Goal: Task Accomplishment & Management: Complete application form

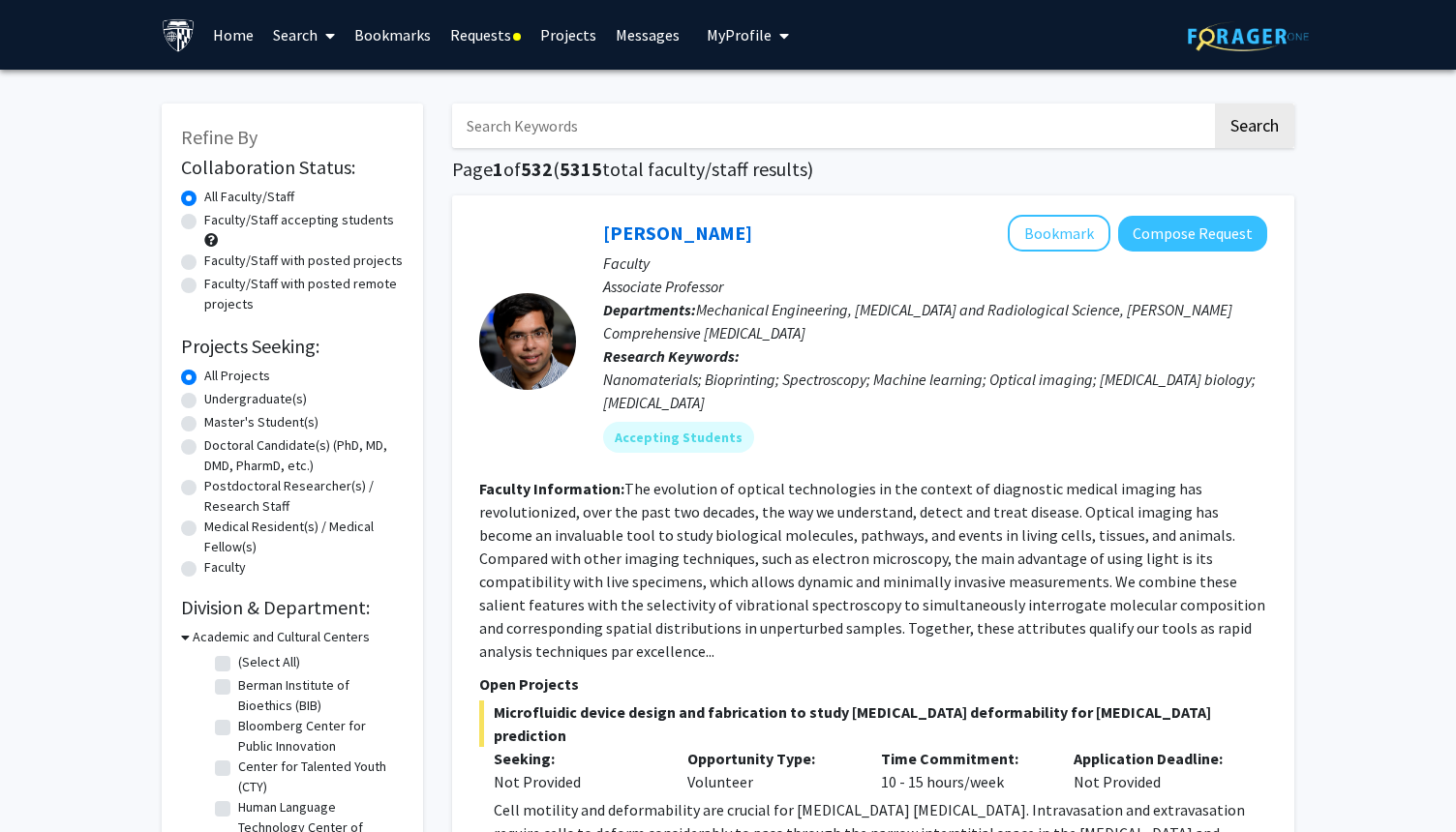
click at [844, 269] on p "Faculty" at bounding box center [935, 263] width 664 height 23
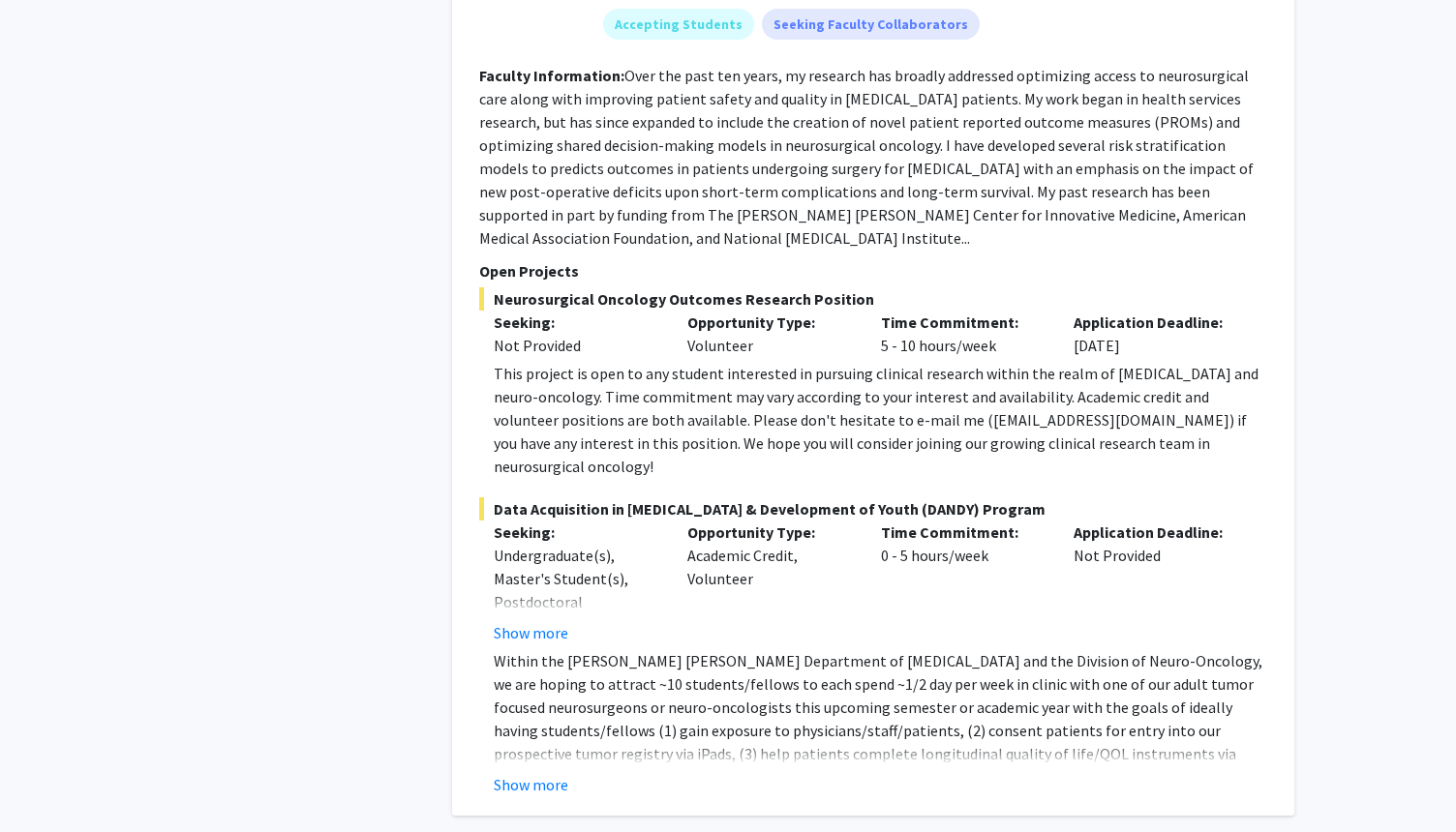
scroll to position [3206, 0]
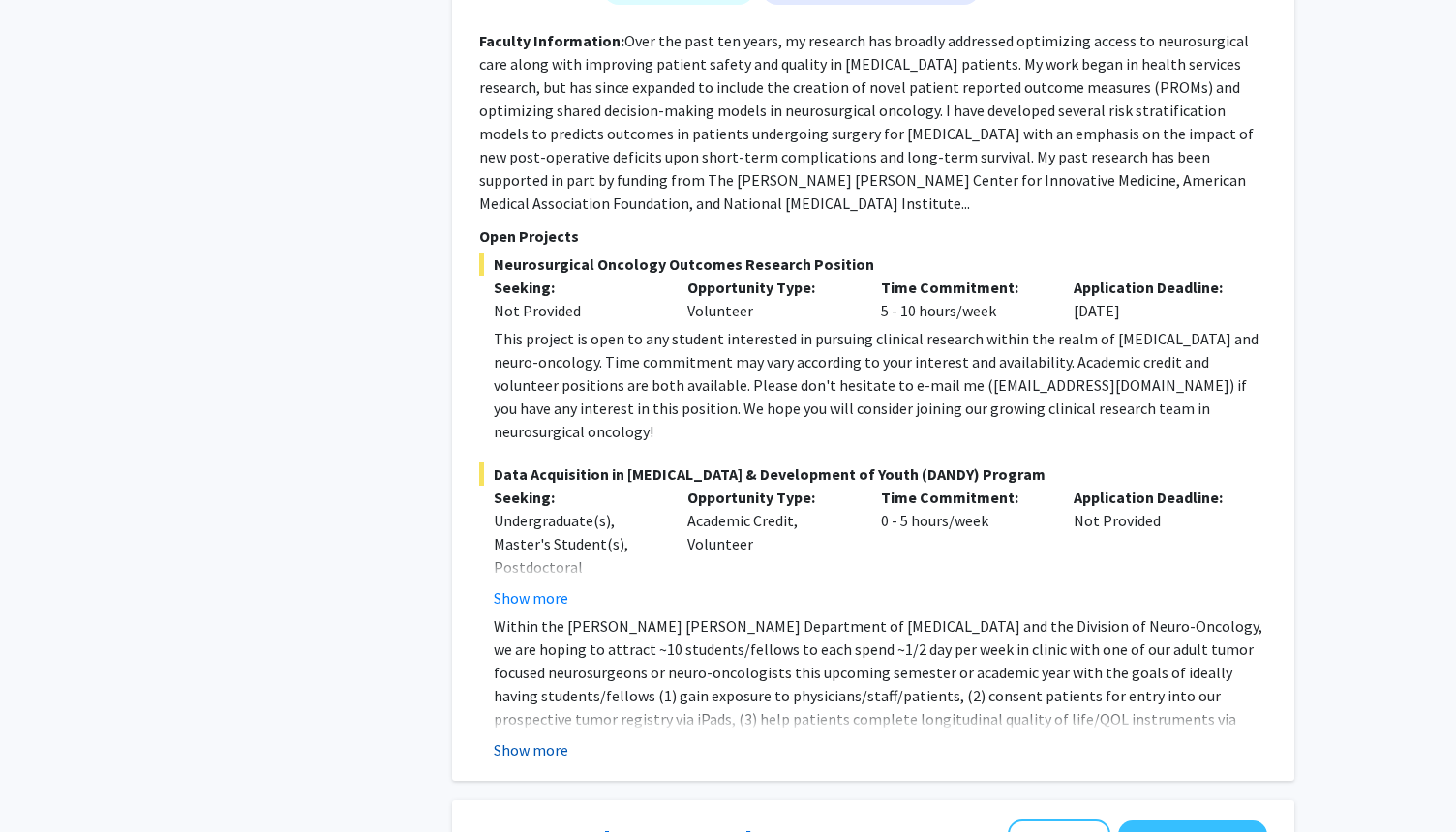
click at [553, 738] on button "Show more" at bounding box center [531, 750] width 74 height 23
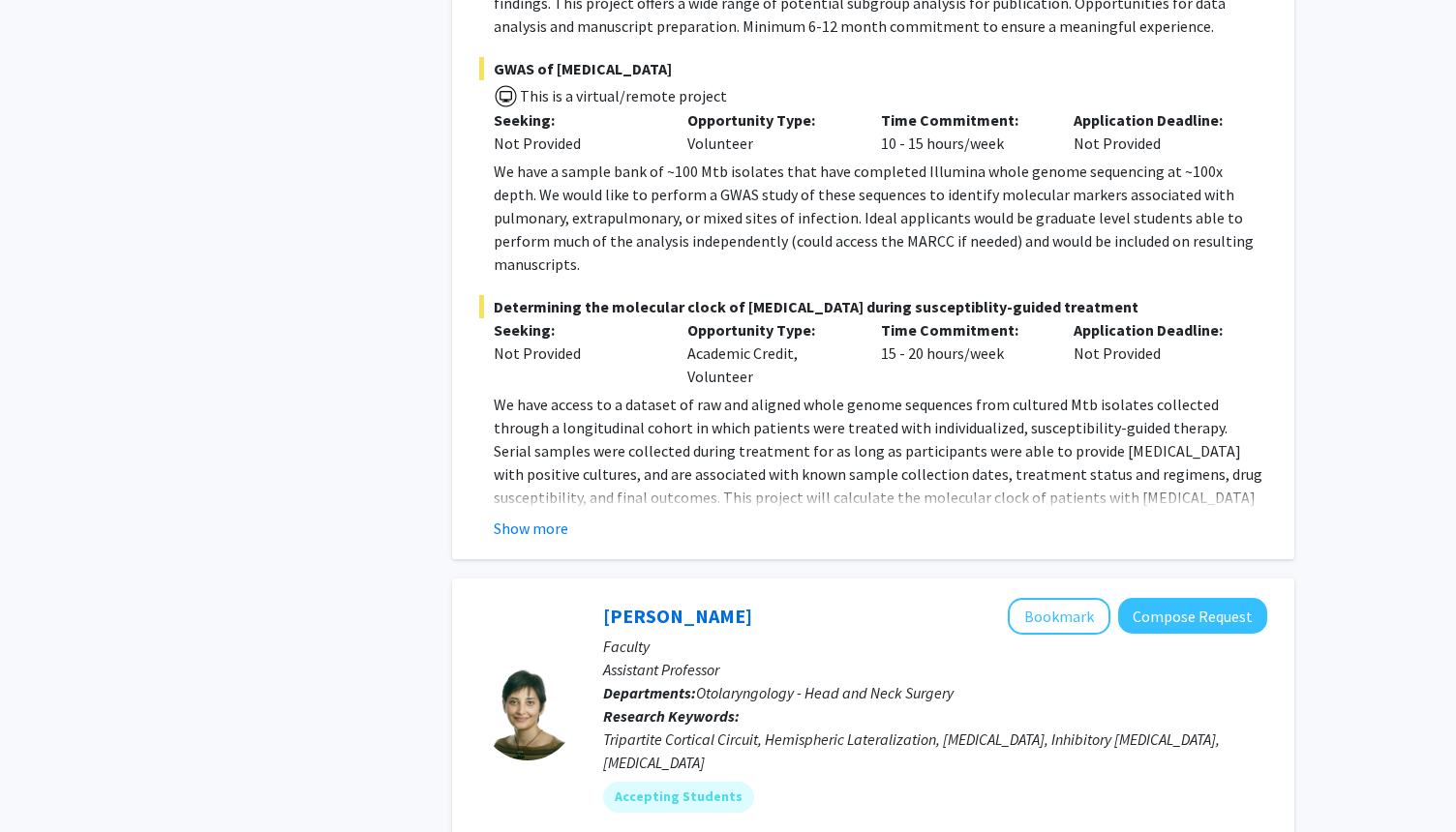
scroll to position [9424, 0]
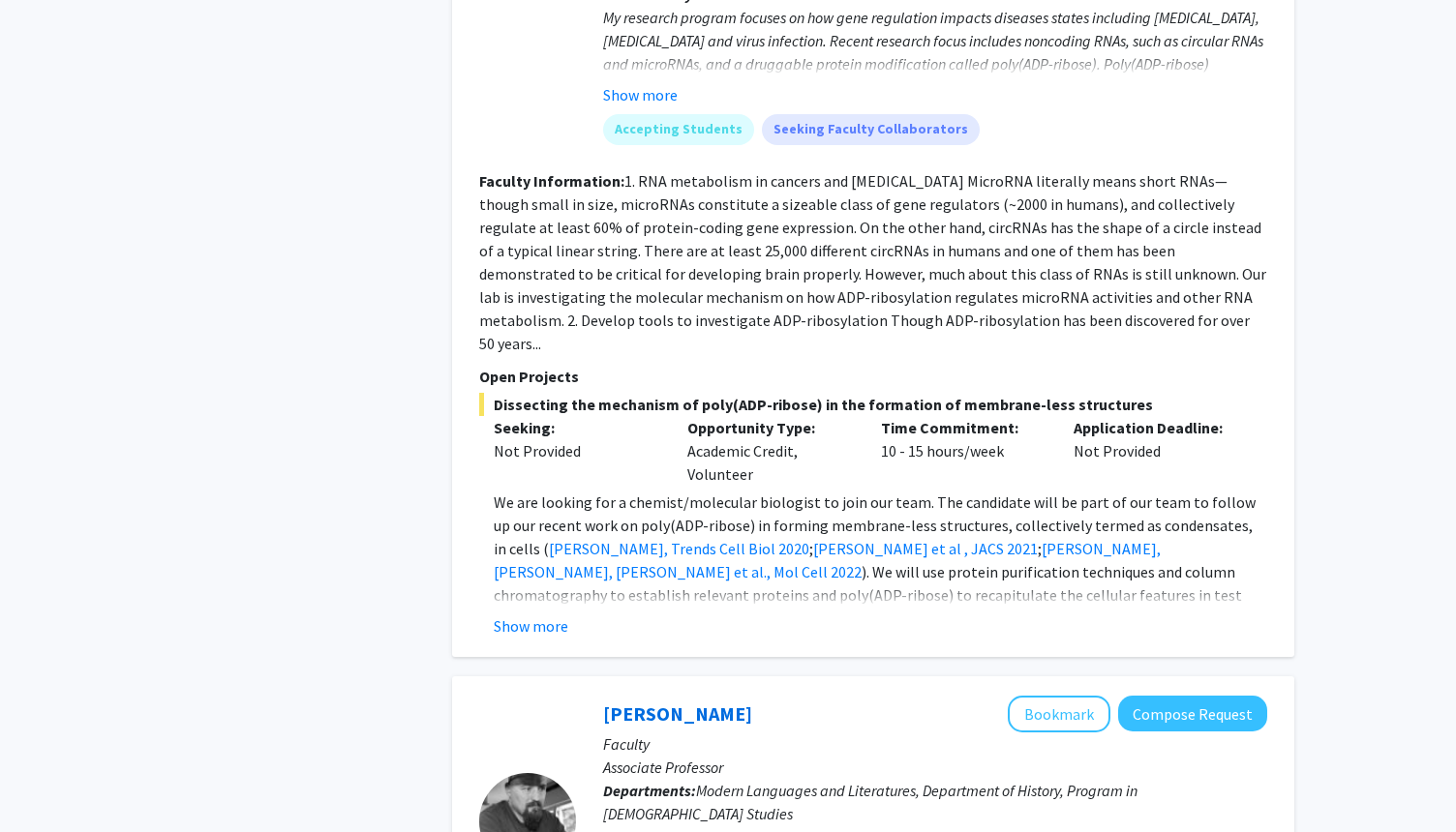
scroll to position [6647, 0]
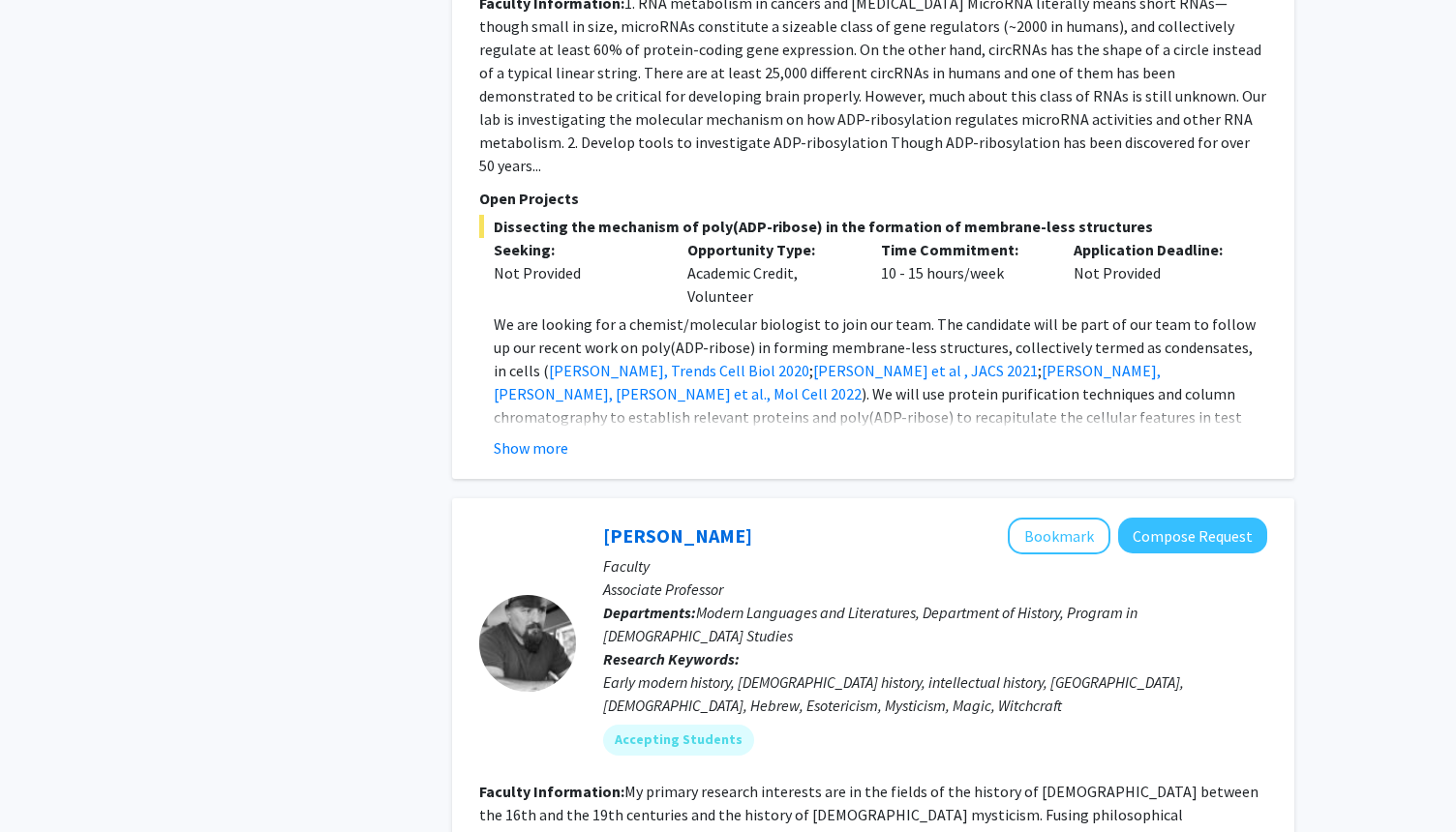
click at [703, 603] on span "Modern Languages and Literatures, Department of History, Program in [DEMOGRAPHI…" at bounding box center [870, 624] width 535 height 43
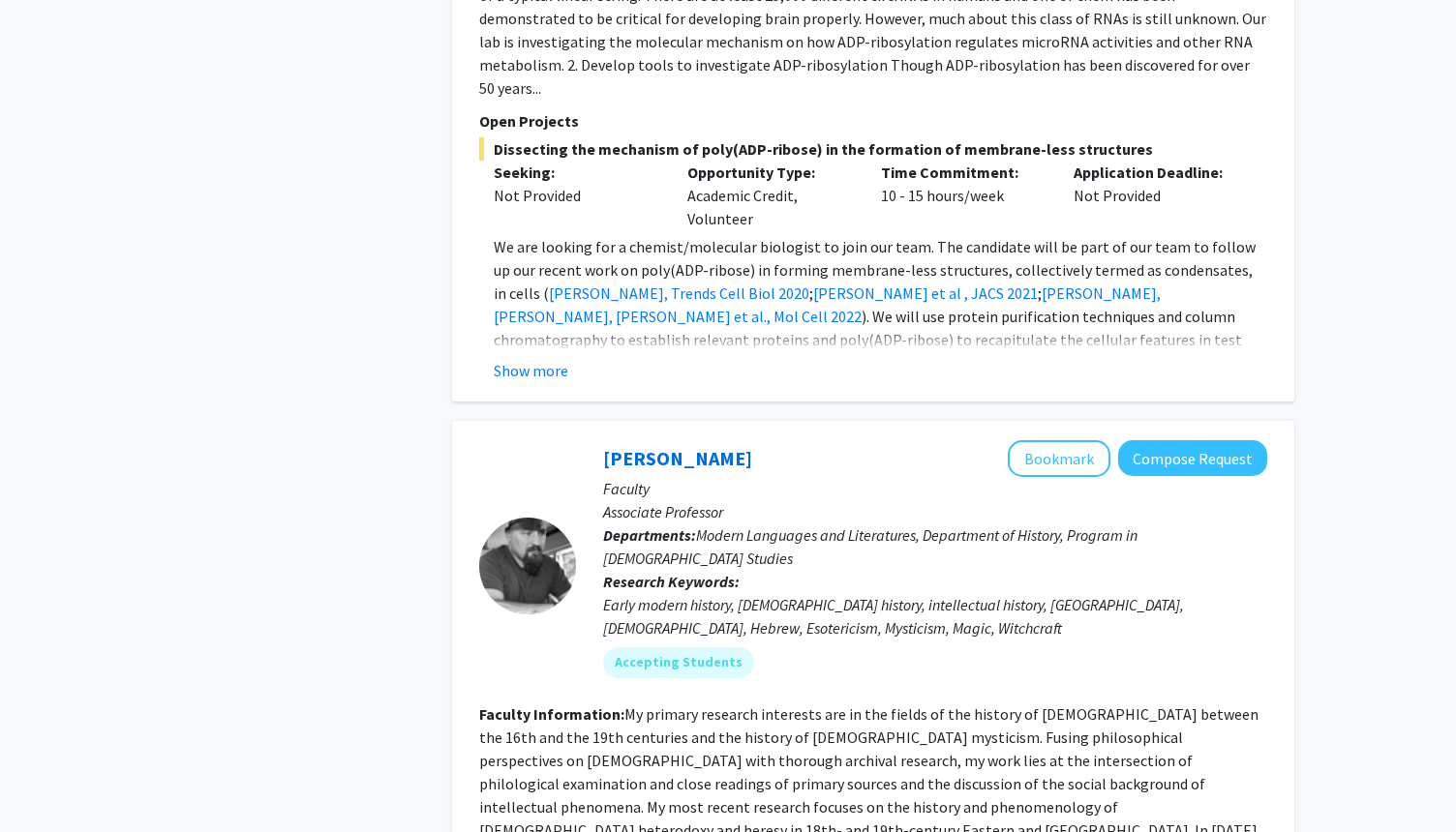
scroll to position [7010, 0]
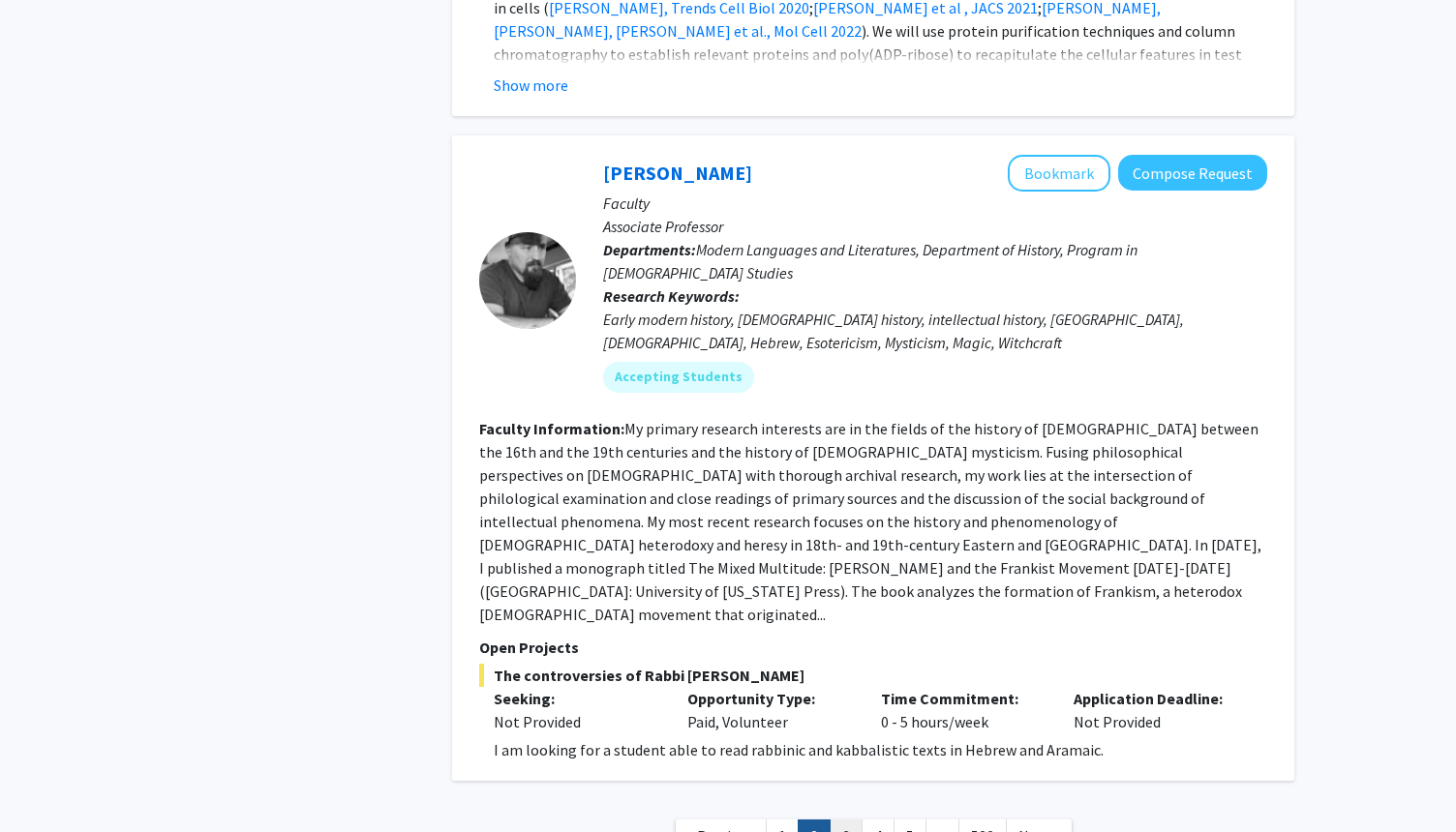
click at [851, 820] on link "3" at bounding box center [846, 837] width 33 height 34
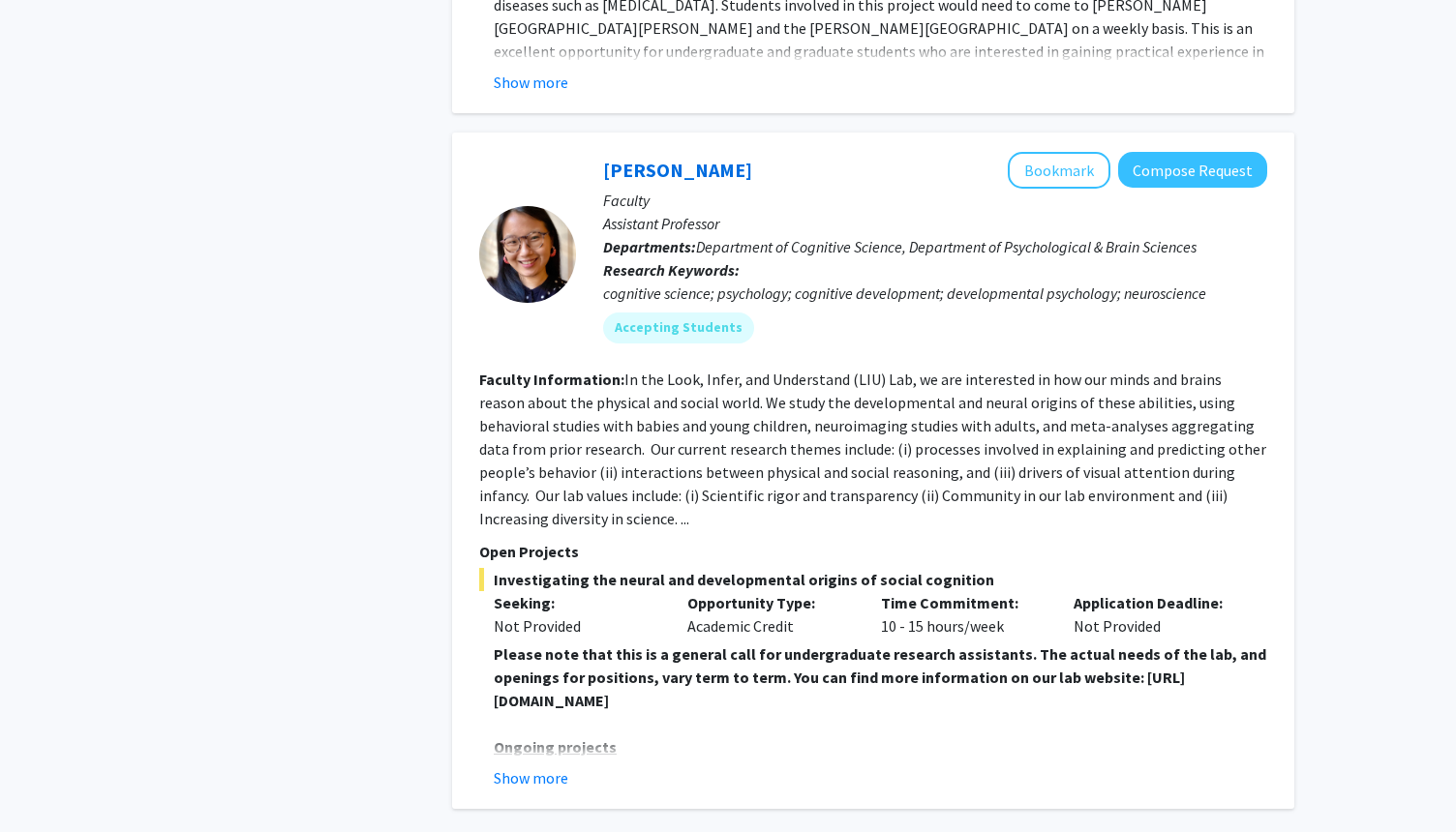
scroll to position [6786, 0]
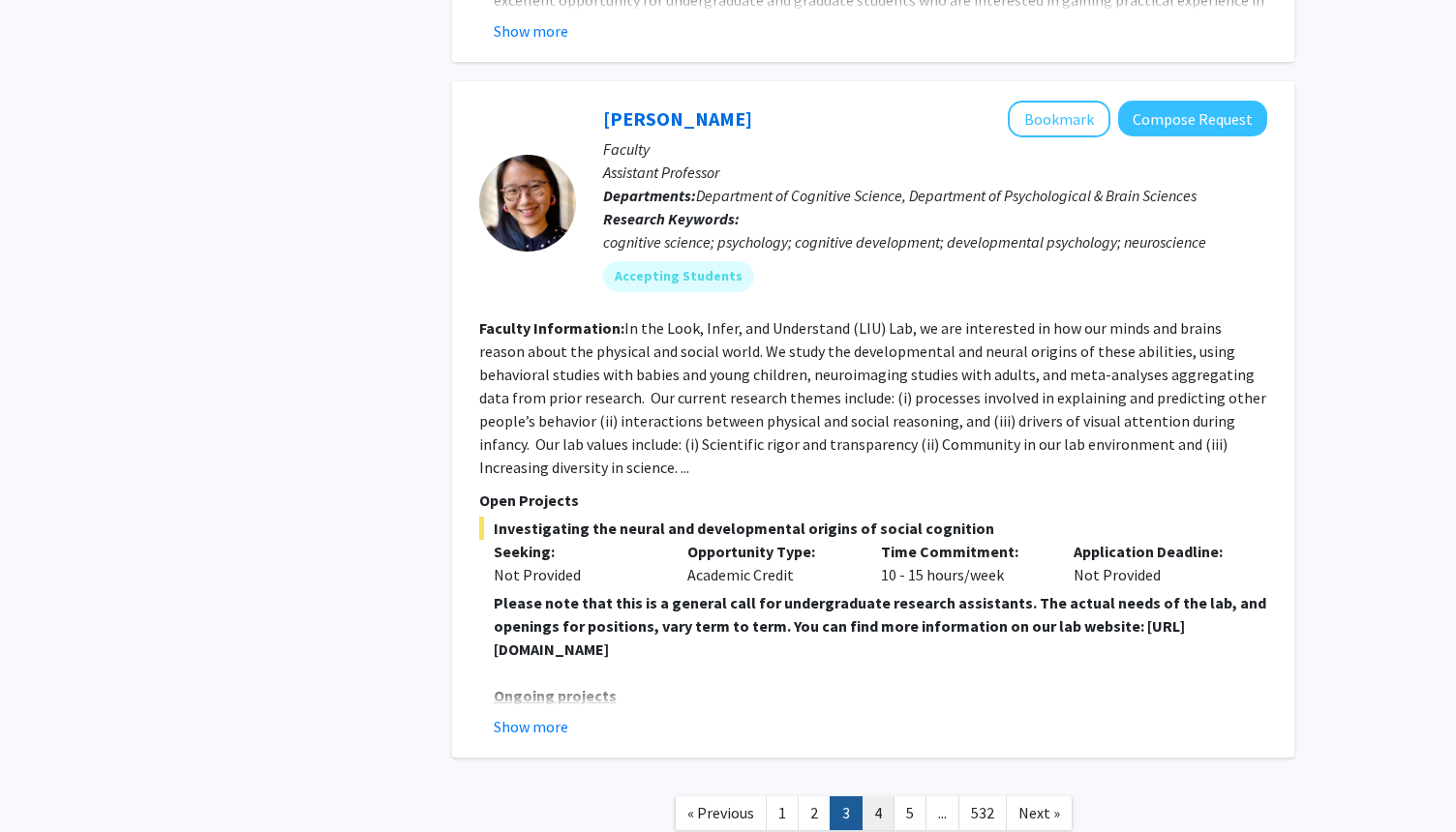
click at [886, 797] on link "4" at bounding box center [878, 813] width 33 height 34
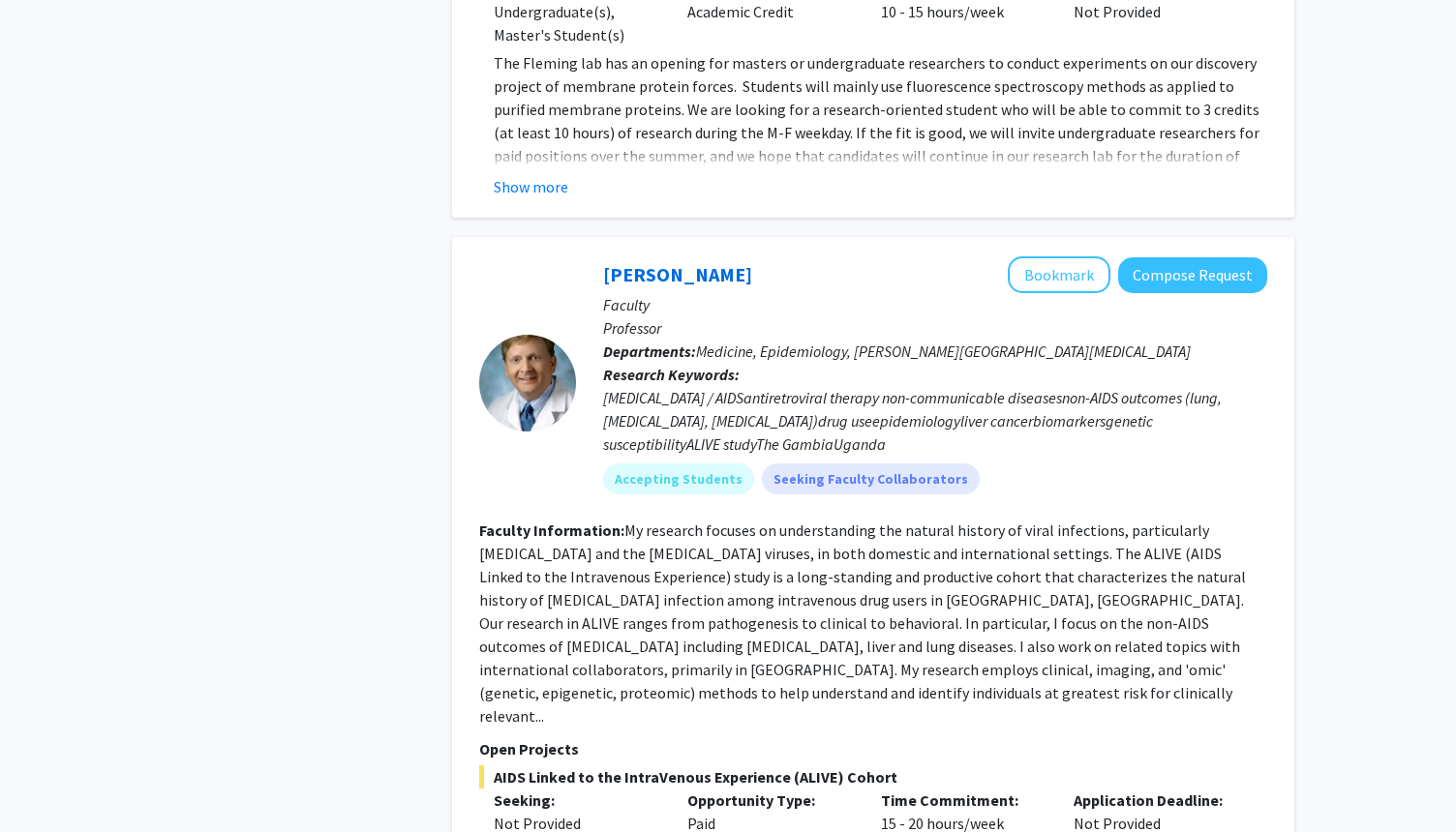
scroll to position [6958, 0]
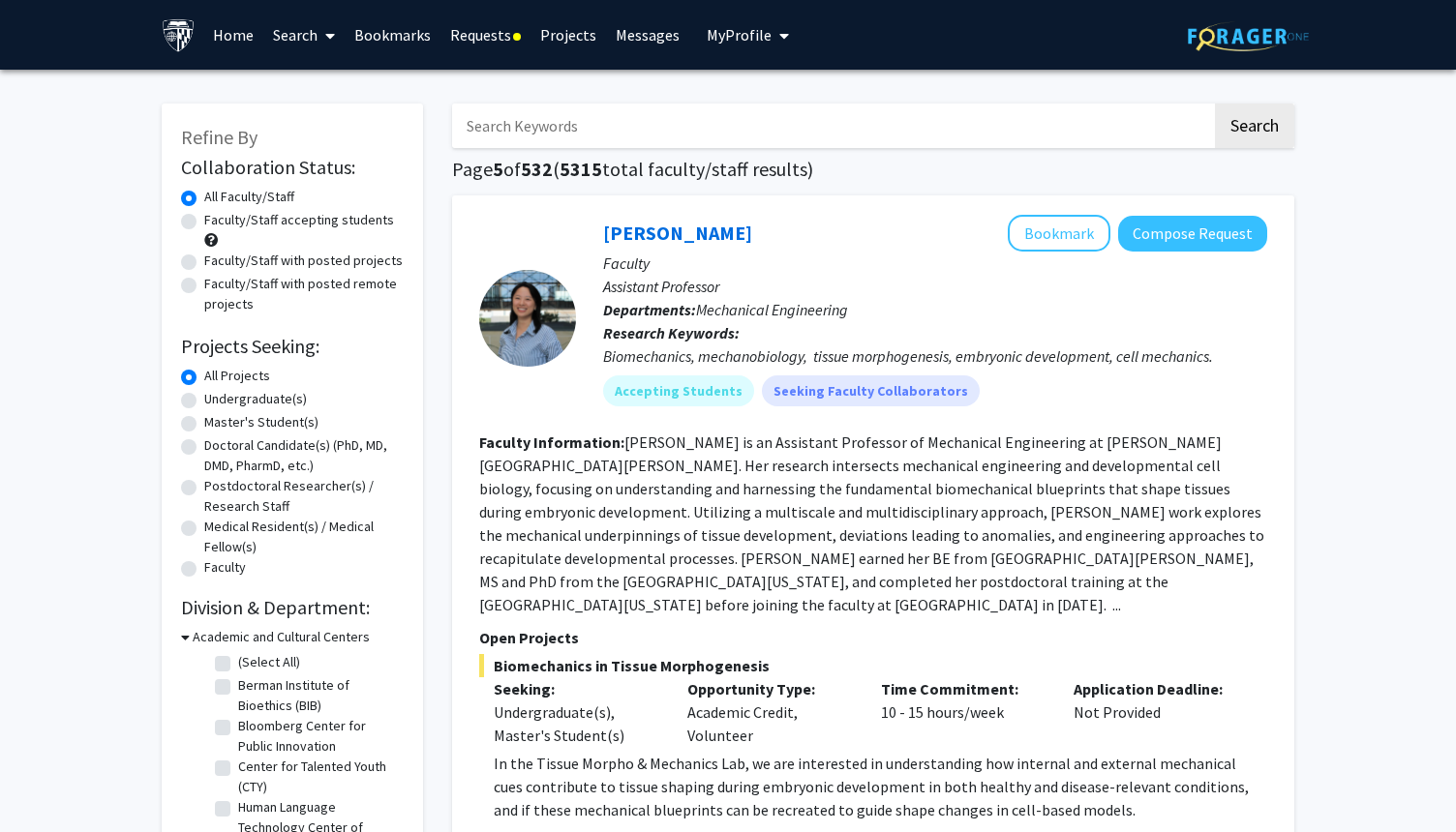
click at [487, 42] on link "Requests" at bounding box center [486, 34] width 90 height 68
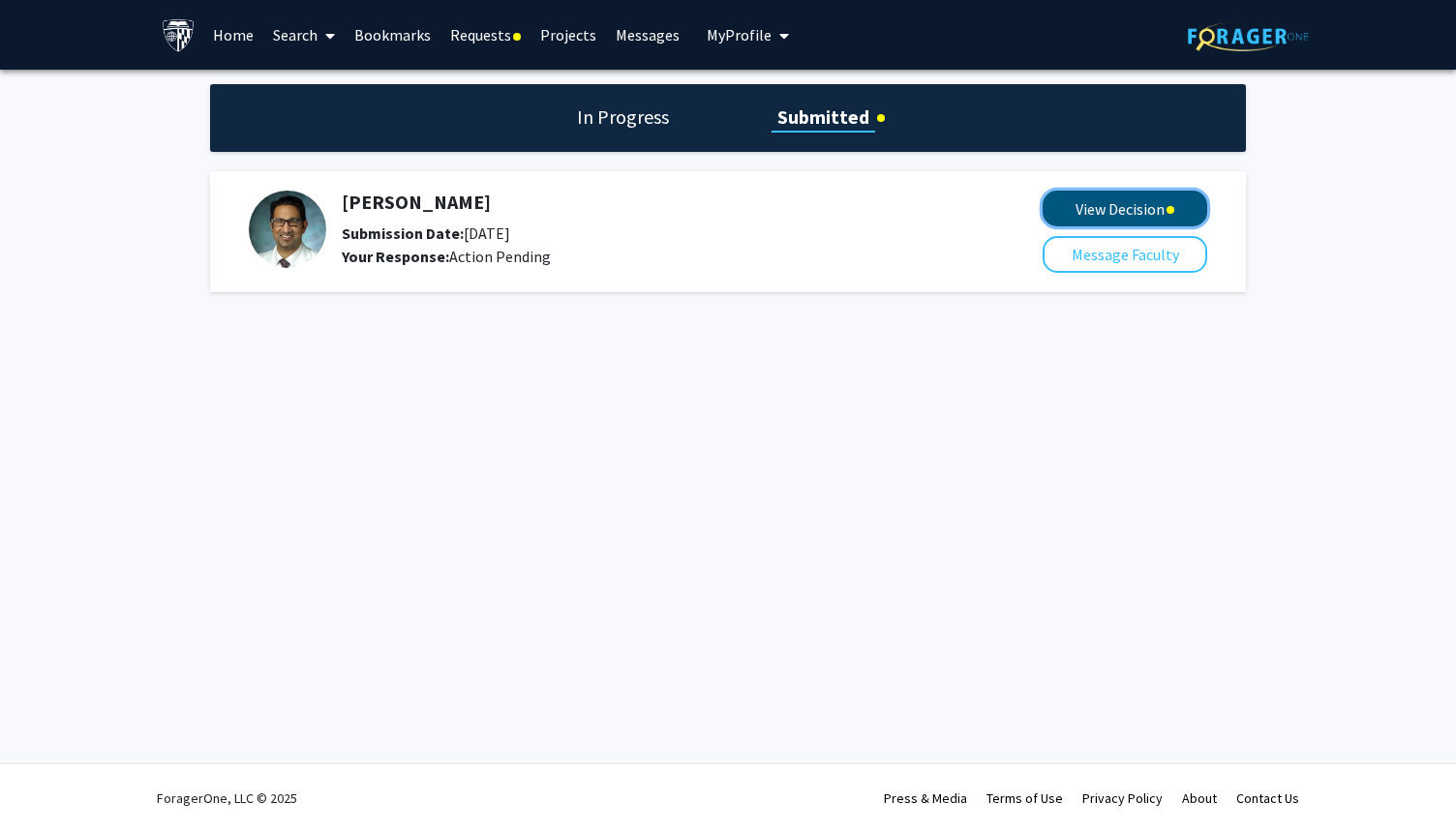
click at [1086, 206] on button "View Decision" at bounding box center [1125, 208] width 164 height 36
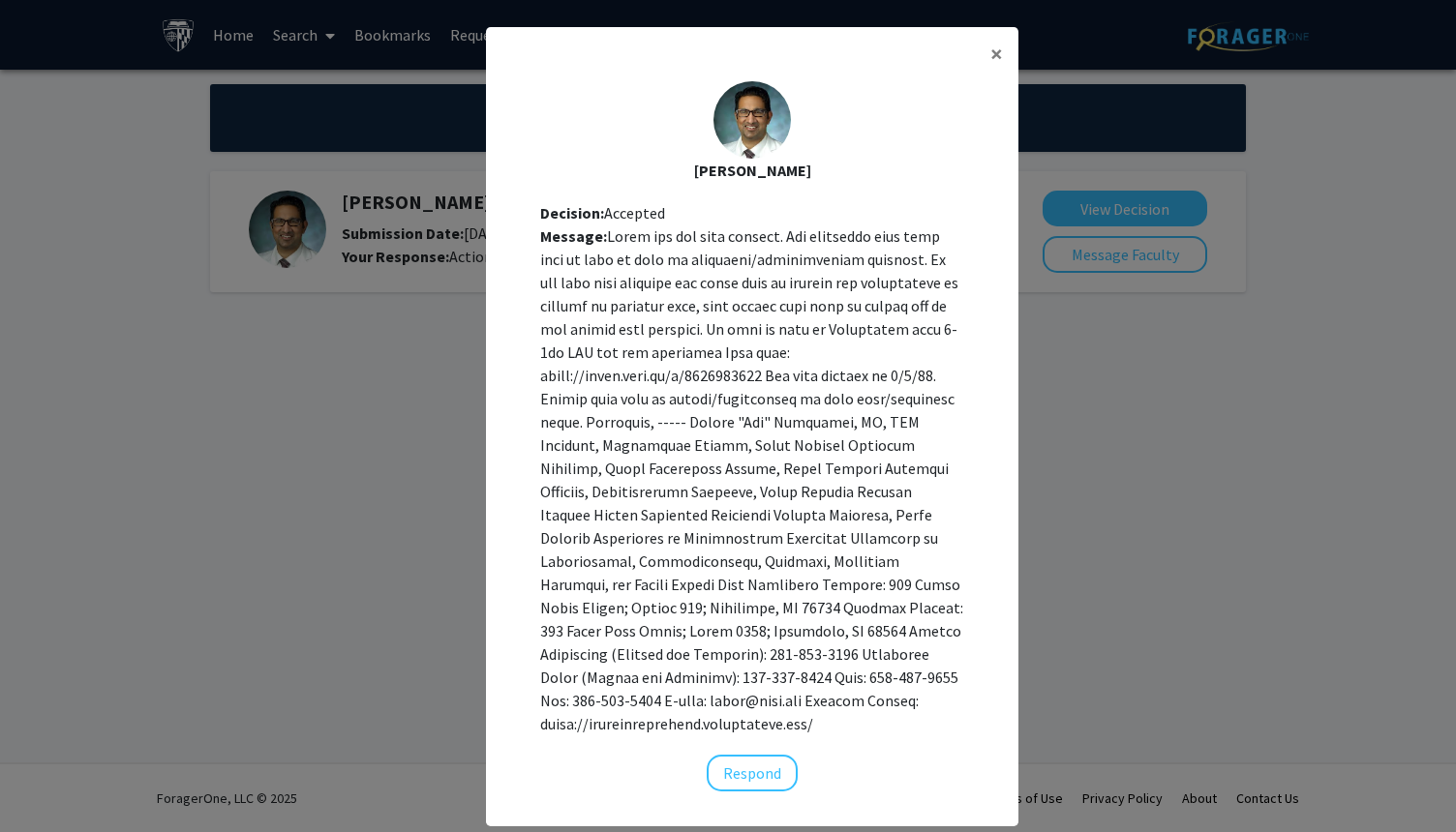
click at [954, 254] on div "Message:" at bounding box center [752, 480] width 424 height 511
click at [991, 52] on span "×" at bounding box center [997, 54] width 13 height 30
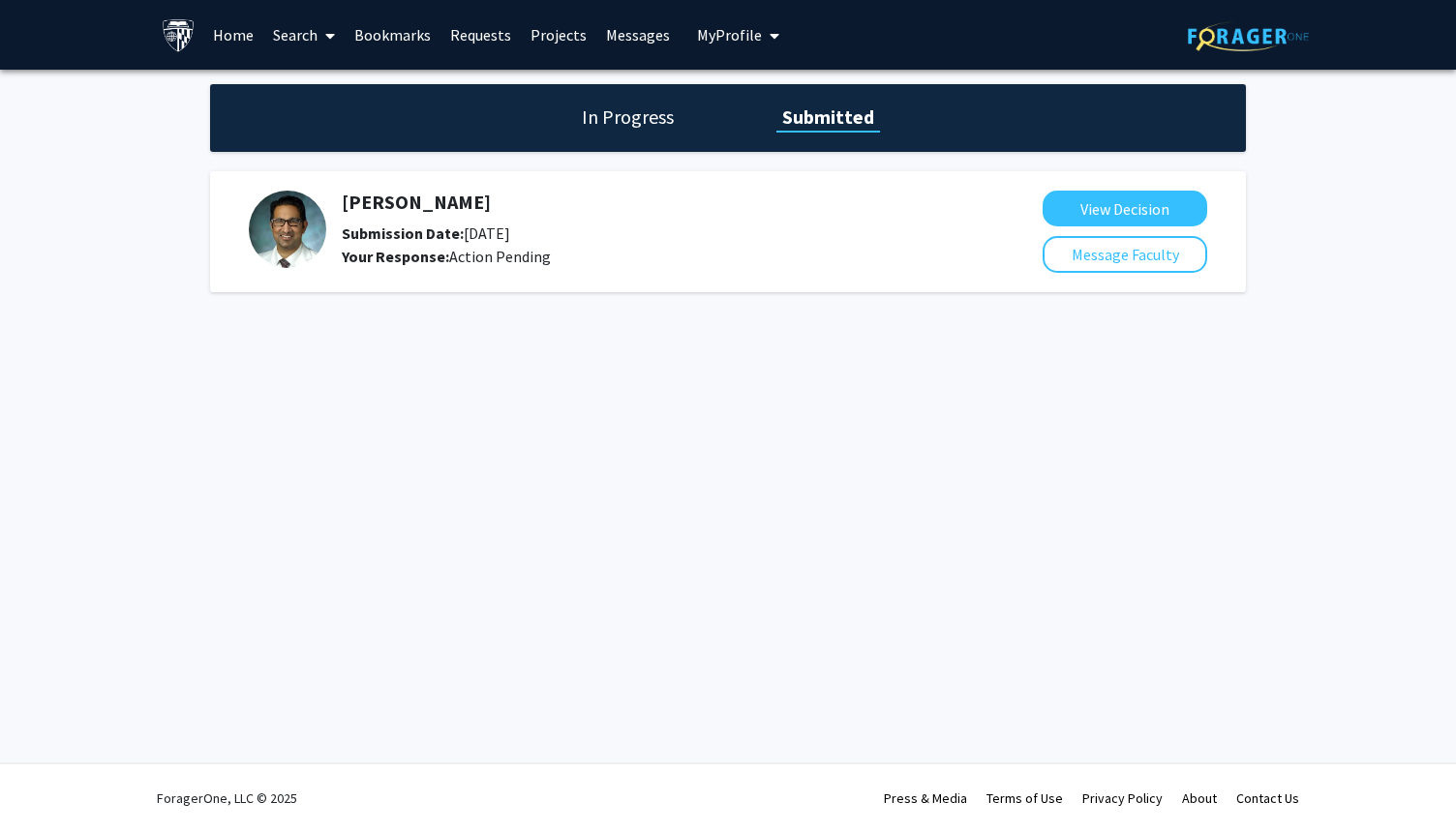
click at [635, 39] on link "Messages" at bounding box center [637, 34] width 83 height 68
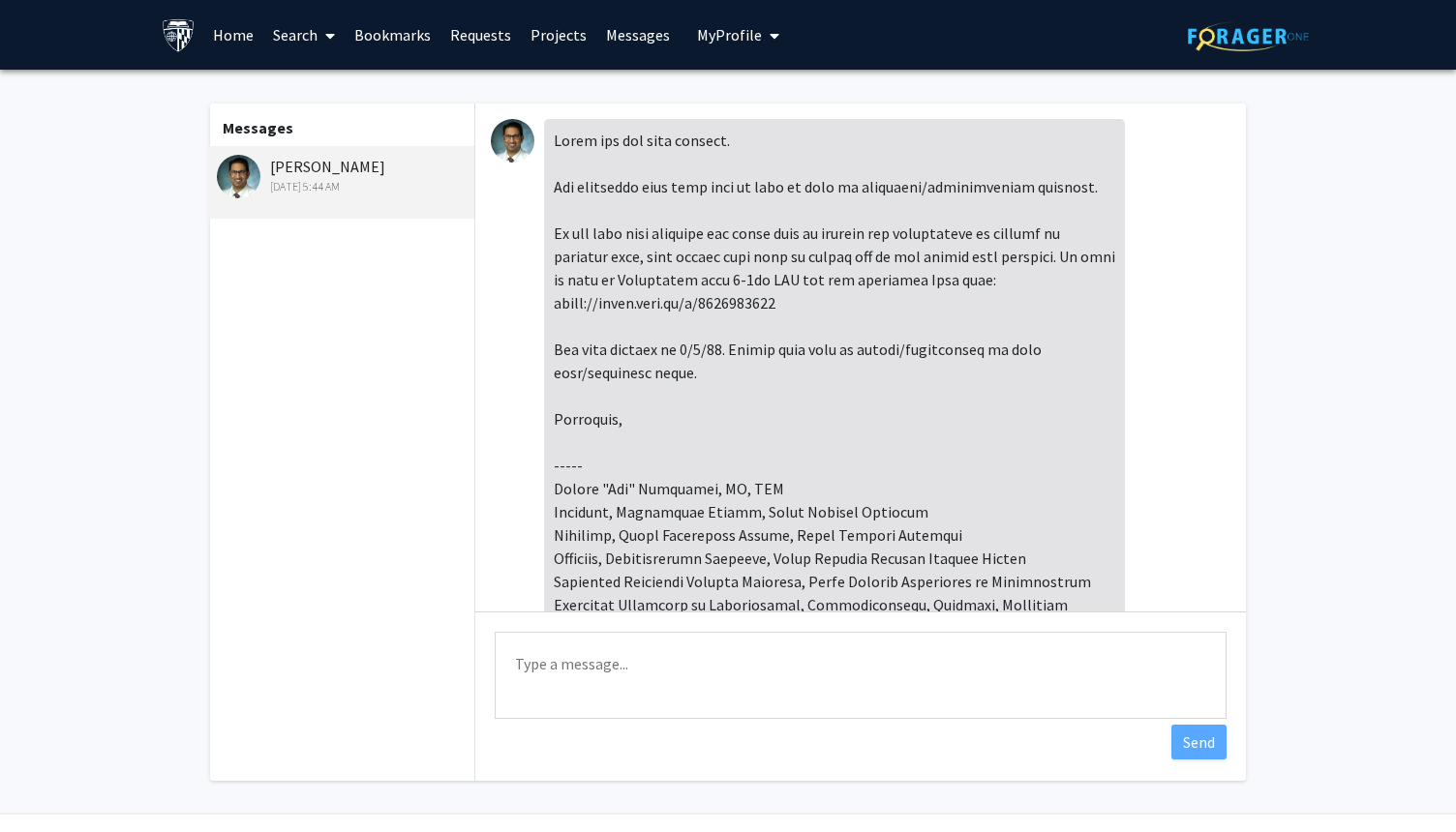
scroll to position [298, 0]
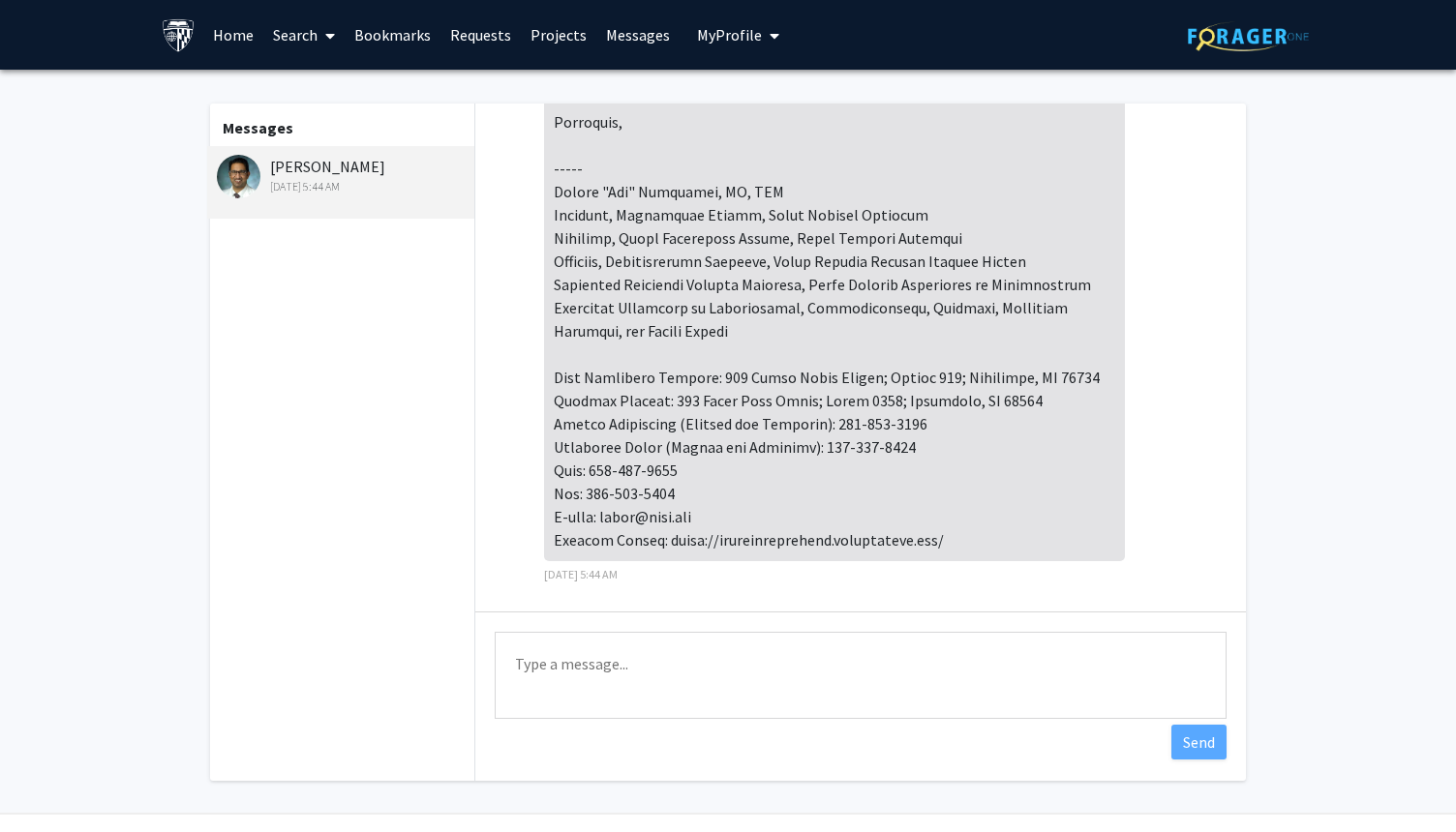
click at [533, 36] on link "Projects" at bounding box center [558, 34] width 75 height 68
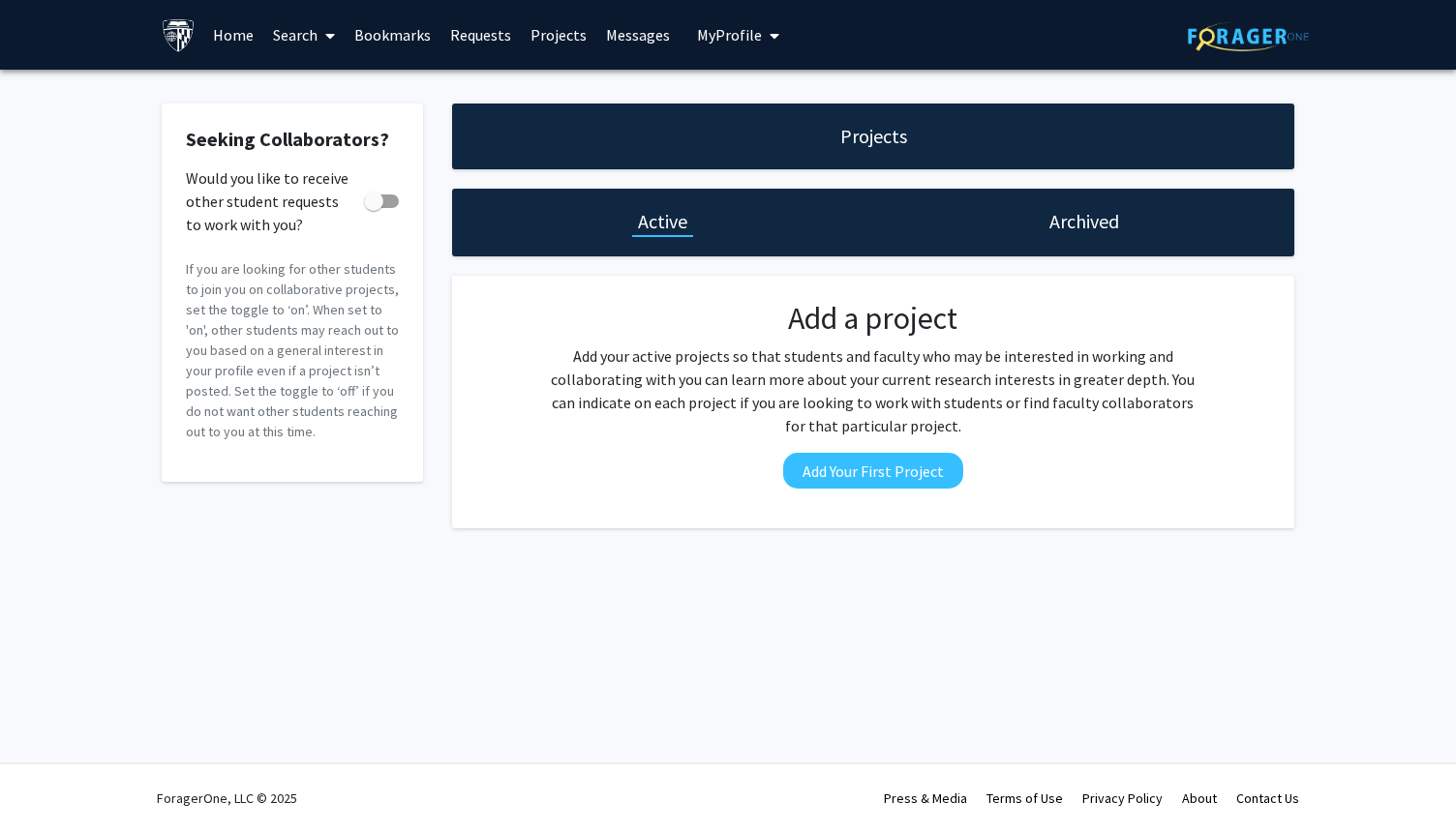
click at [454, 30] on link "Requests" at bounding box center [481, 34] width 80 height 68
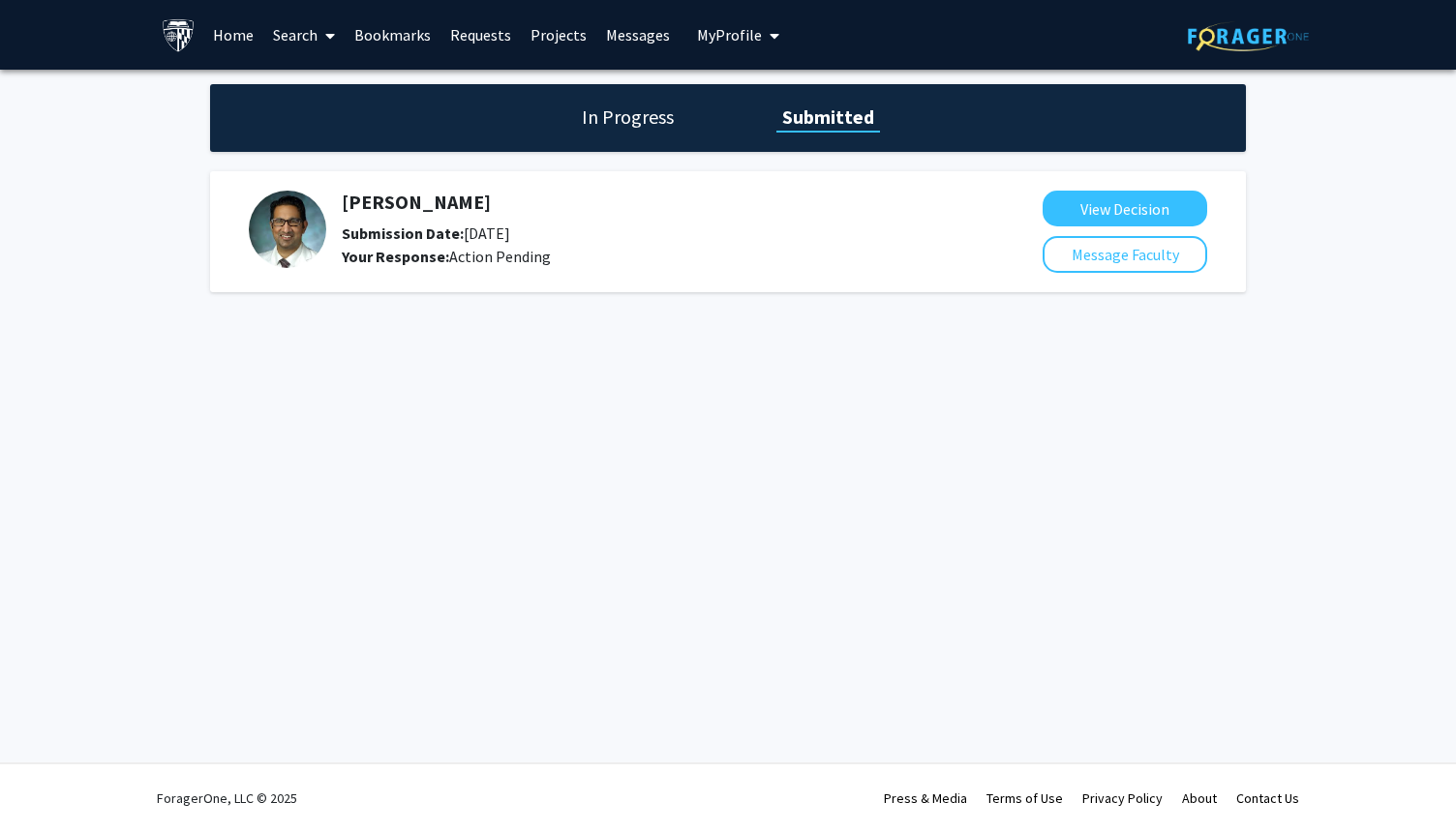
click at [393, 30] on link "Bookmarks" at bounding box center [393, 34] width 96 height 68
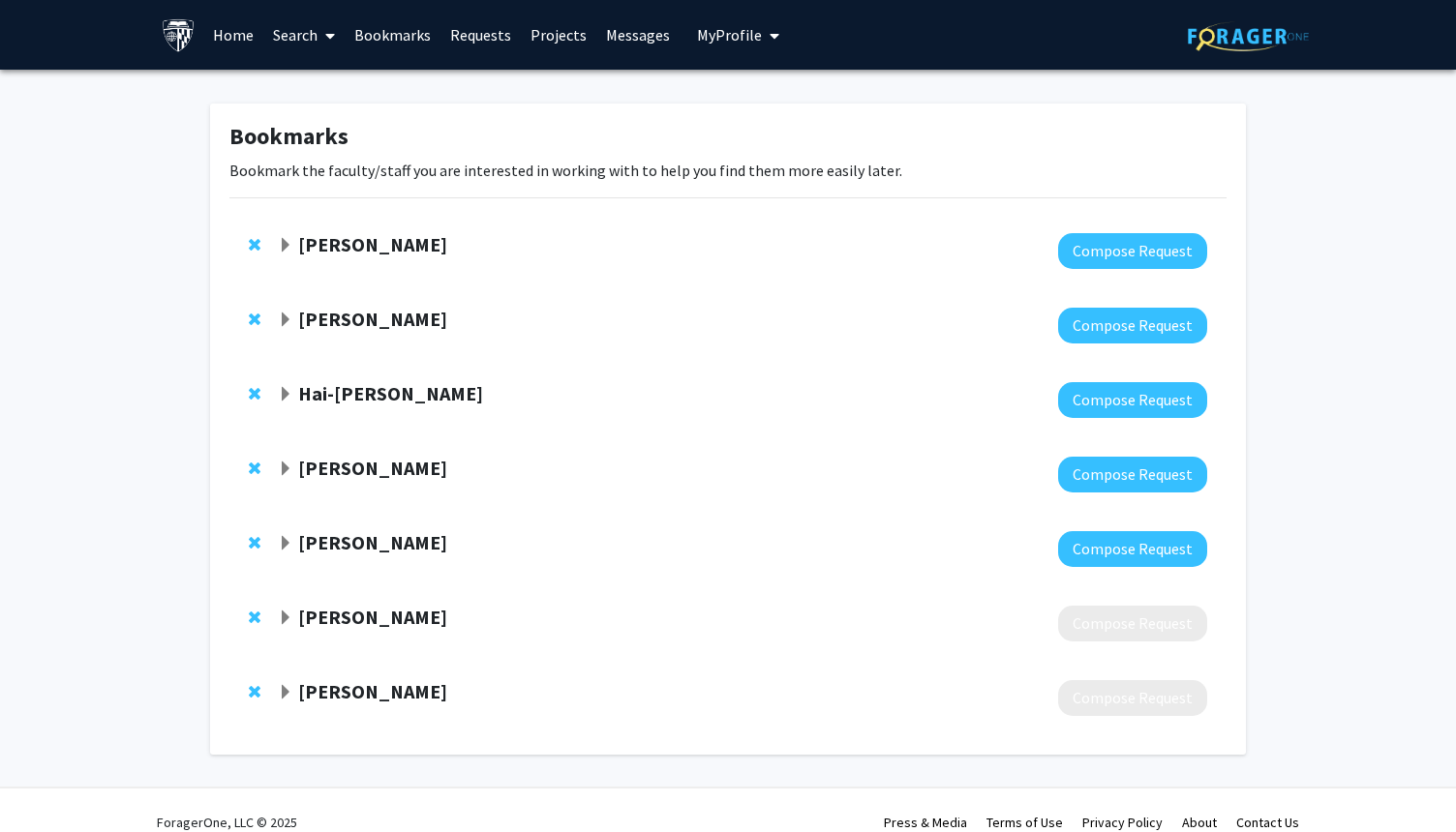
click at [337, 396] on strong "Hai-[PERSON_NAME]" at bounding box center [391, 393] width 185 height 24
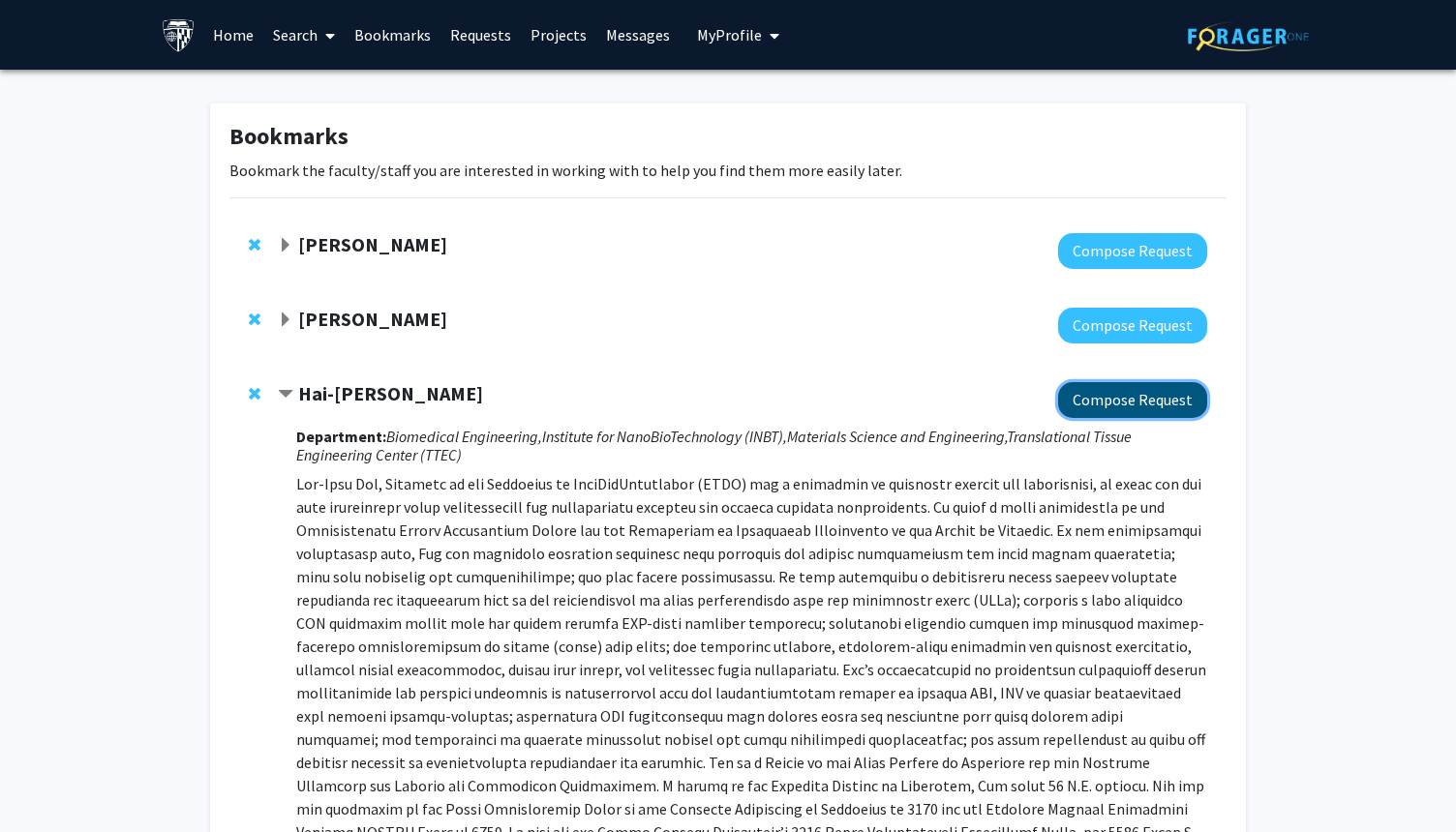
click at [1073, 397] on button "Compose Request" at bounding box center [1133, 400] width 149 height 36
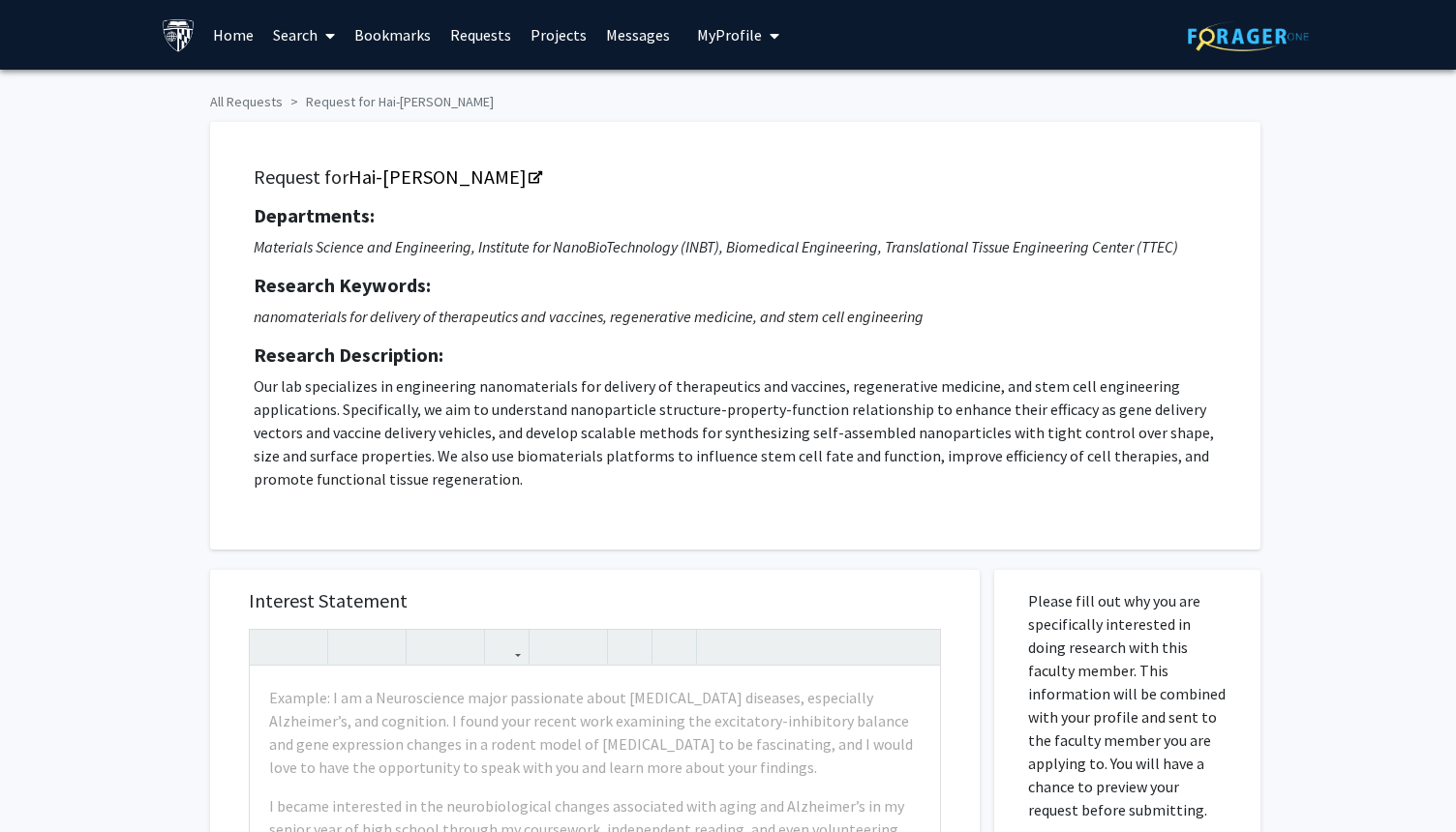
click at [913, 393] on p "Our lab specializes in engineering nanomaterials for delivery of therapeutics a…" at bounding box center [735, 433] width 963 height 116
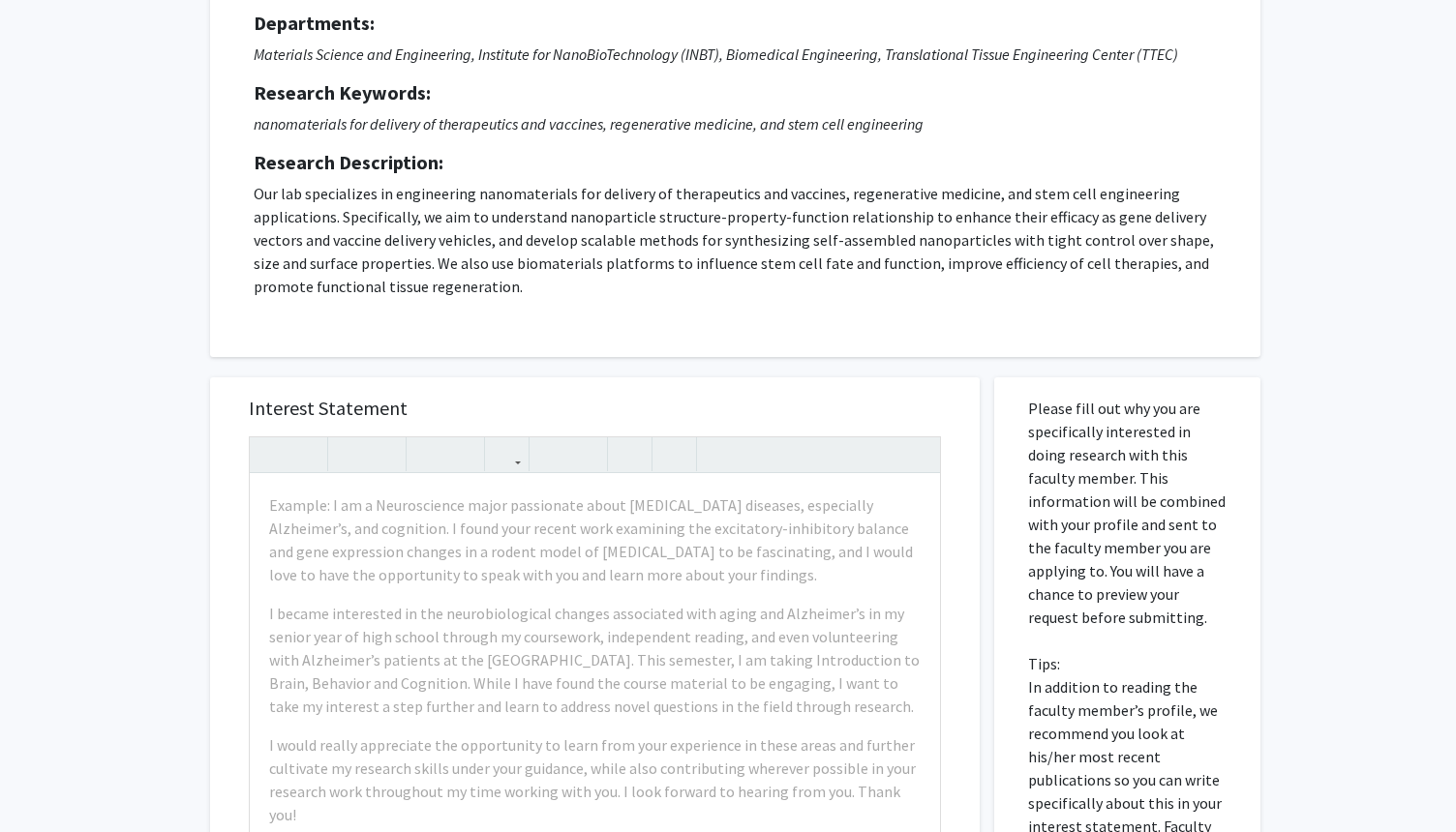
scroll to position [232, 0]
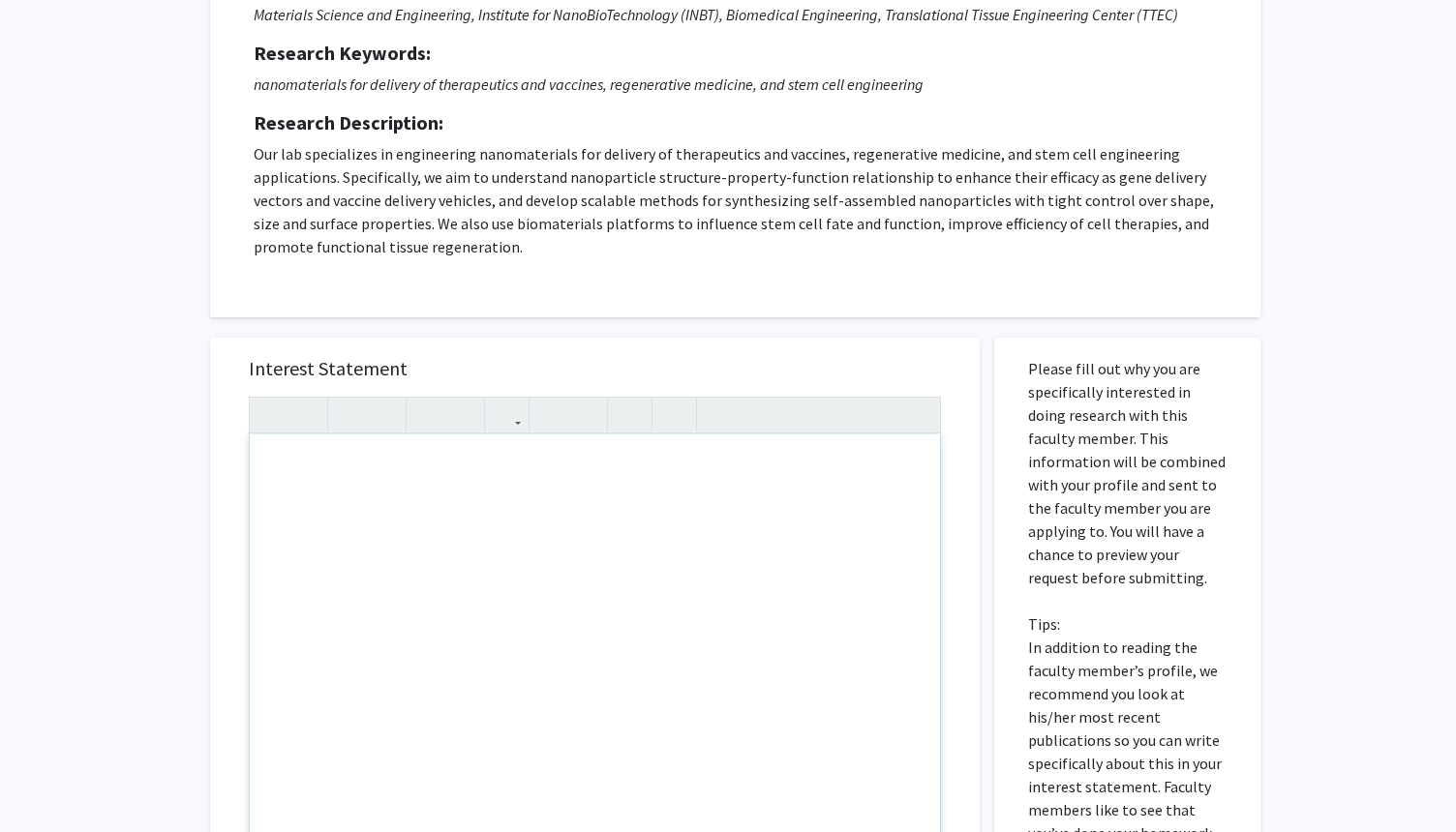
paste div "Note to users with screen readers: Please press Alt+0 or Option+0 to deactivate…"
type textarea "<l>Ipsu Do. Sit,</a><co><a>El sedd ei Tempori Utlaboreet, dol M’a en adminimv q…"
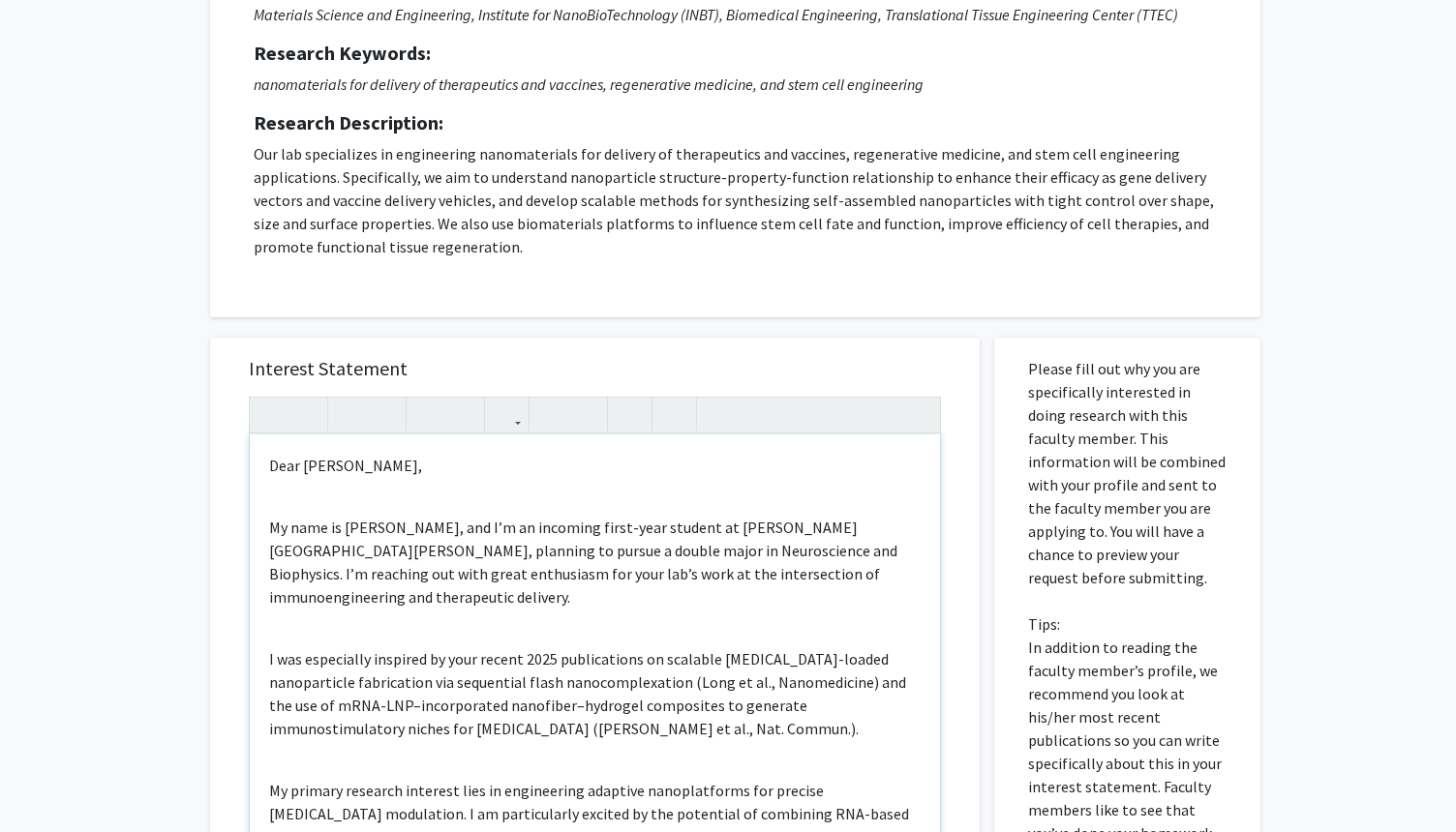
click at [581, 495] on div "Dear [PERSON_NAME], My name is [PERSON_NAME], and I’m an incoming first-year st…" at bounding box center [594, 656] width 690 height 443
click at [674, 347] on div "Interest Statement Dear [PERSON_NAME], My name is [PERSON_NAME], and I’m an inc…" at bounding box center [594, 625] width 731 height 577
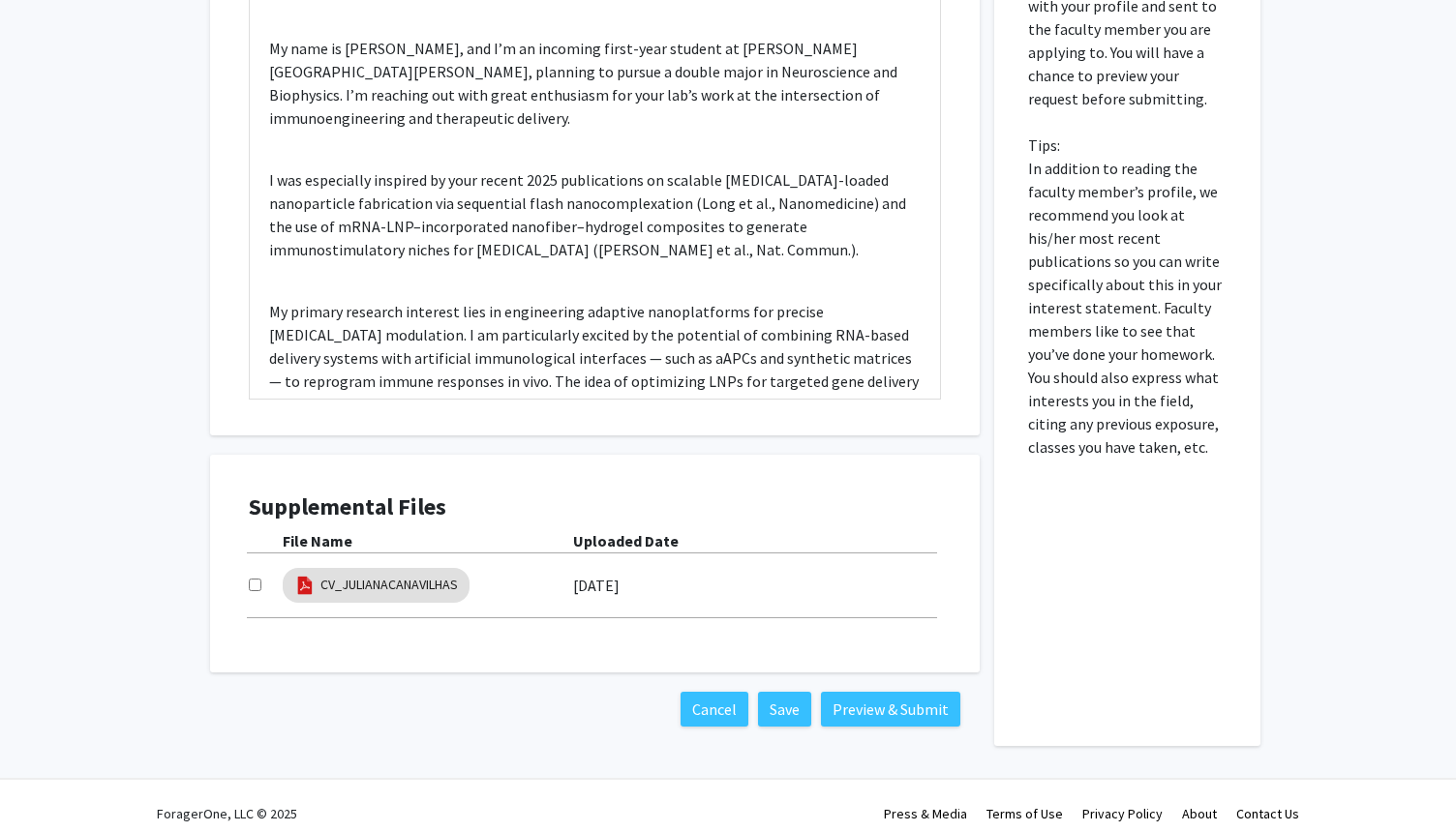
scroll to position [727, 0]
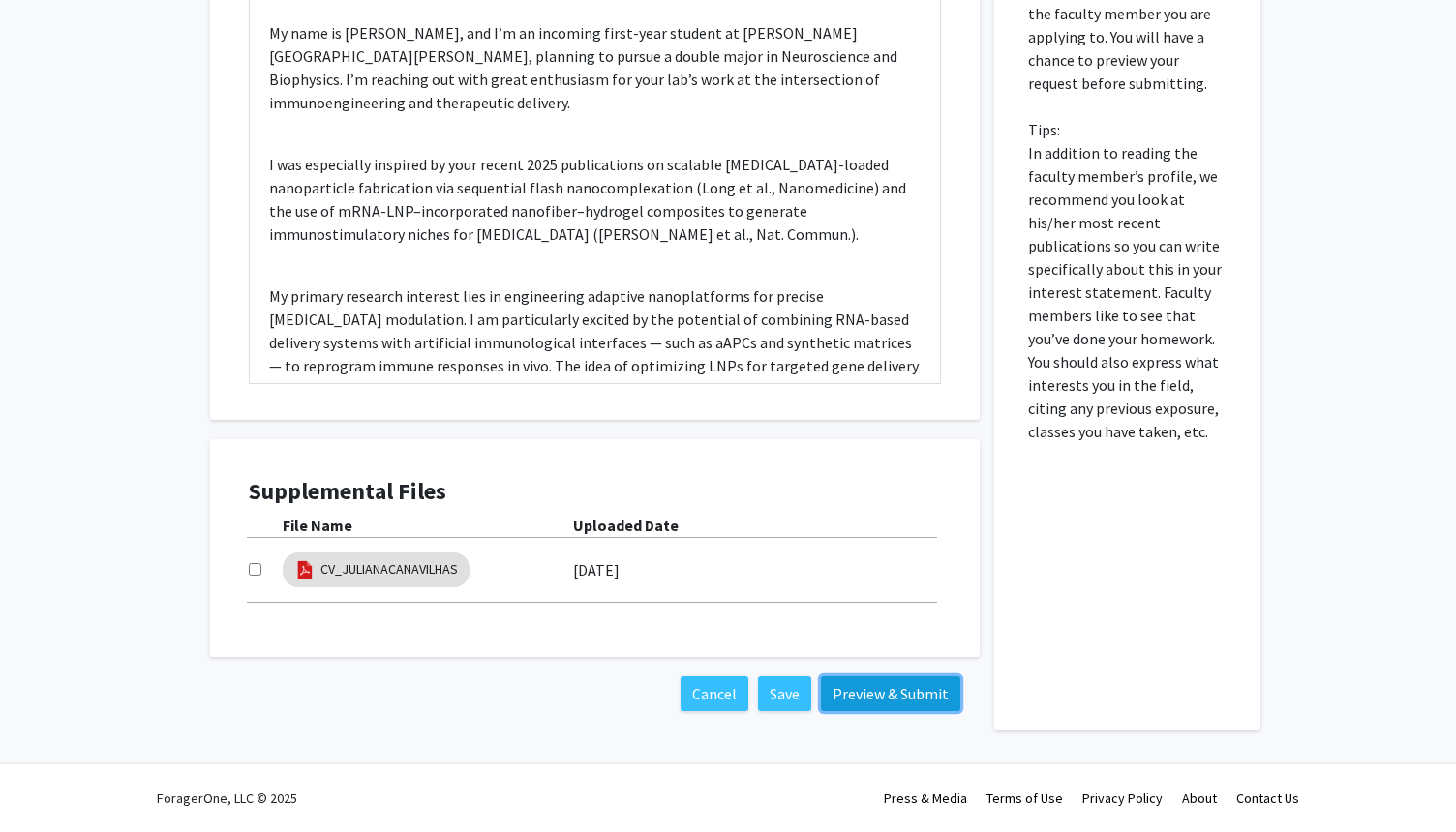
click at [869, 689] on button "Preview & Submit" at bounding box center [891, 694] width 139 height 35
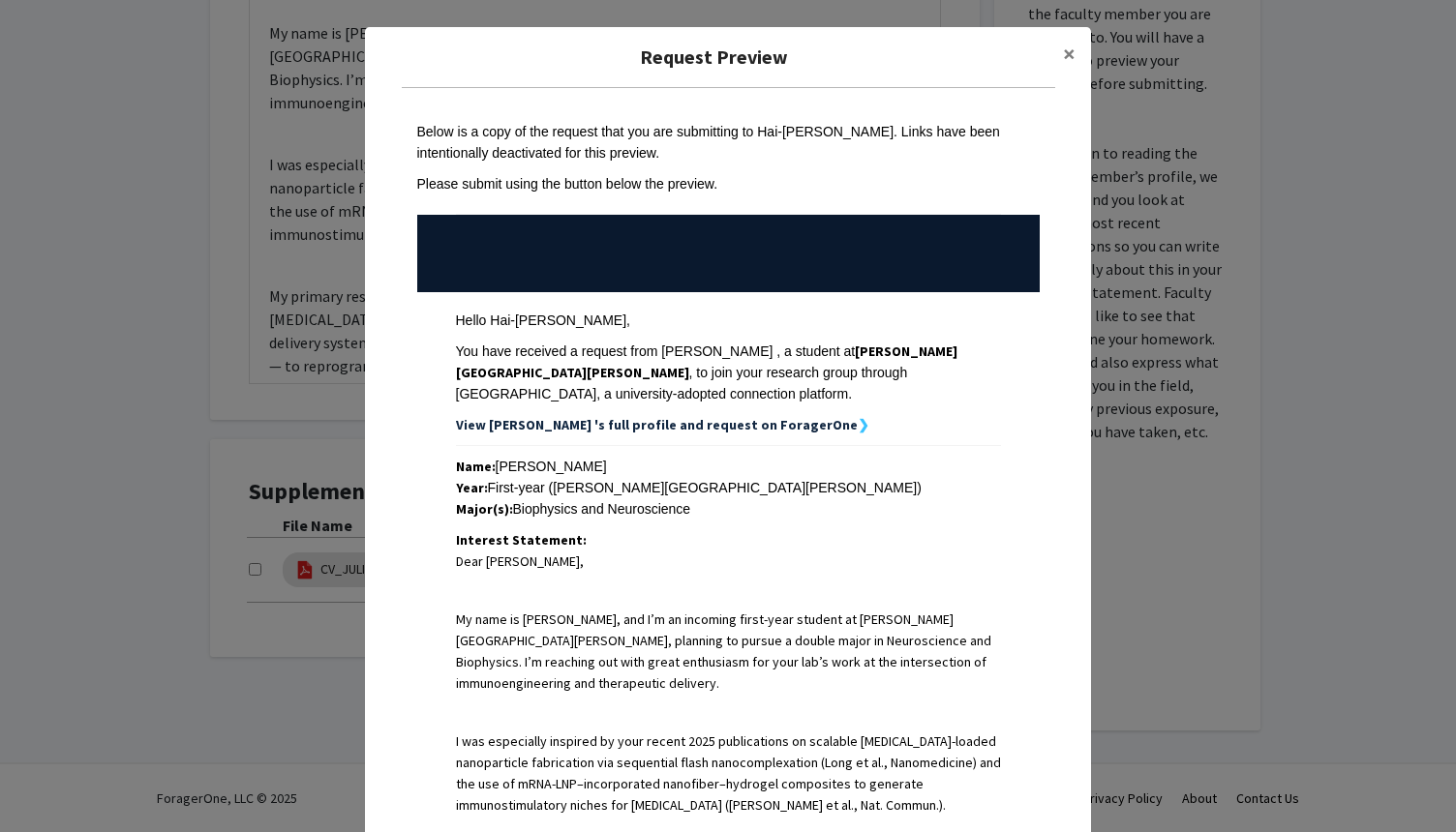
click at [915, 624] on p "My name is [PERSON_NAME], and I’m an incoming first-year student at [PERSON_NAM…" at bounding box center [728, 651] width 545 height 85
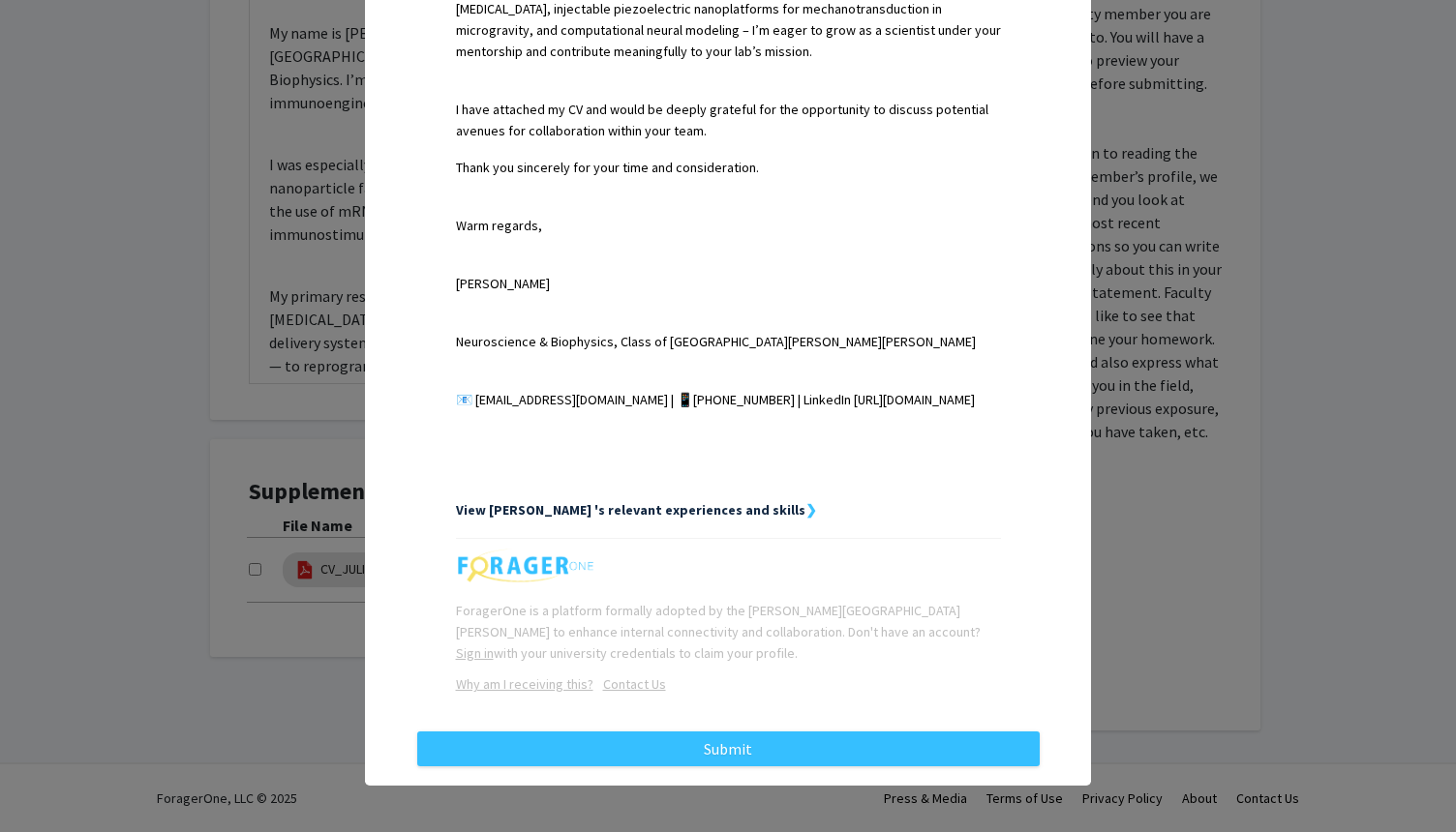
scroll to position [1074, 0]
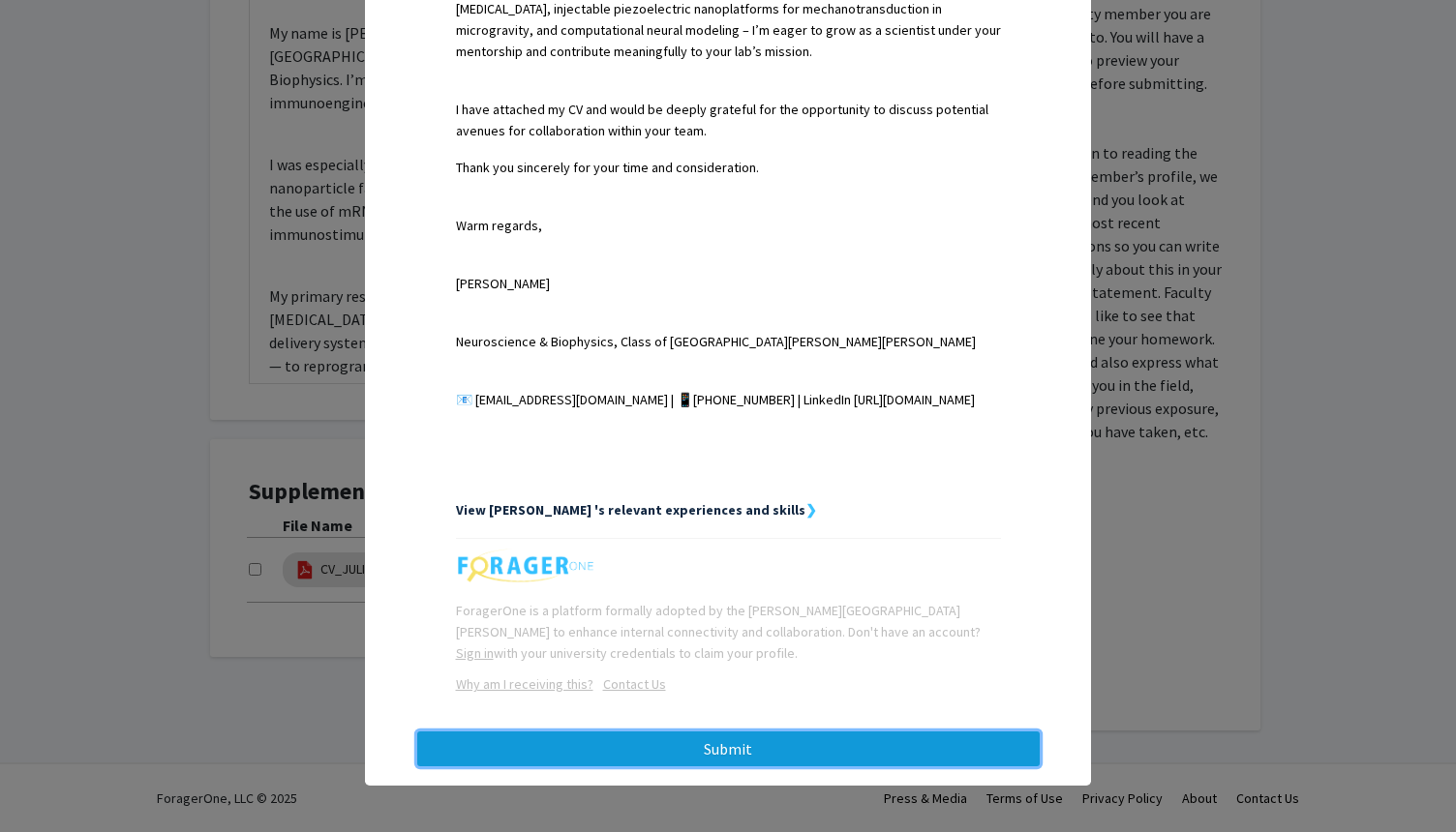
click at [843, 751] on button "Submit" at bounding box center [728, 750] width 623 height 35
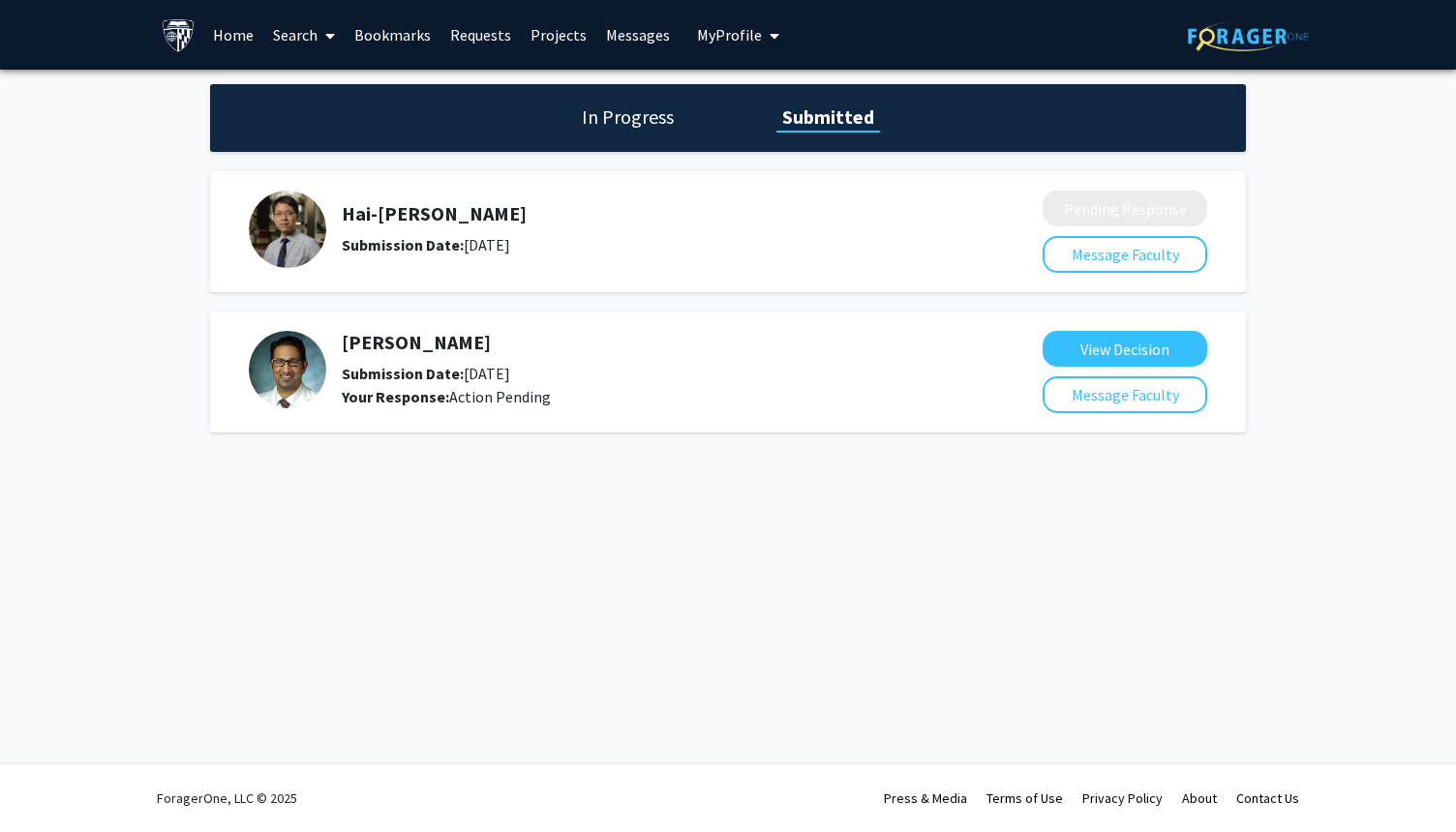
click at [396, 593] on div "Skip navigation Home Search Bookmarks Requests Projects Messages My Profile [PE…" at bounding box center [728, 416] width 1456 height 832
click at [1124, 340] on button "View Decision" at bounding box center [1125, 348] width 164 height 36
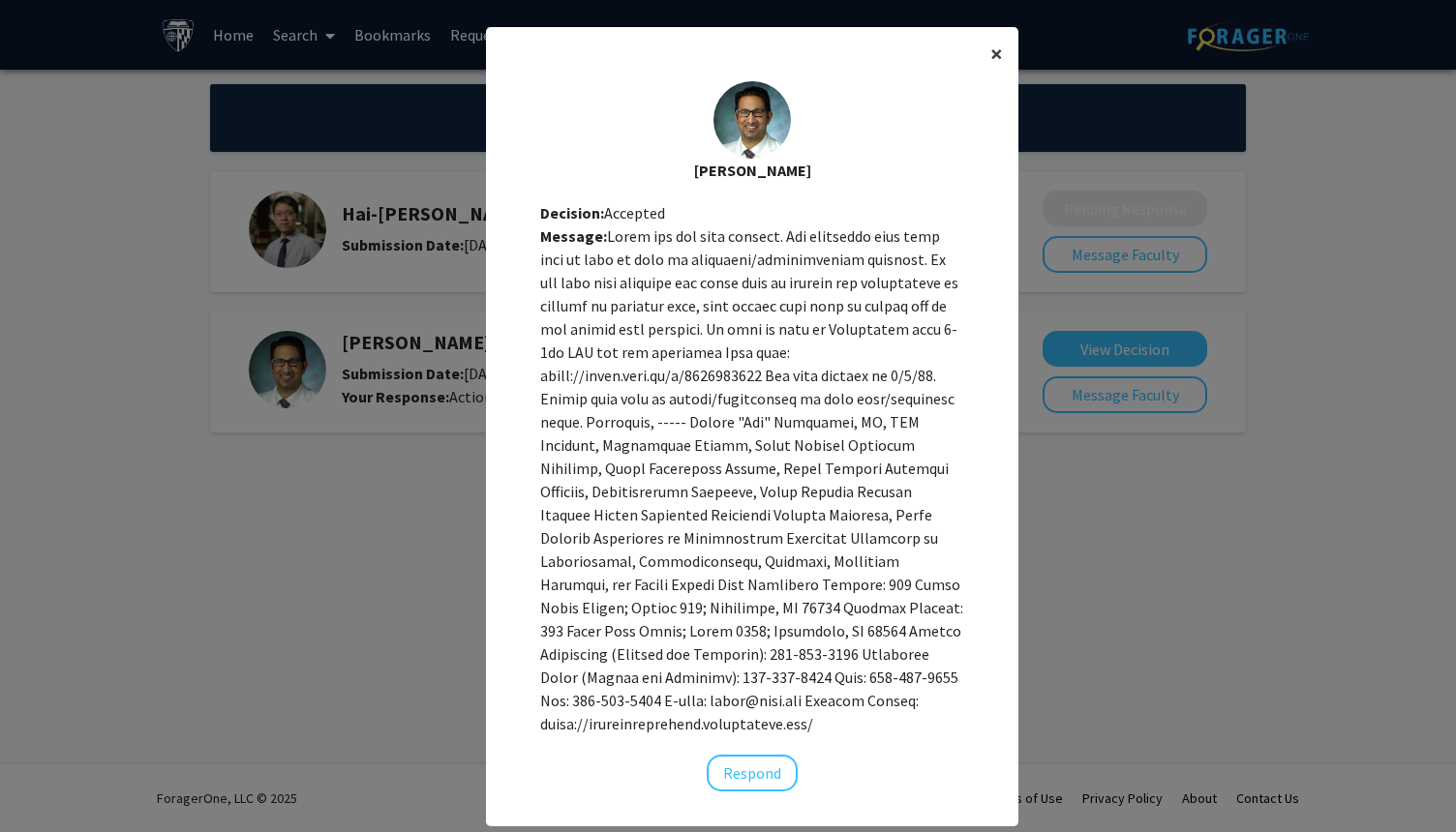
click at [991, 57] on span "×" at bounding box center [997, 54] width 13 height 30
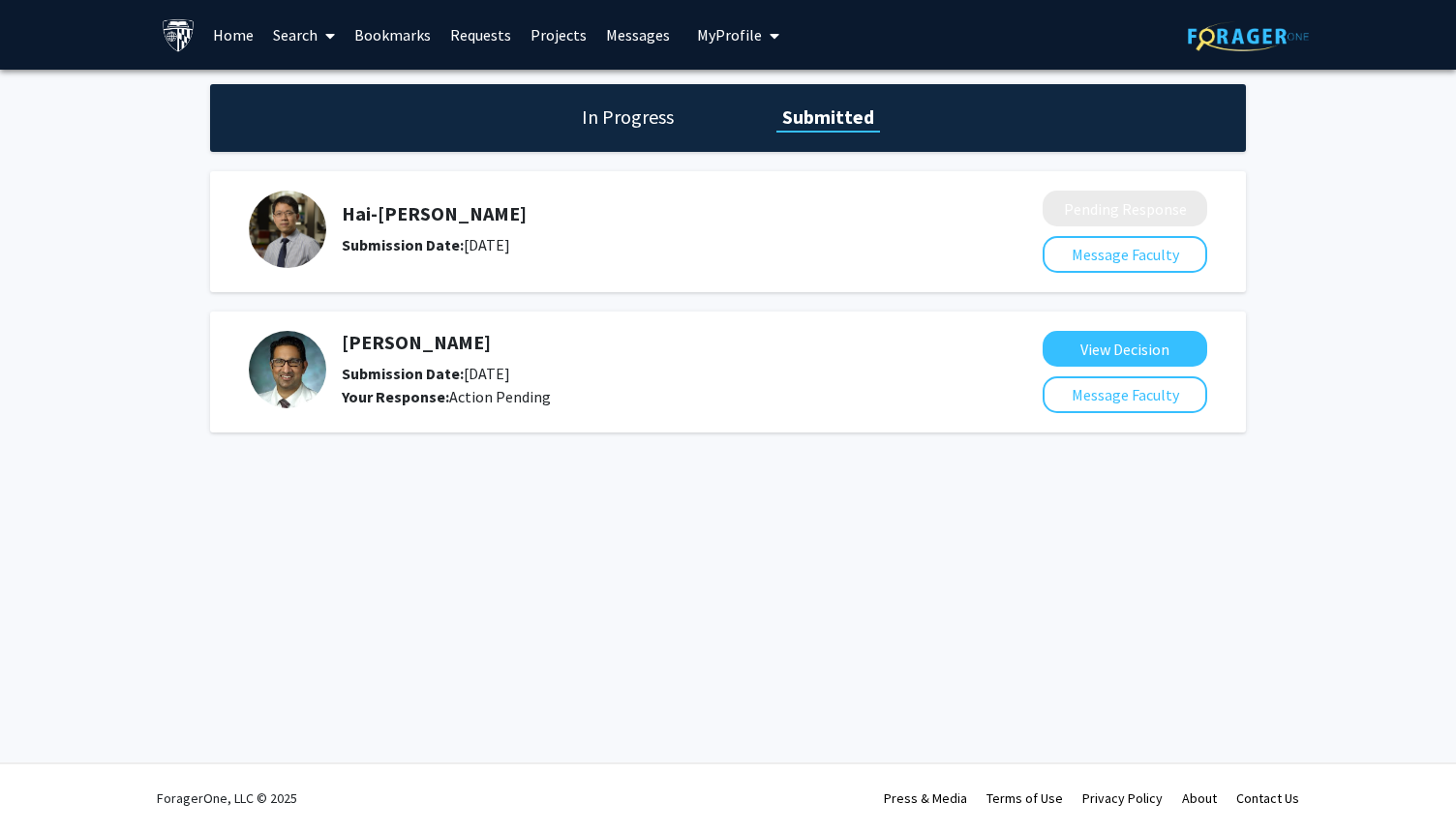
click at [633, 115] on h1 "In Progress" at bounding box center [628, 117] width 104 height 27
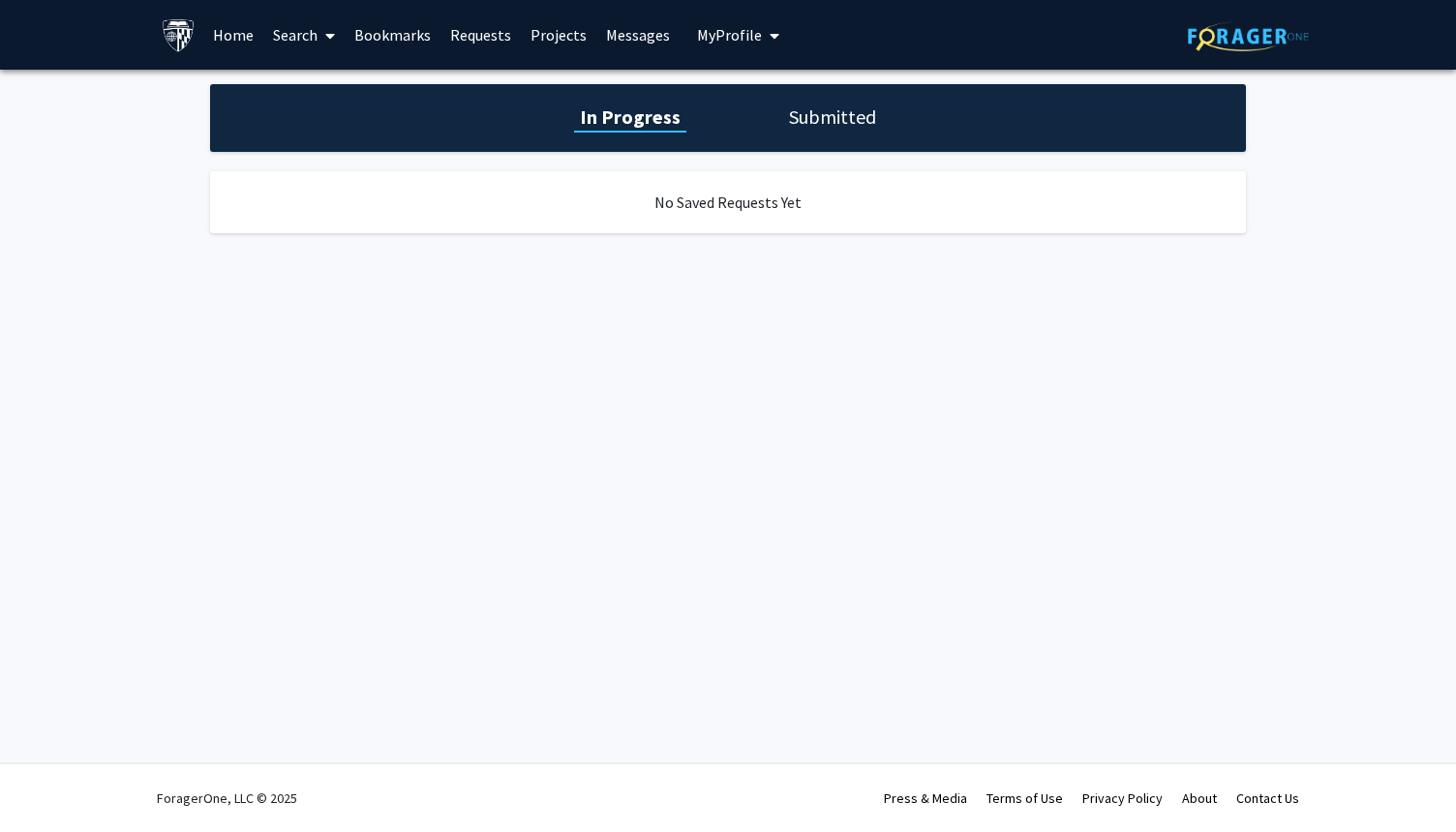
click at [617, 43] on link "Messages" at bounding box center [637, 34] width 83 height 68
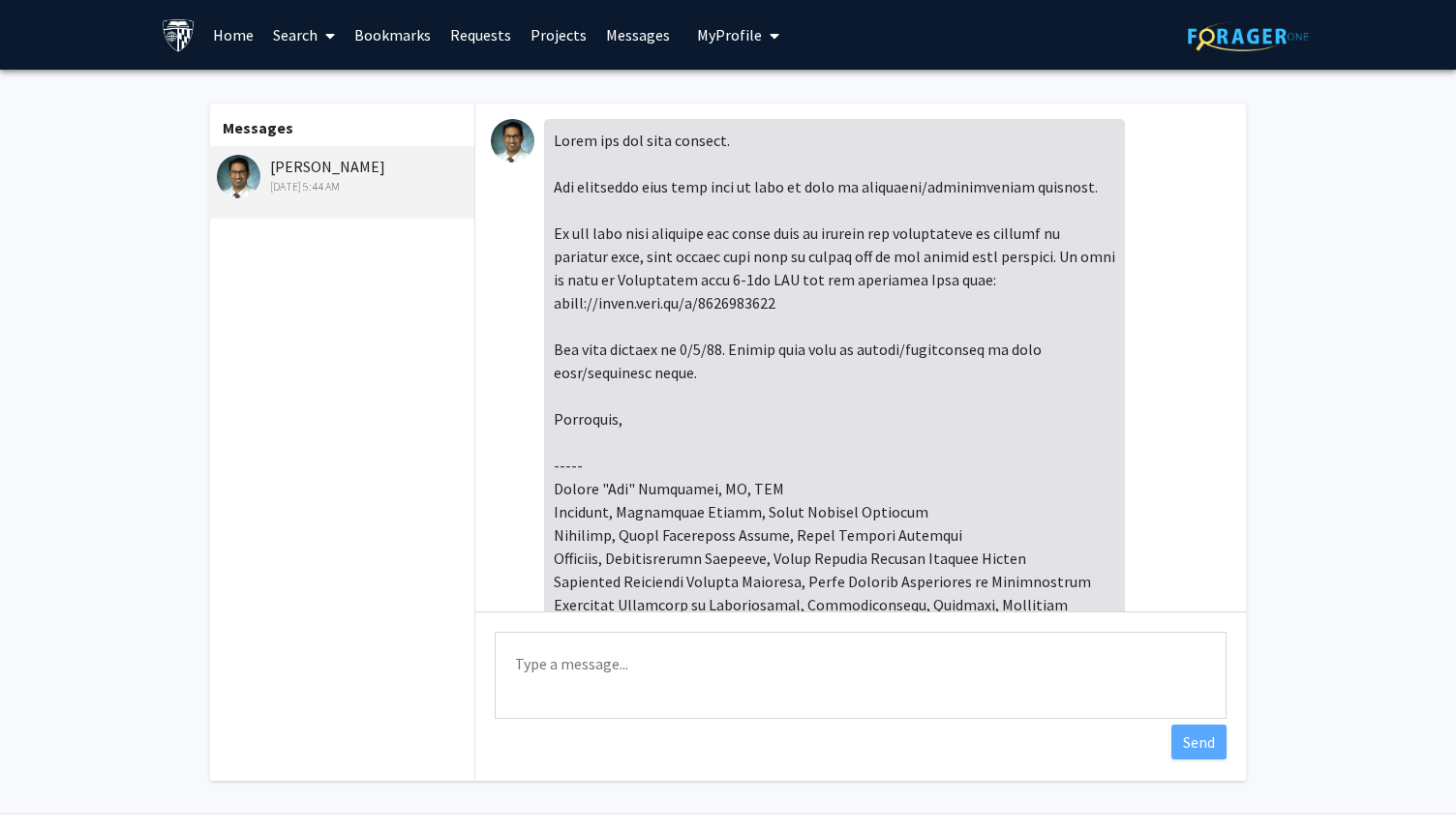
scroll to position [298, 0]
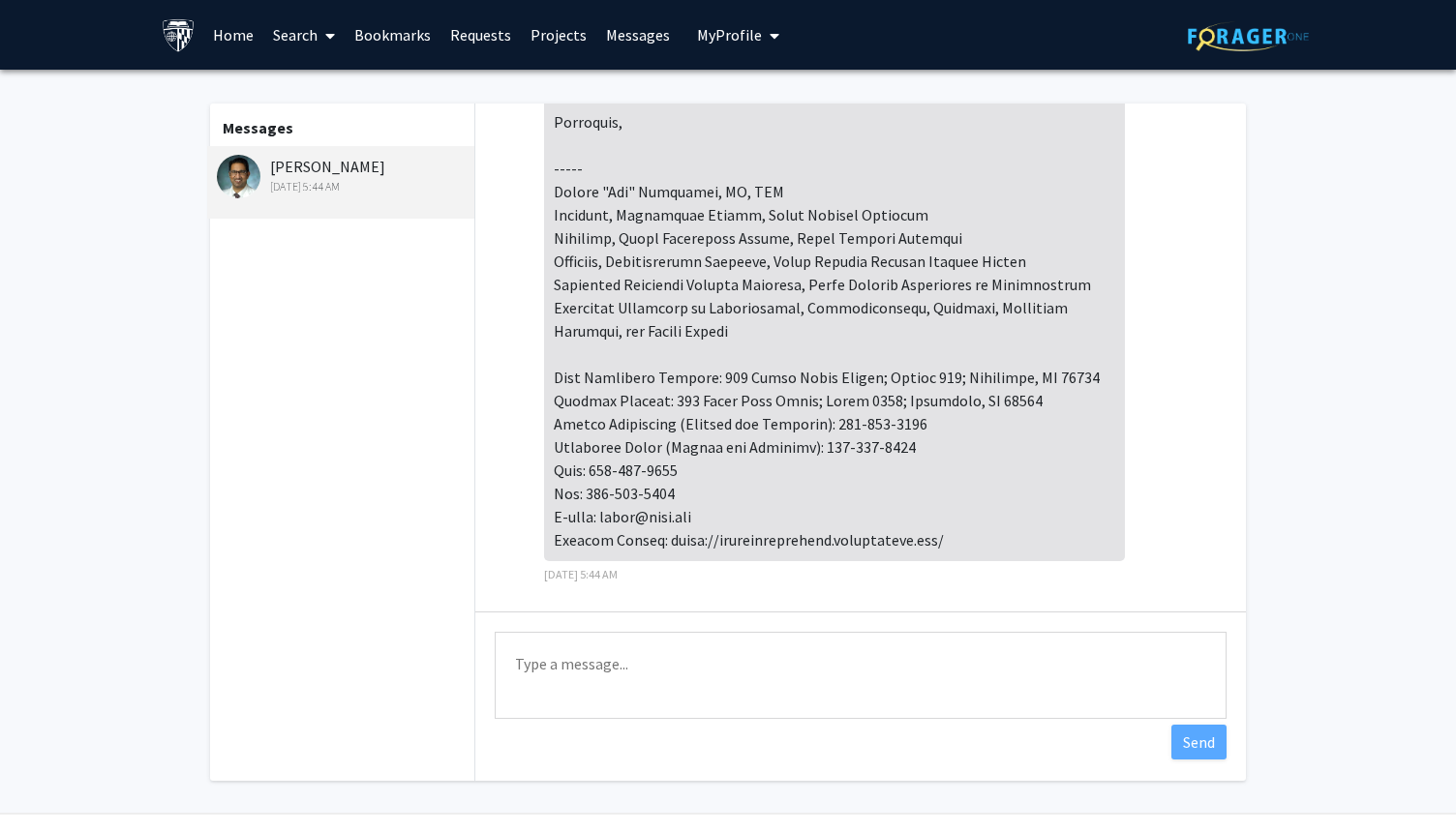
click at [235, 39] on link "Home" at bounding box center [233, 34] width 60 height 68
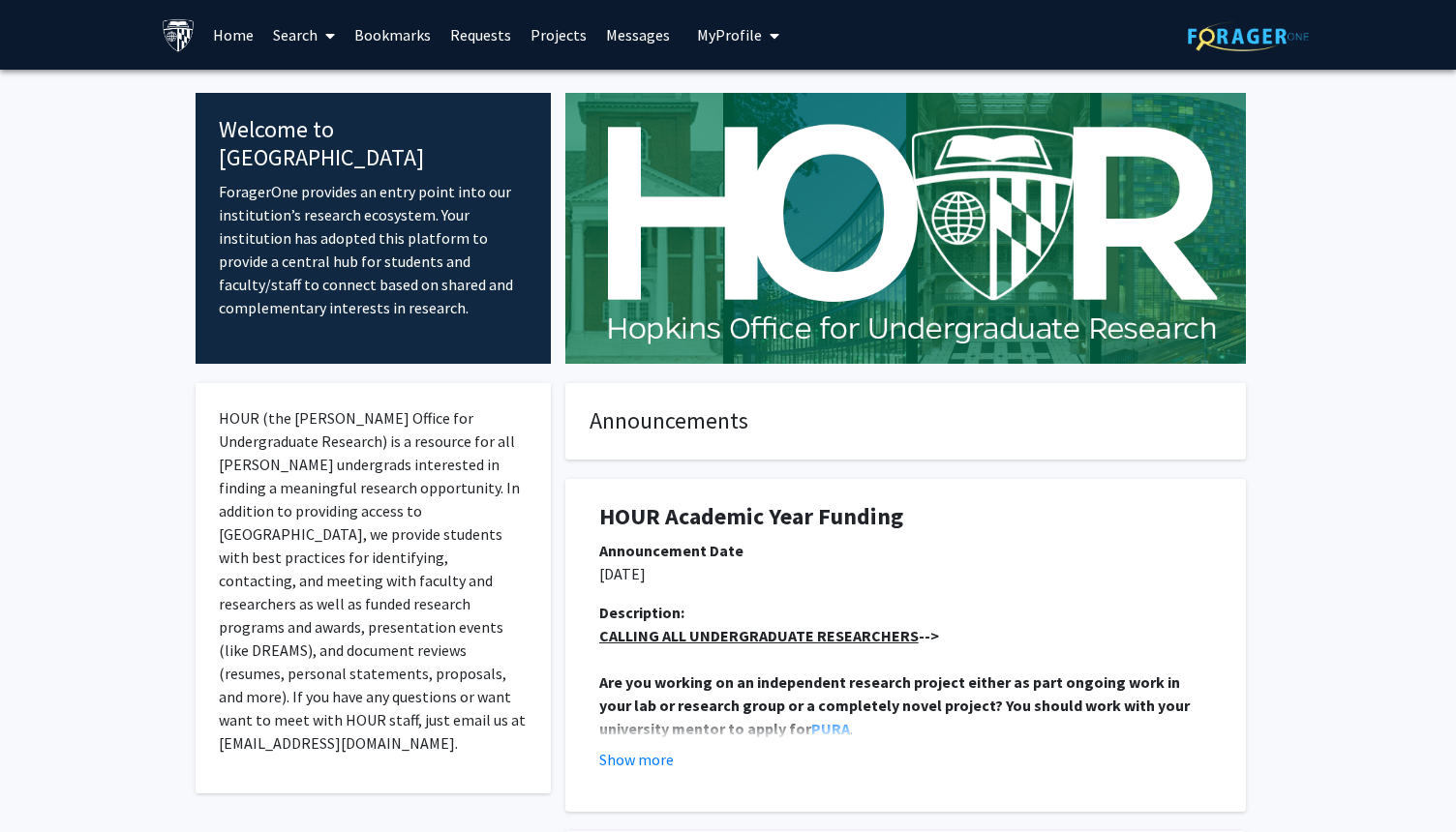
click at [420, 217] on p "ForagerOne provides an entry point into our institution’s research ecosystem. Y…" at bounding box center [372, 250] width 308 height 139
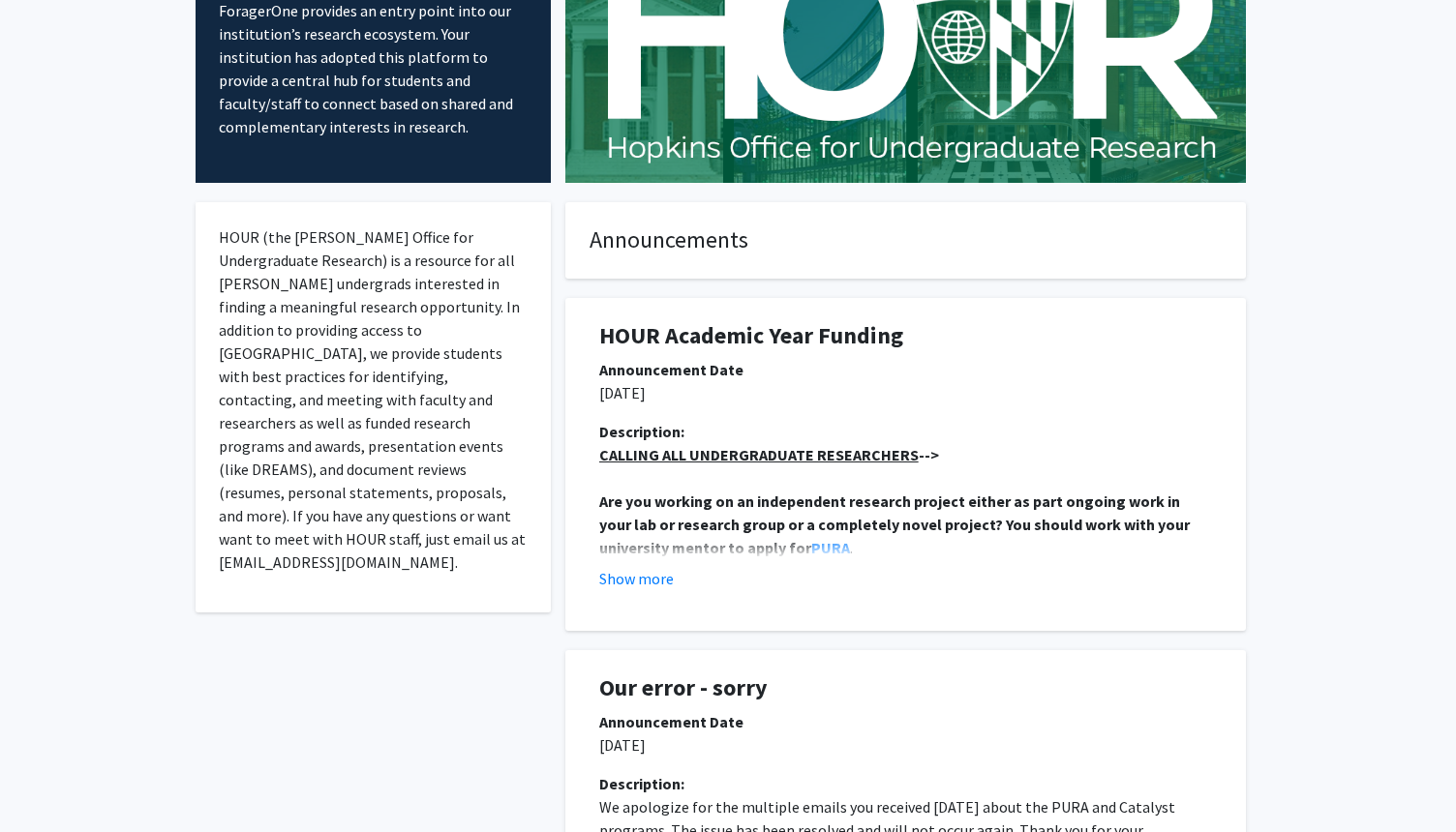
scroll to position [194, 0]
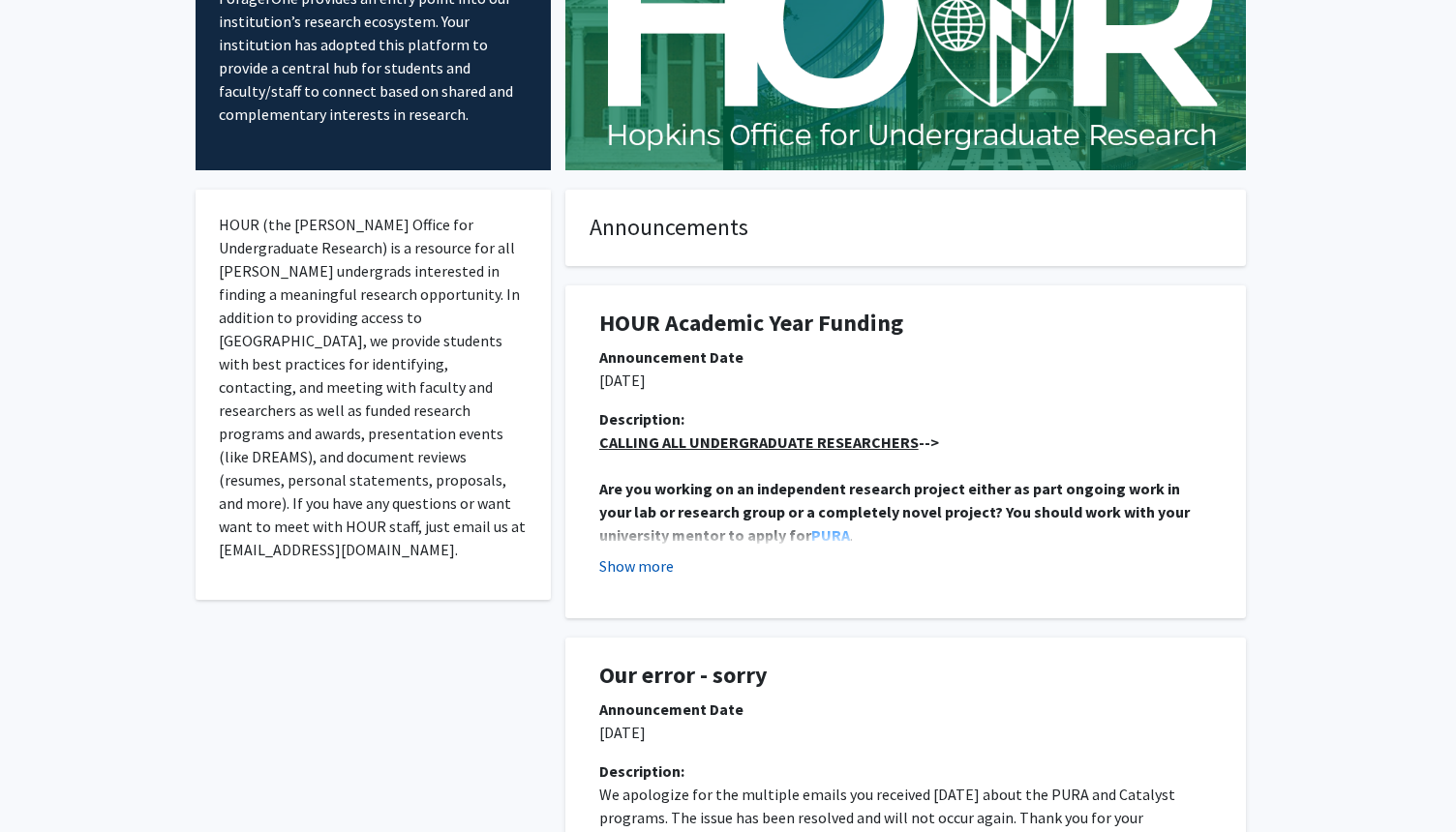
click at [633, 562] on button "Show more" at bounding box center [636, 567] width 74 height 23
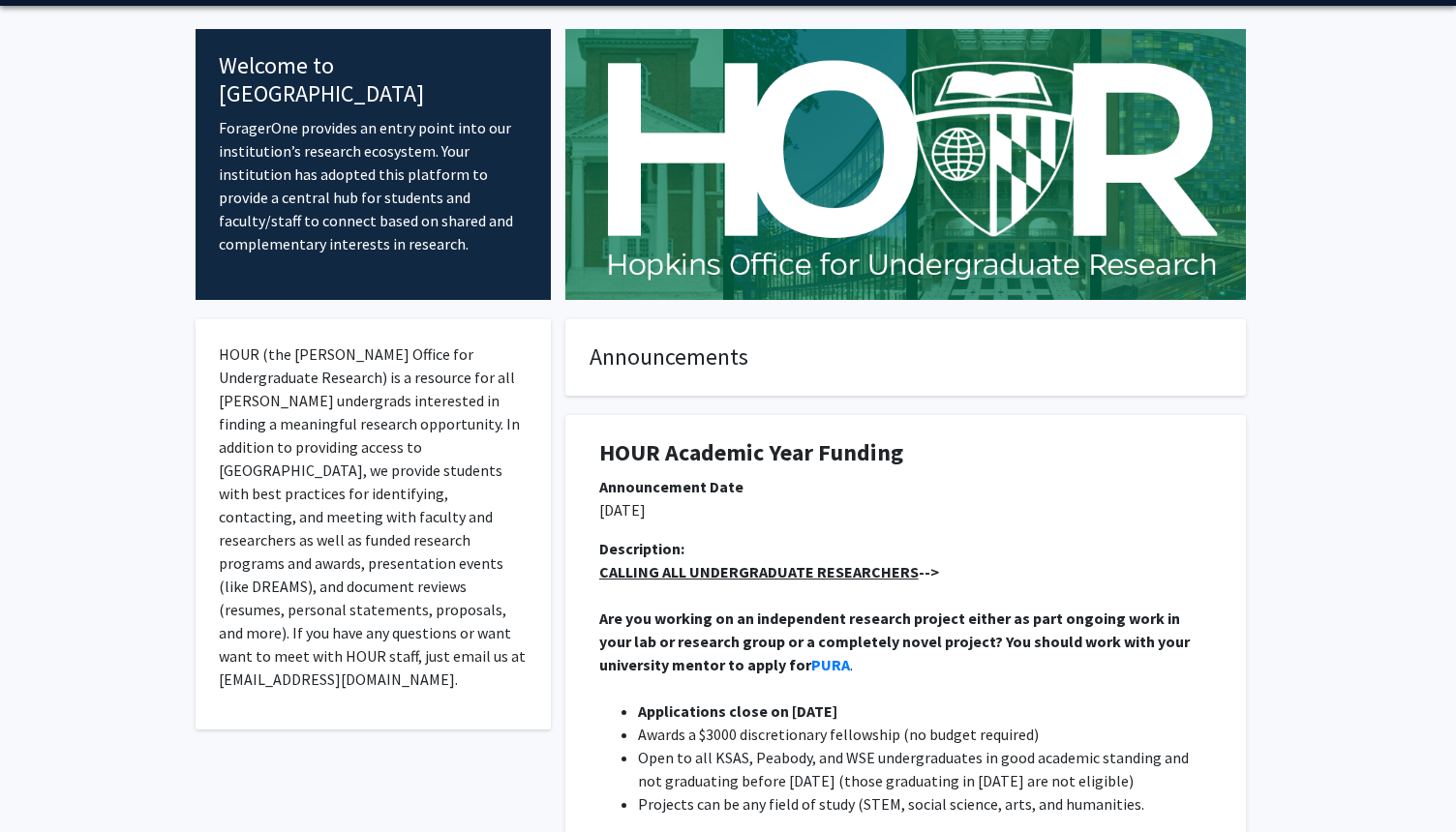
scroll to position [0, 0]
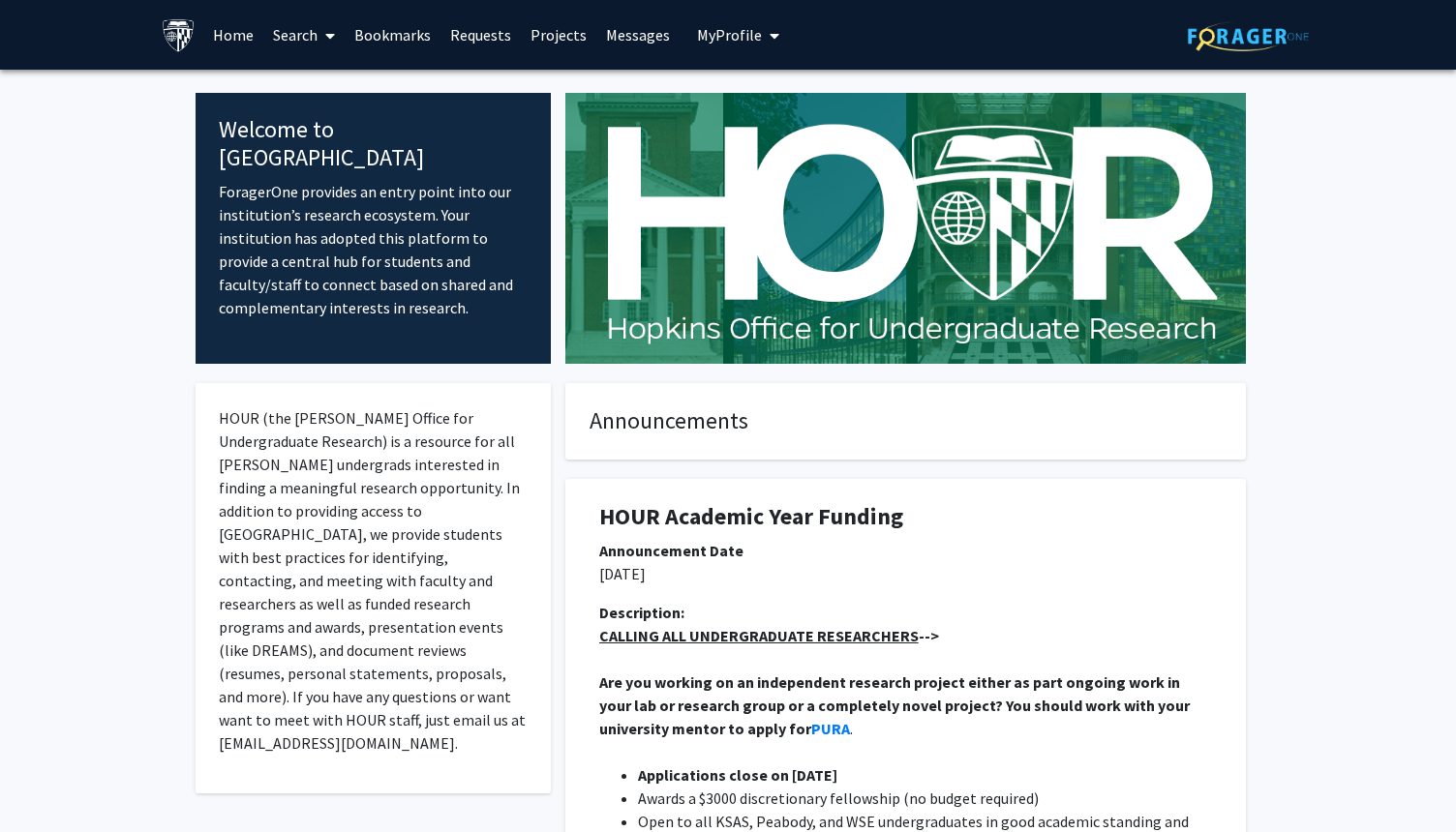
click at [428, 41] on link "Bookmarks" at bounding box center [393, 34] width 96 height 68
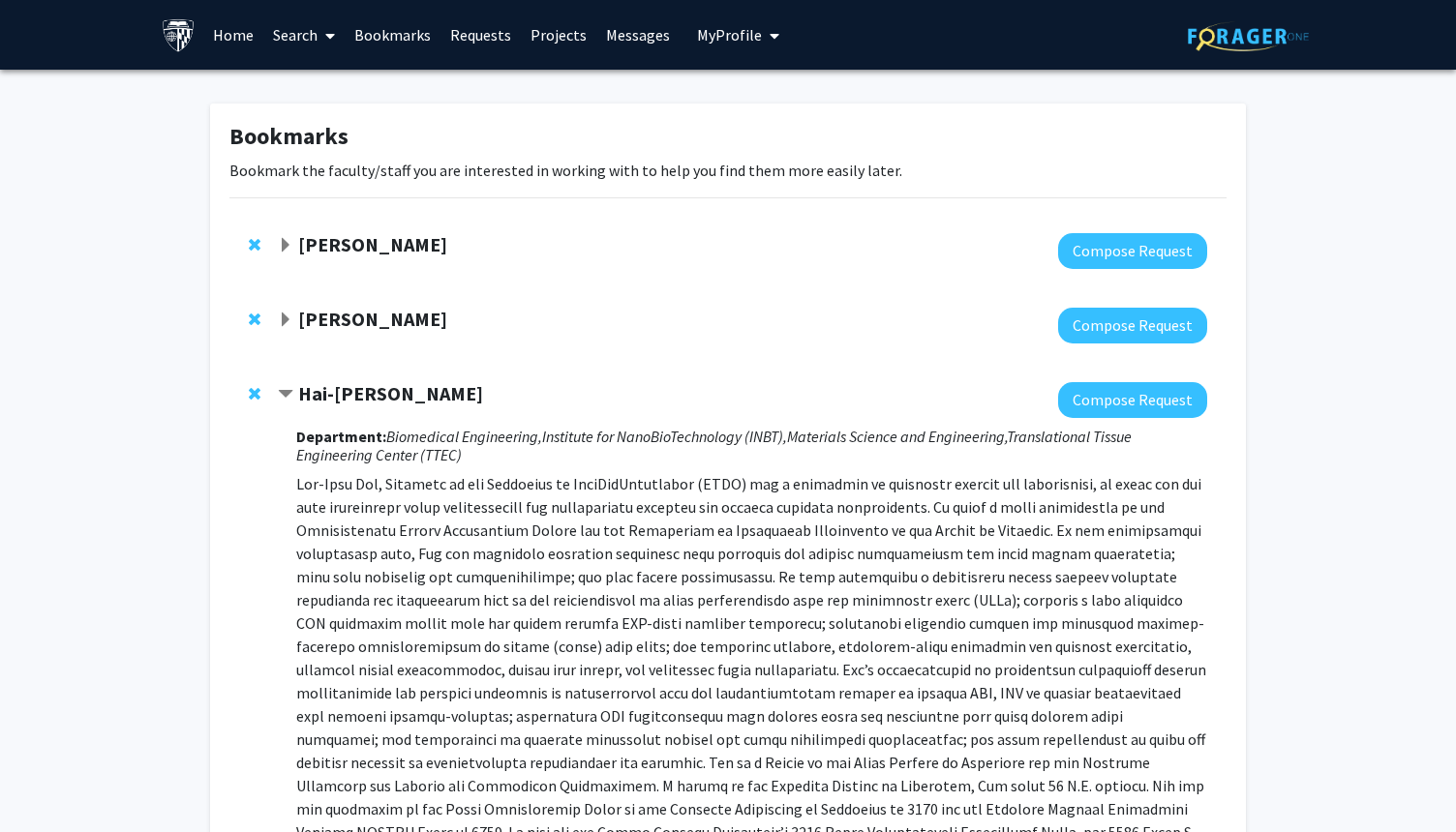
click at [304, 36] on link "Search" at bounding box center [304, 34] width 81 height 68
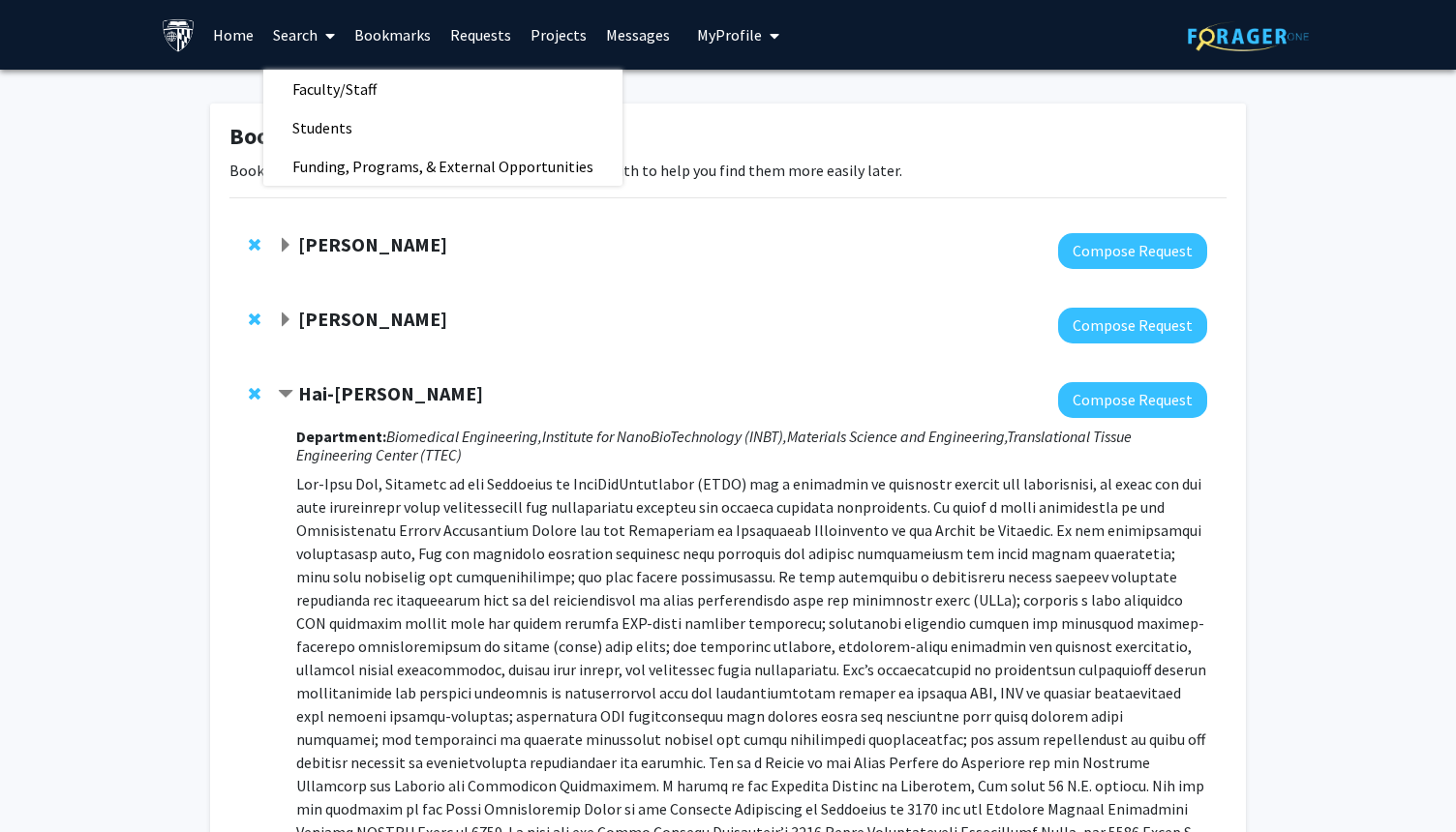
click at [382, 331] on div "[PERSON_NAME]" at bounding box center [487, 319] width 418 height 24
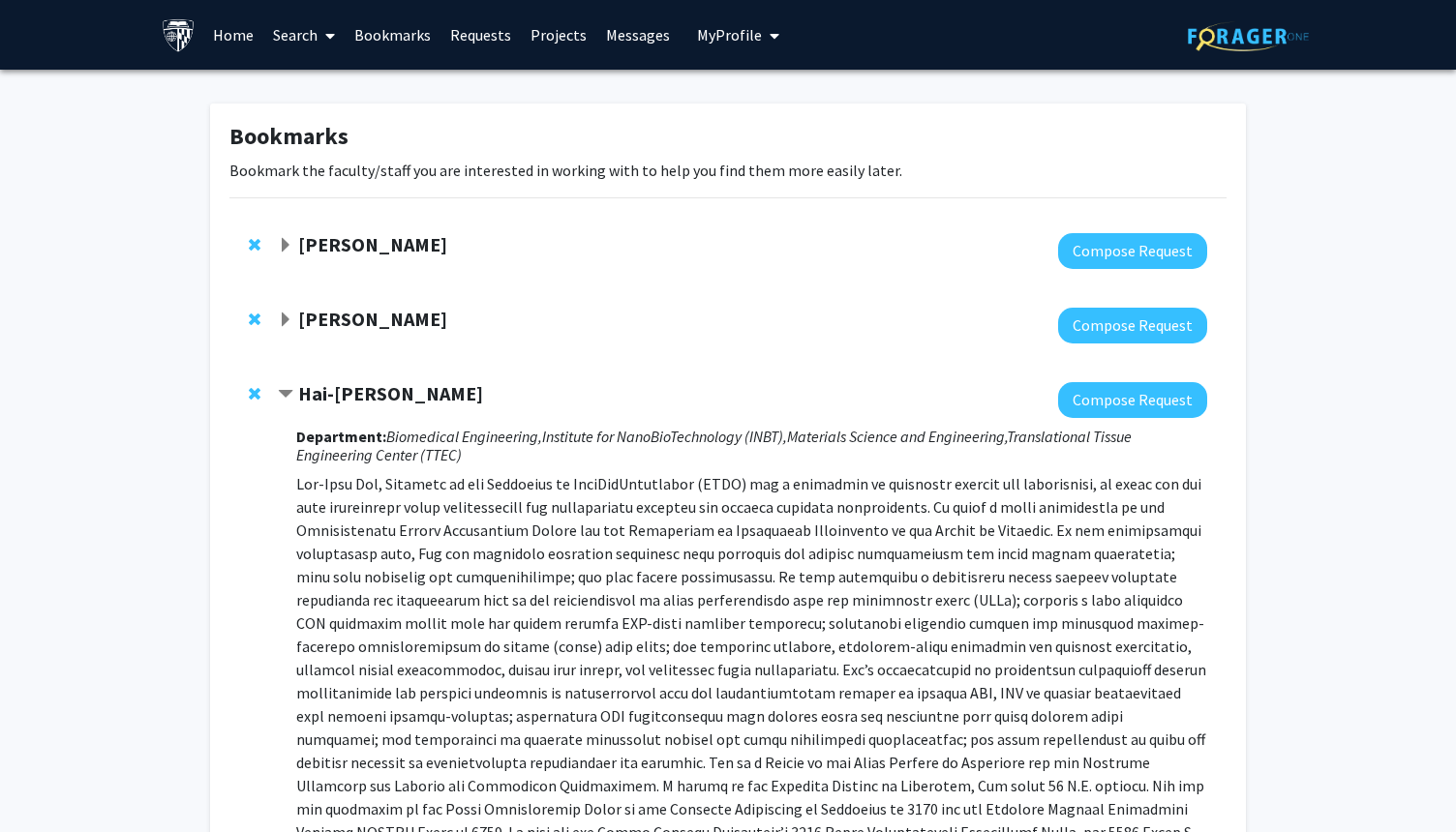
click at [370, 322] on strong "[PERSON_NAME]" at bounding box center [373, 318] width 149 height 24
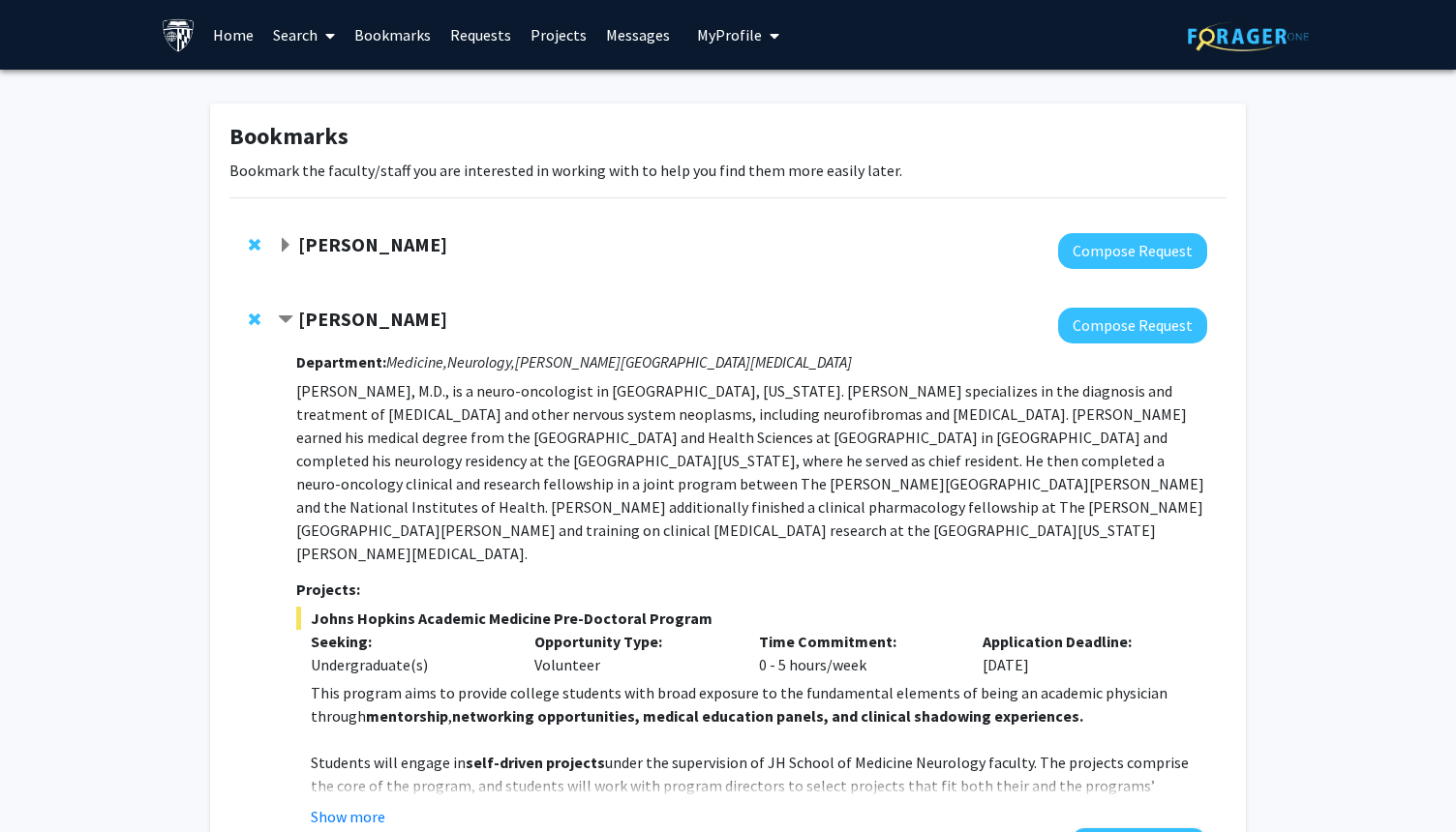
click at [470, 291] on div "[PERSON_NAME] Compose Request Department: Medicine, Neurology, [PERSON_NAME][GE…" at bounding box center [728, 586] width 997 height 595
click at [353, 241] on strong "[PERSON_NAME]" at bounding box center [373, 244] width 149 height 24
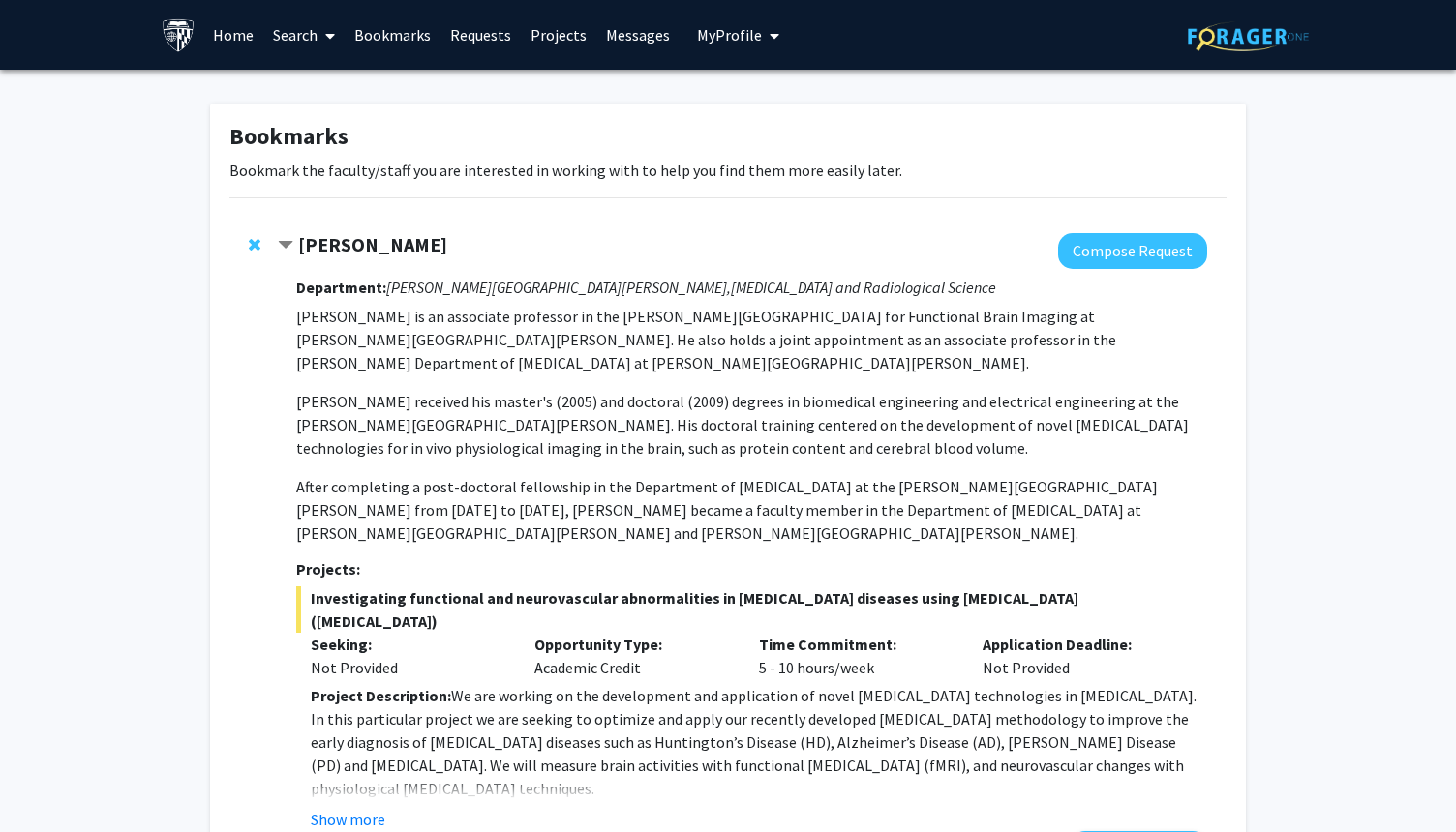
click at [353, 241] on strong "[PERSON_NAME]" at bounding box center [373, 244] width 149 height 24
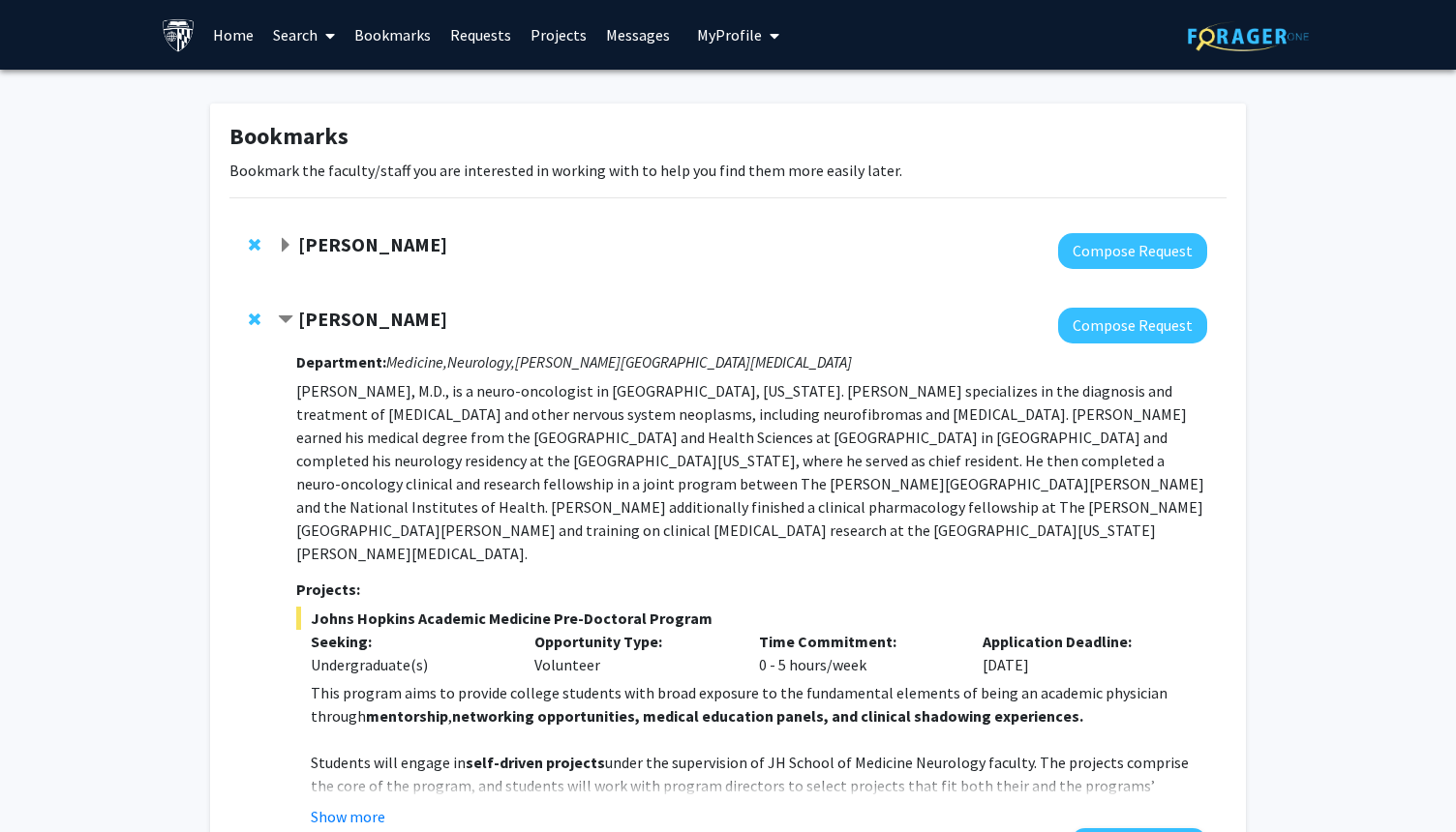
click at [303, 42] on link "Search" at bounding box center [304, 34] width 81 height 68
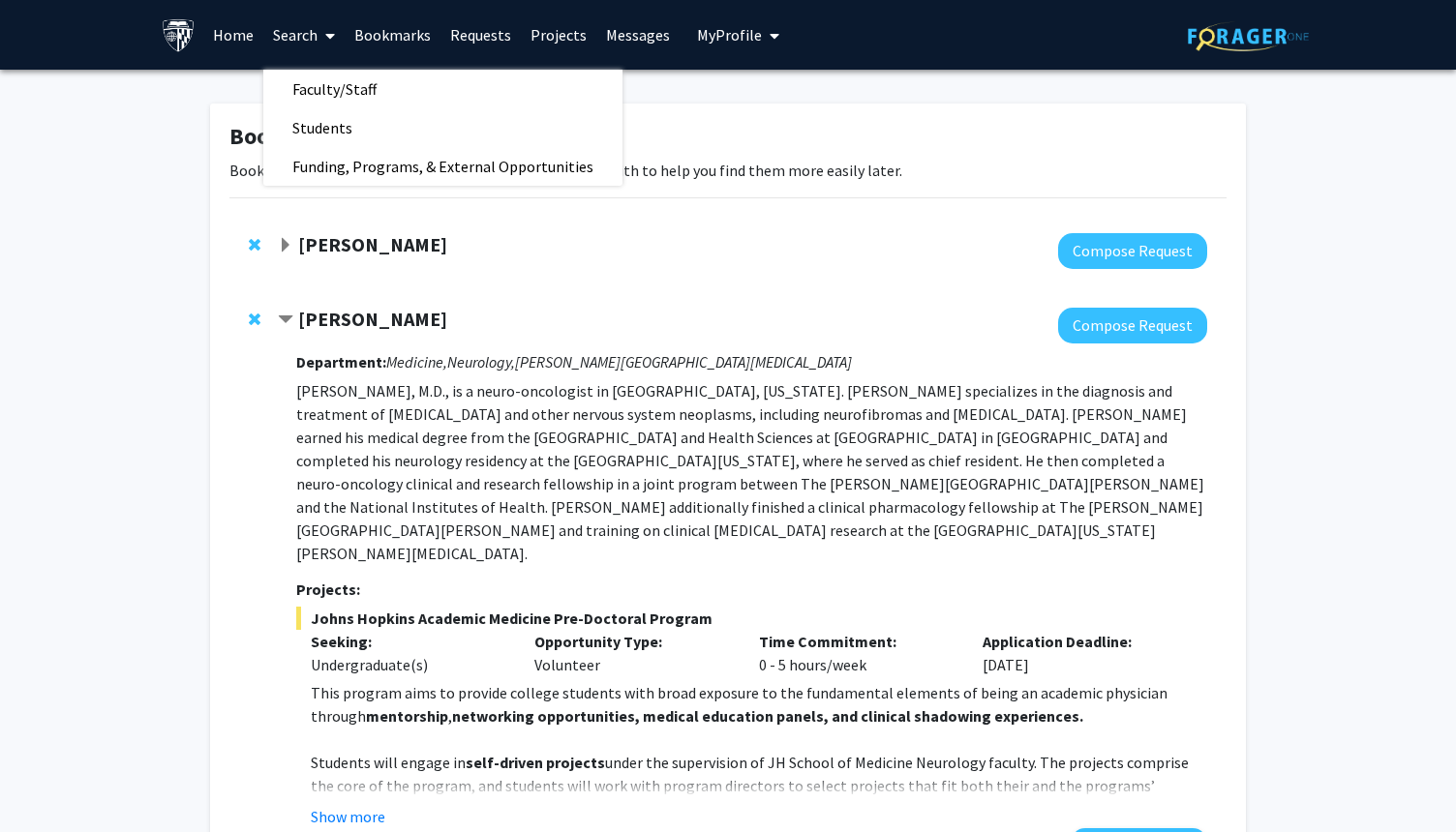
click at [239, 32] on link "Home" at bounding box center [233, 34] width 60 height 68
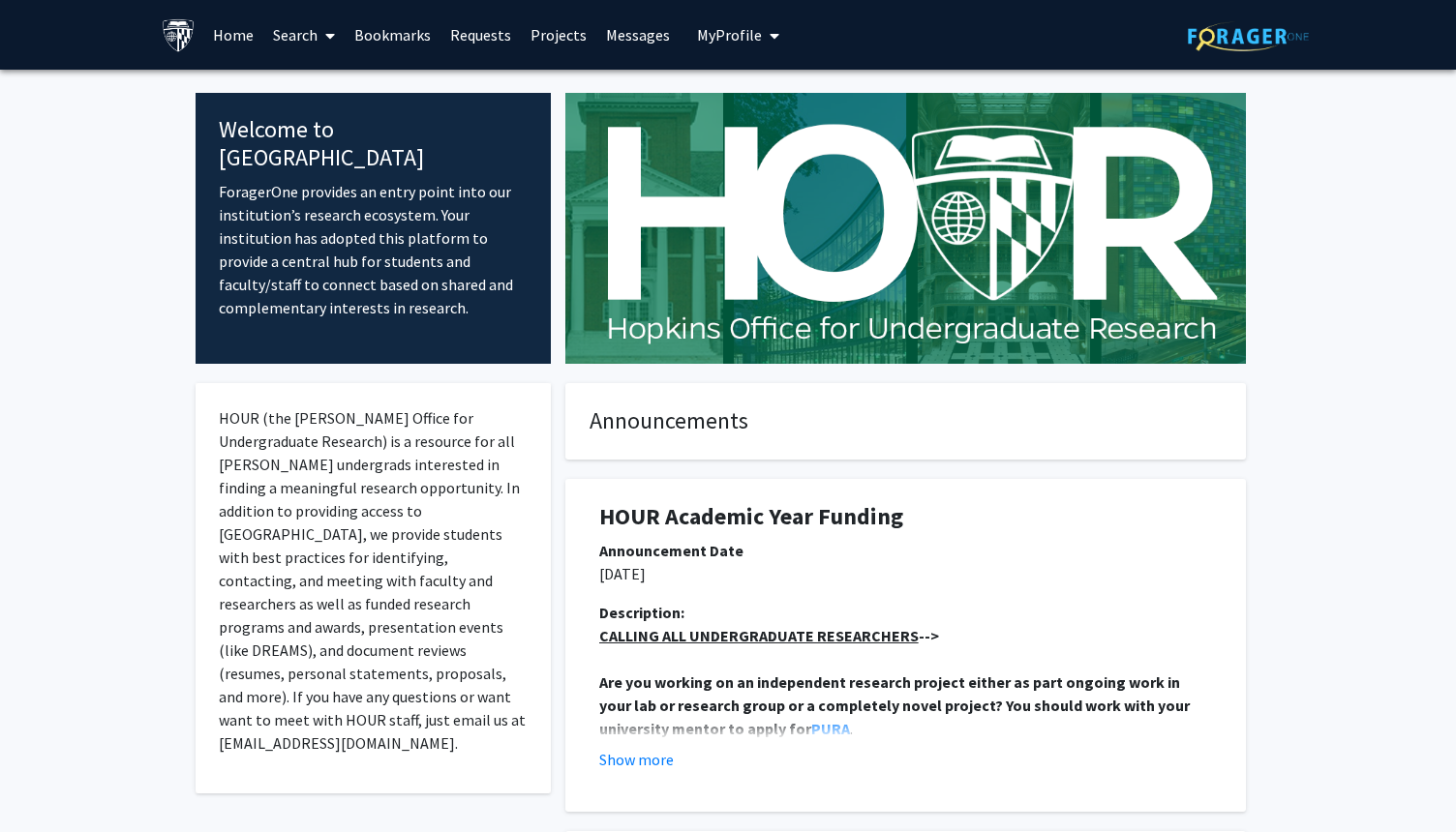
click at [275, 32] on link "Search" at bounding box center [304, 34] width 81 height 68
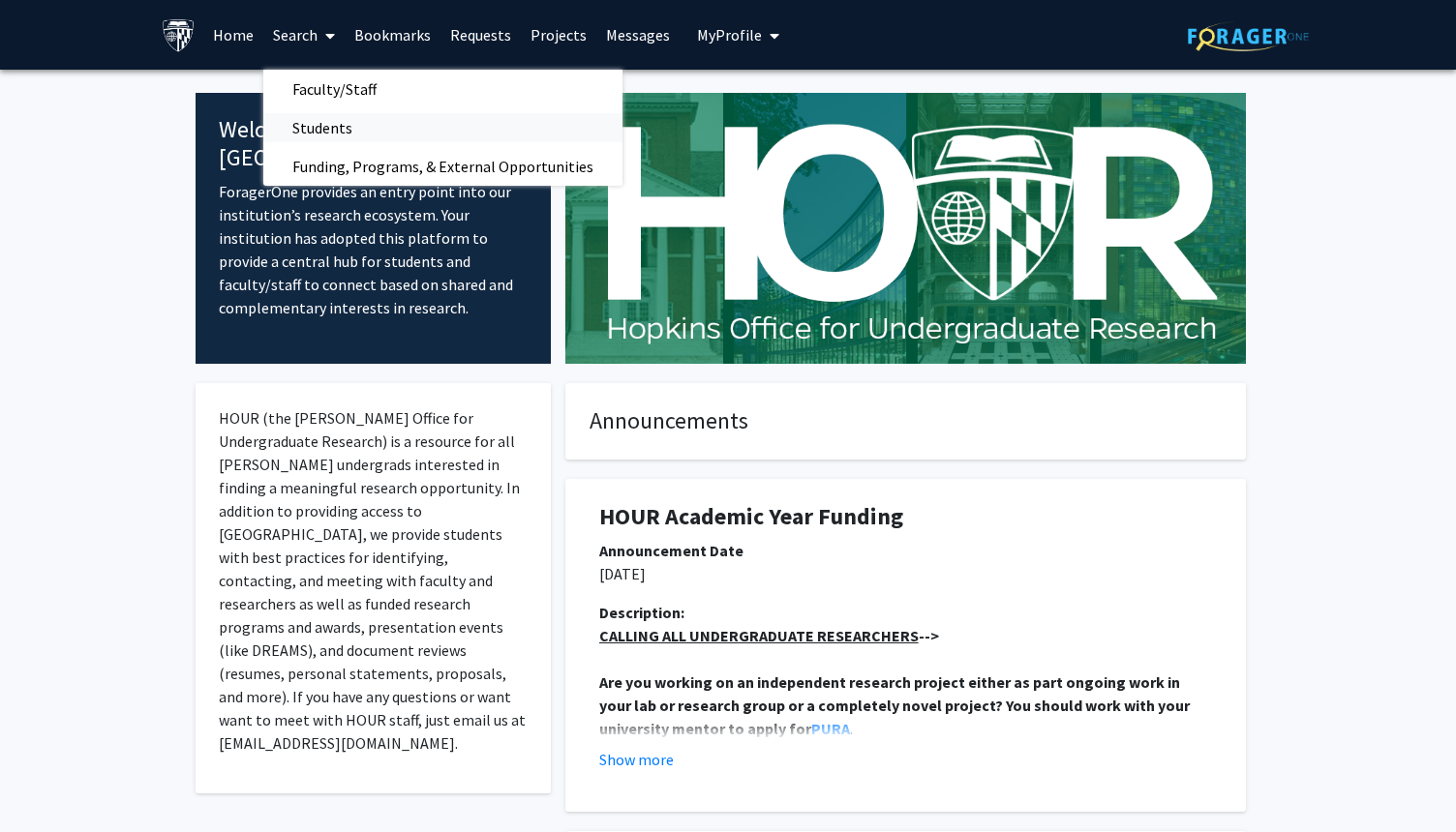
click at [342, 121] on span "Students" at bounding box center [322, 128] width 118 height 39
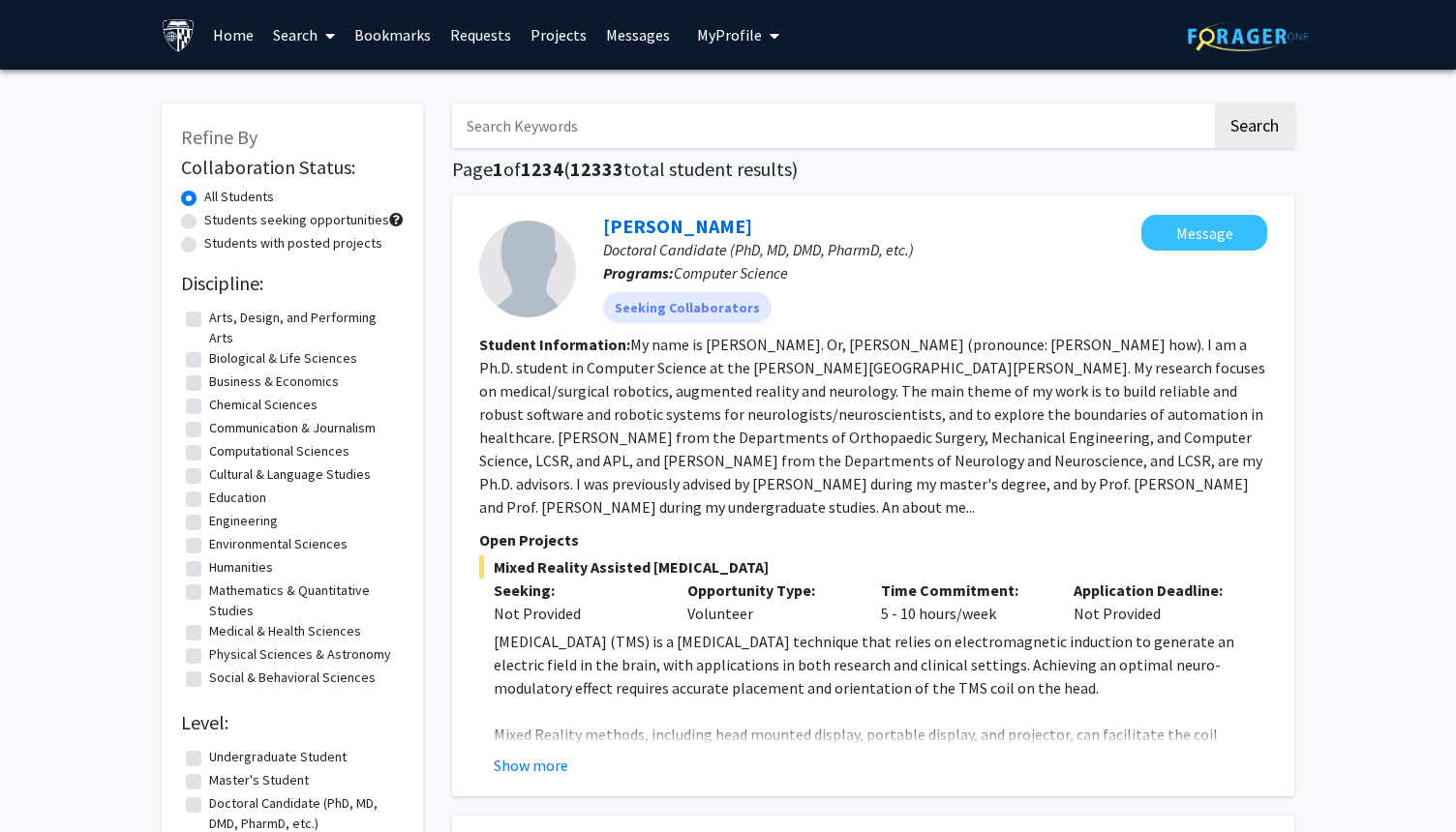
click at [419, 26] on link "Bookmarks" at bounding box center [393, 34] width 96 height 68
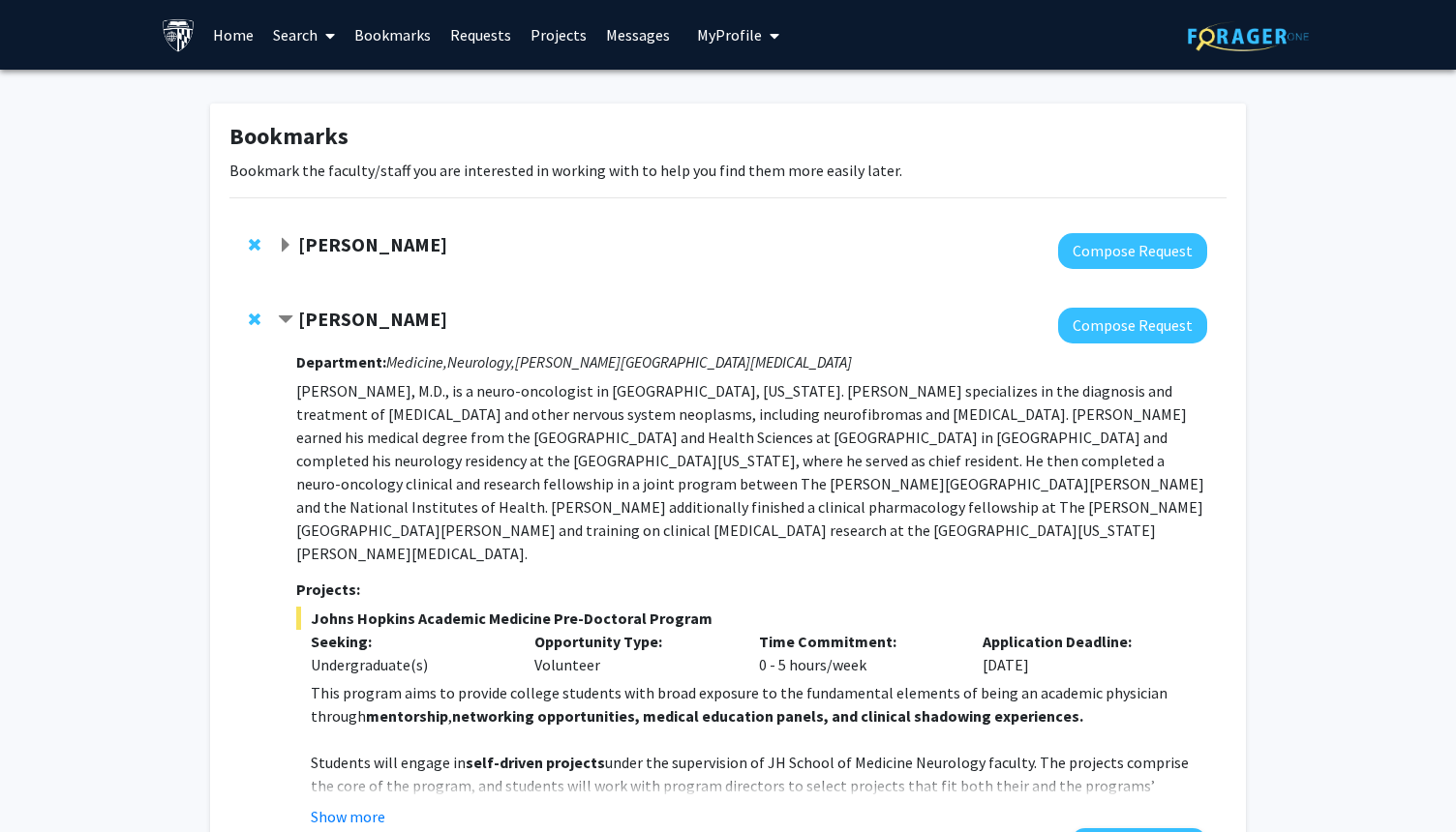
click at [312, 32] on link "Search" at bounding box center [304, 34] width 81 height 68
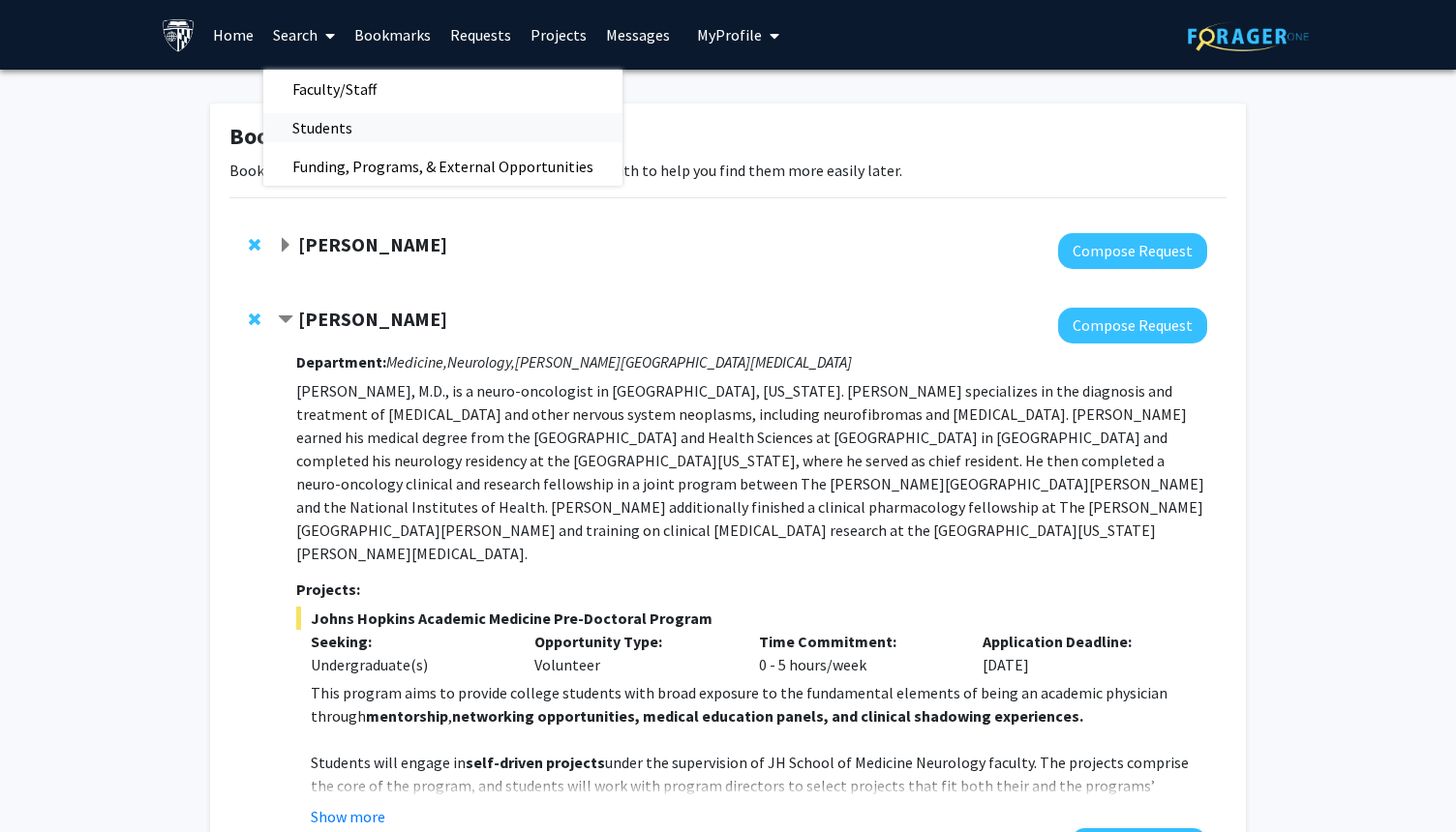
click at [327, 123] on span "Students" at bounding box center [322, 128] width 118 height 39
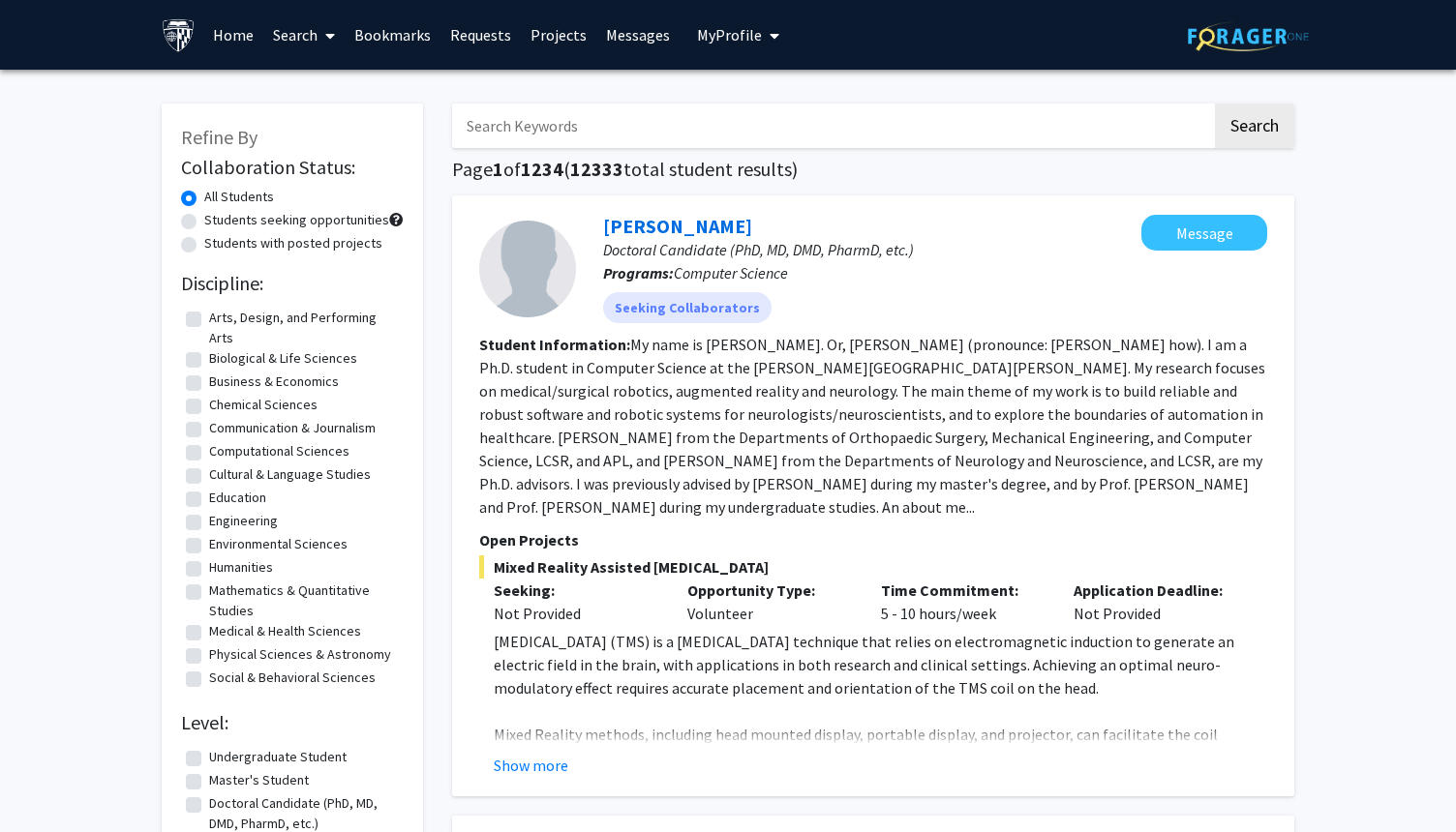
click at [583, 202] on div "[PERSON_NAME] Doctoral Candidate (PhD, MD, DMD, PharmD, etc.) Programs: Compute…" at bounding box center [873, 496] width 842 height 601
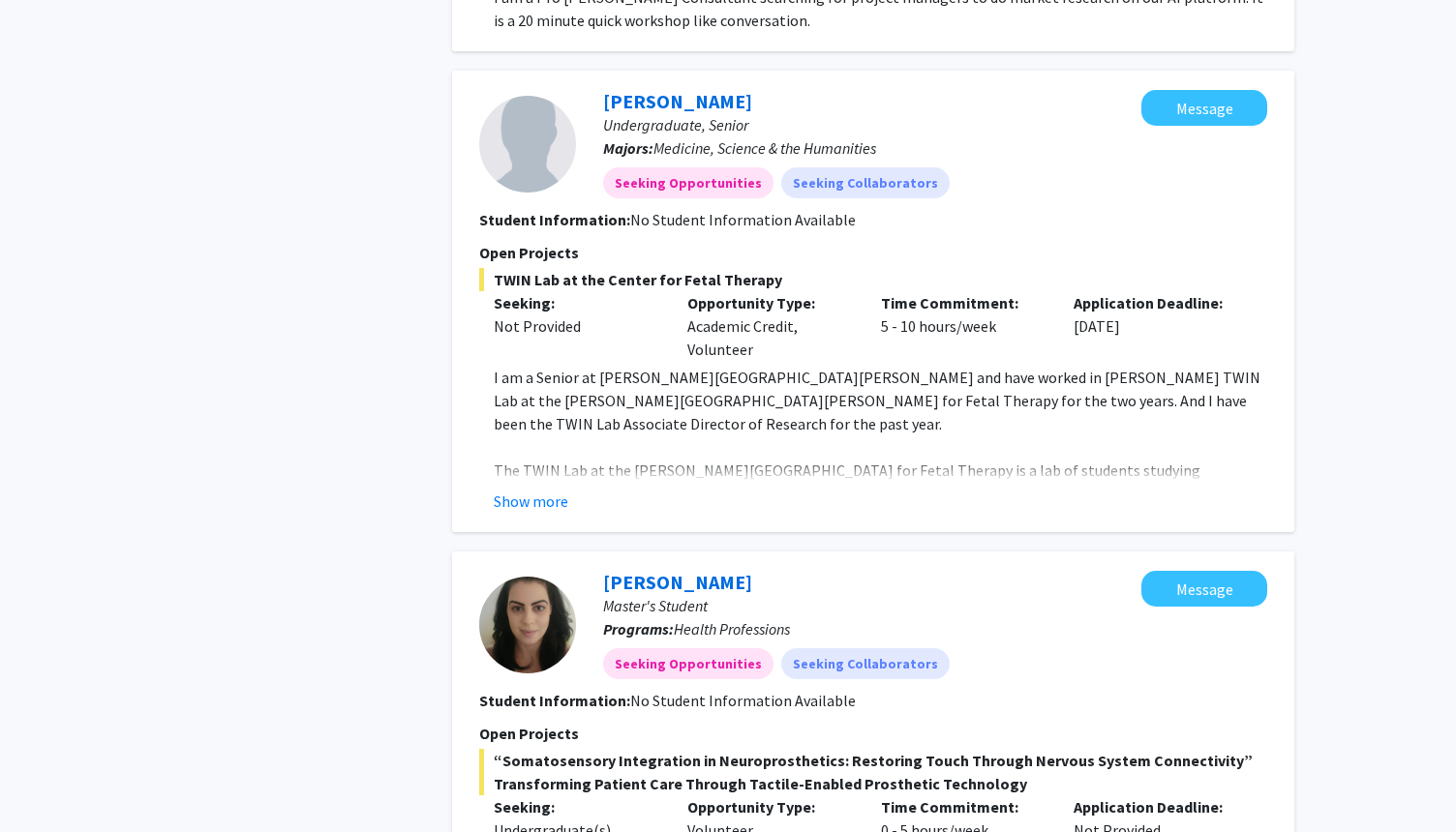
scroll to position [5083, 0]
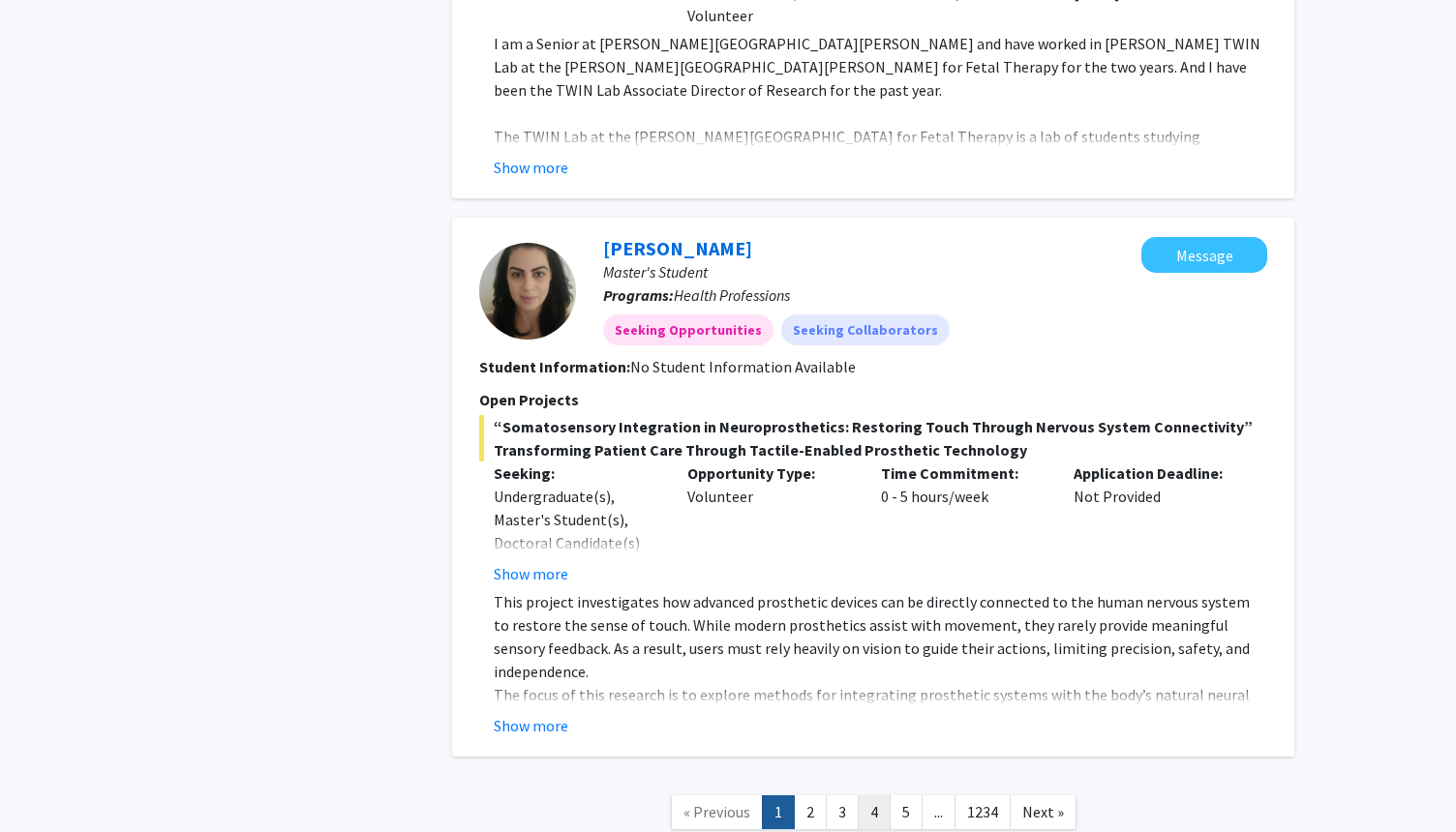
click at [865, 796] on link "4" at bounding box center [874, 812] width 33 height 34
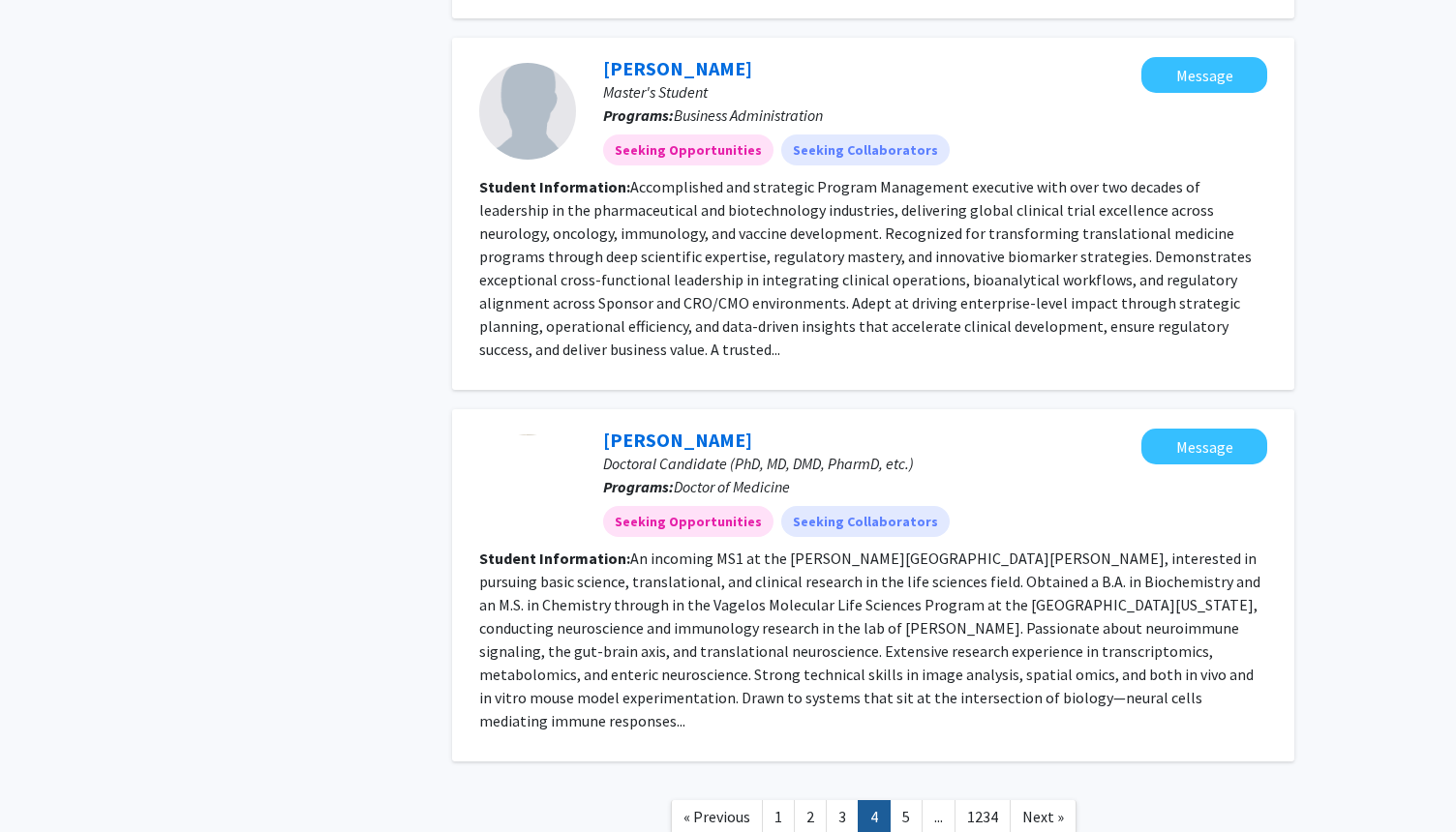
scroll to position [2973, 0]
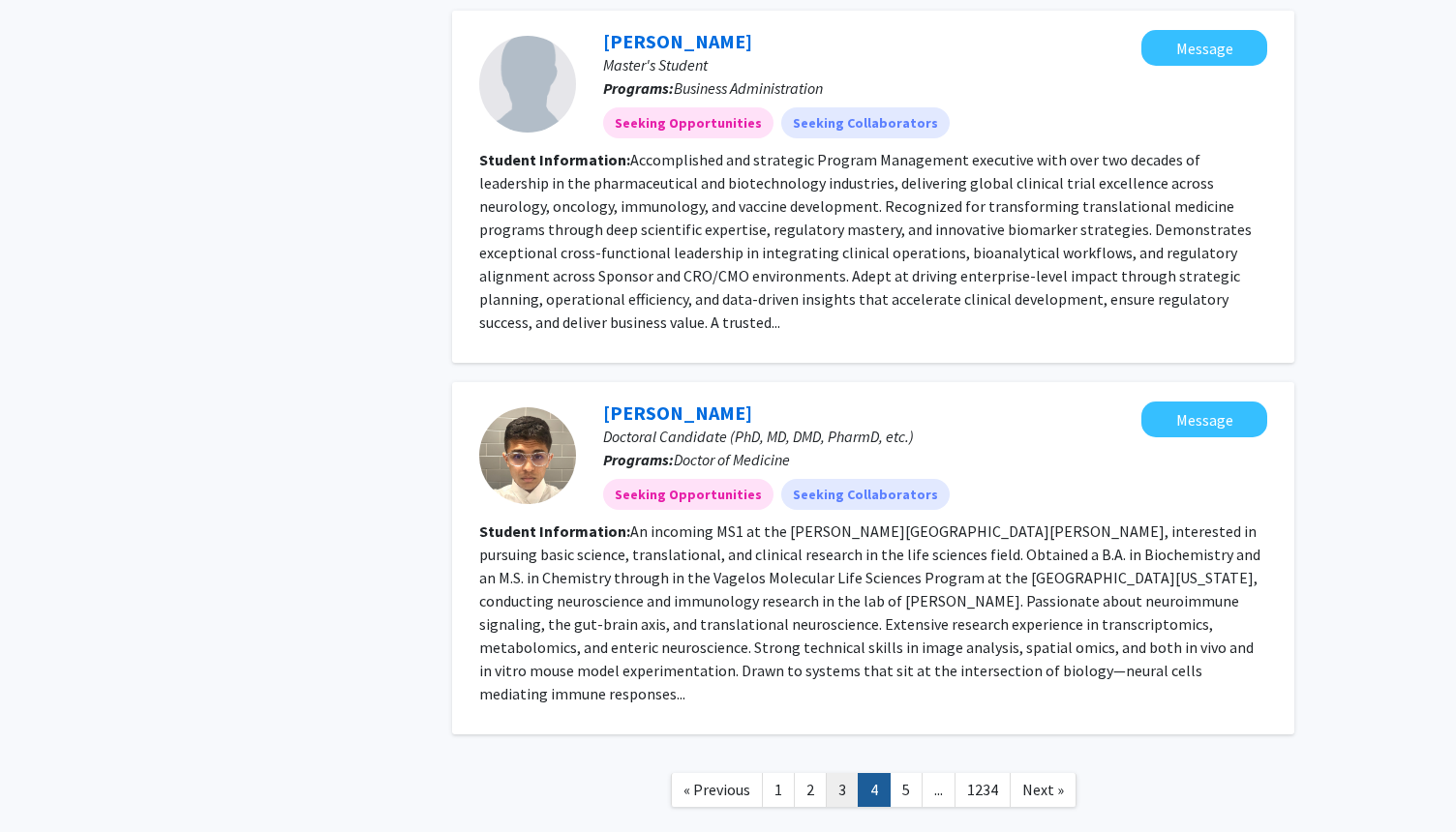
click at [834, 773] on link "3" at bounding box center [842, 790] width 33 height 34
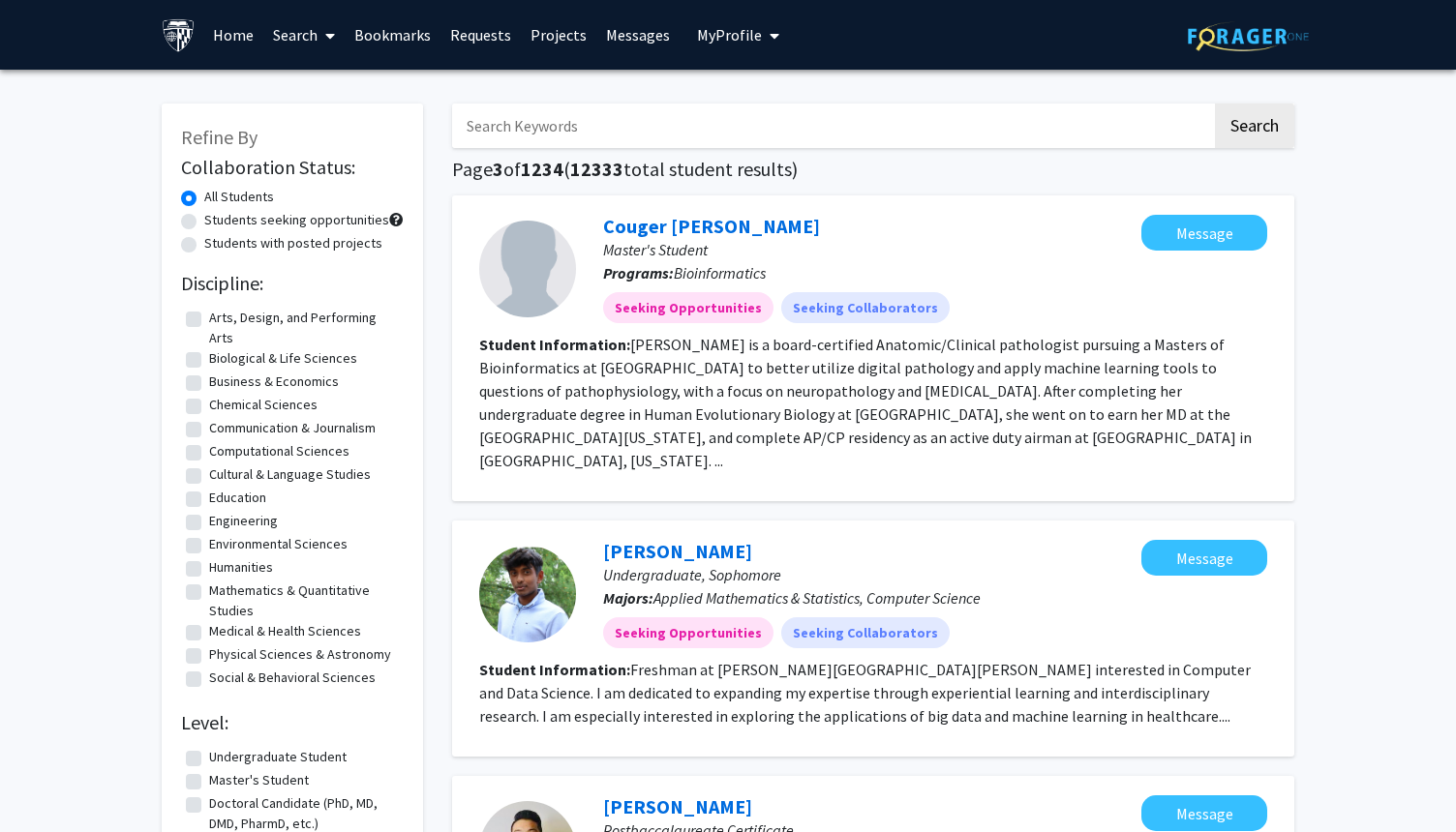
click at [715, 127] on input "Search Keywords" at bounding box center [832, 125] width 760 height 44
type input "[PERSON_NAME]"
click at [1215, 104] on button "Search" at bounding box center [1254, 125] width 79 height 44
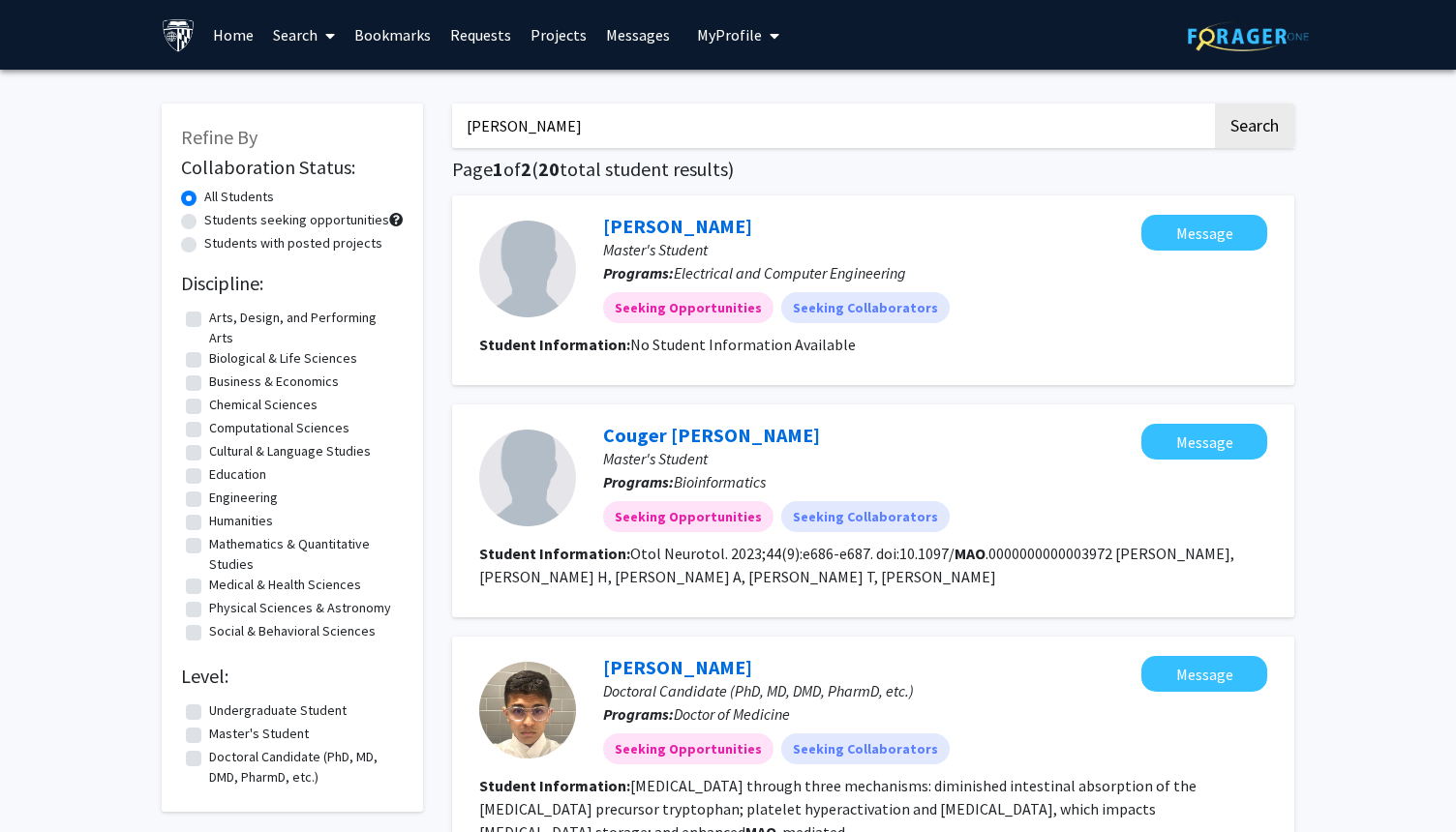
click at [268, 698] on fg-checkbox-list "Undergraduate Student Undergraduate Student Master's Student Master's Student D…" at bounding box center [292, 744] width 222 height 97
click at [205, 246] on label "Students with posted projects" at bounding box center [294, 243] width 178 height 21
click at [205, 246] on input "Students with posted projects" at bounding box center [211, 239] width 13 height 13
radio input "true"
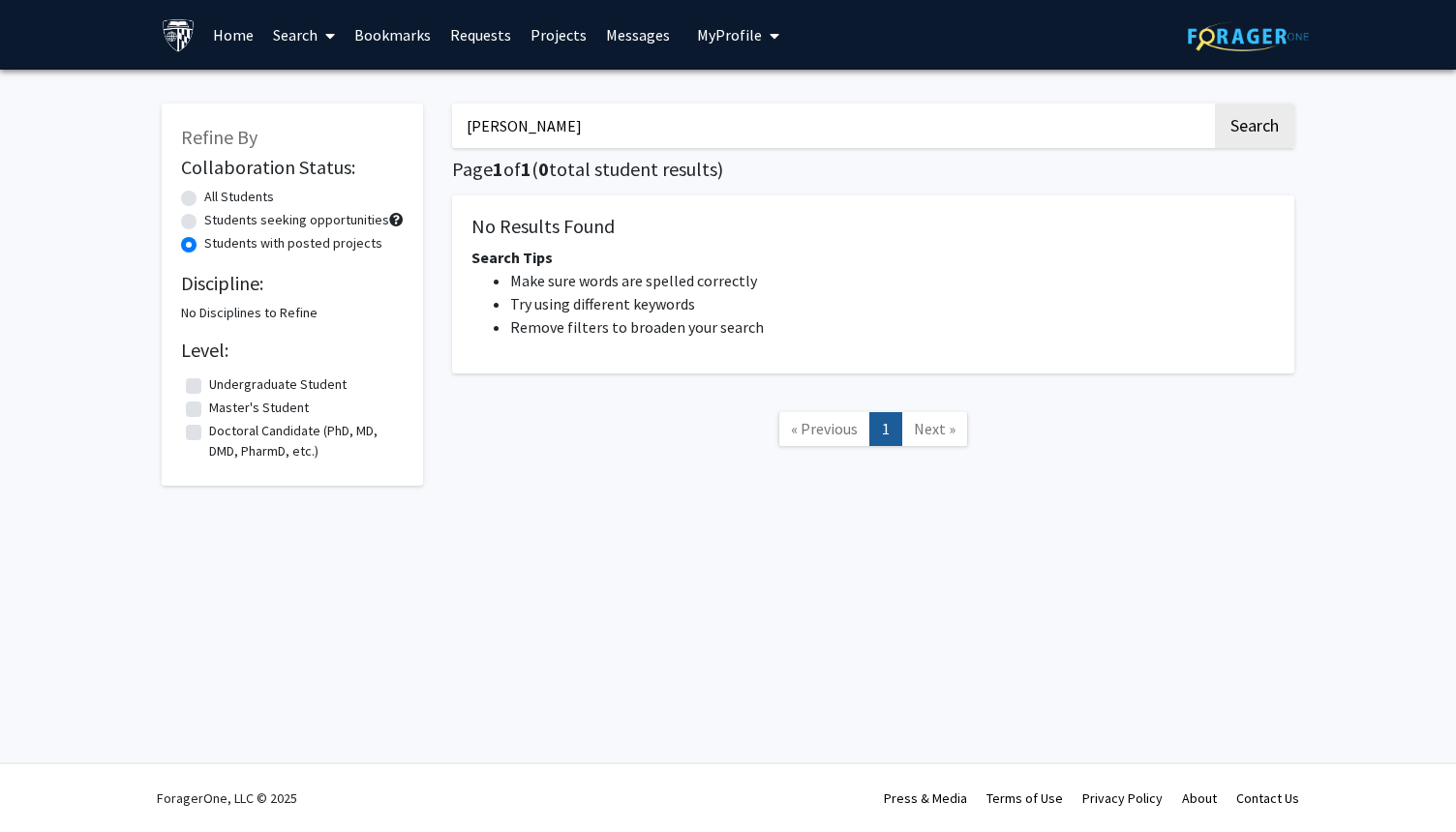
click at [210, 432] on label "Doctoral Candidate (PhD, MD, DMD, PharmD, etc.)" at bounding box center [305, 441] width 190 height 41
click at [210, 432] on input "Doctoral Candidate (PhD, MD, DMD, PharmD, etc.)" at bounding box center [215, 427] width 13 height 13
checkbox input "true"
click at [555, 42] on link "Projects" at bounding box center [558, 34] width 75 height 68
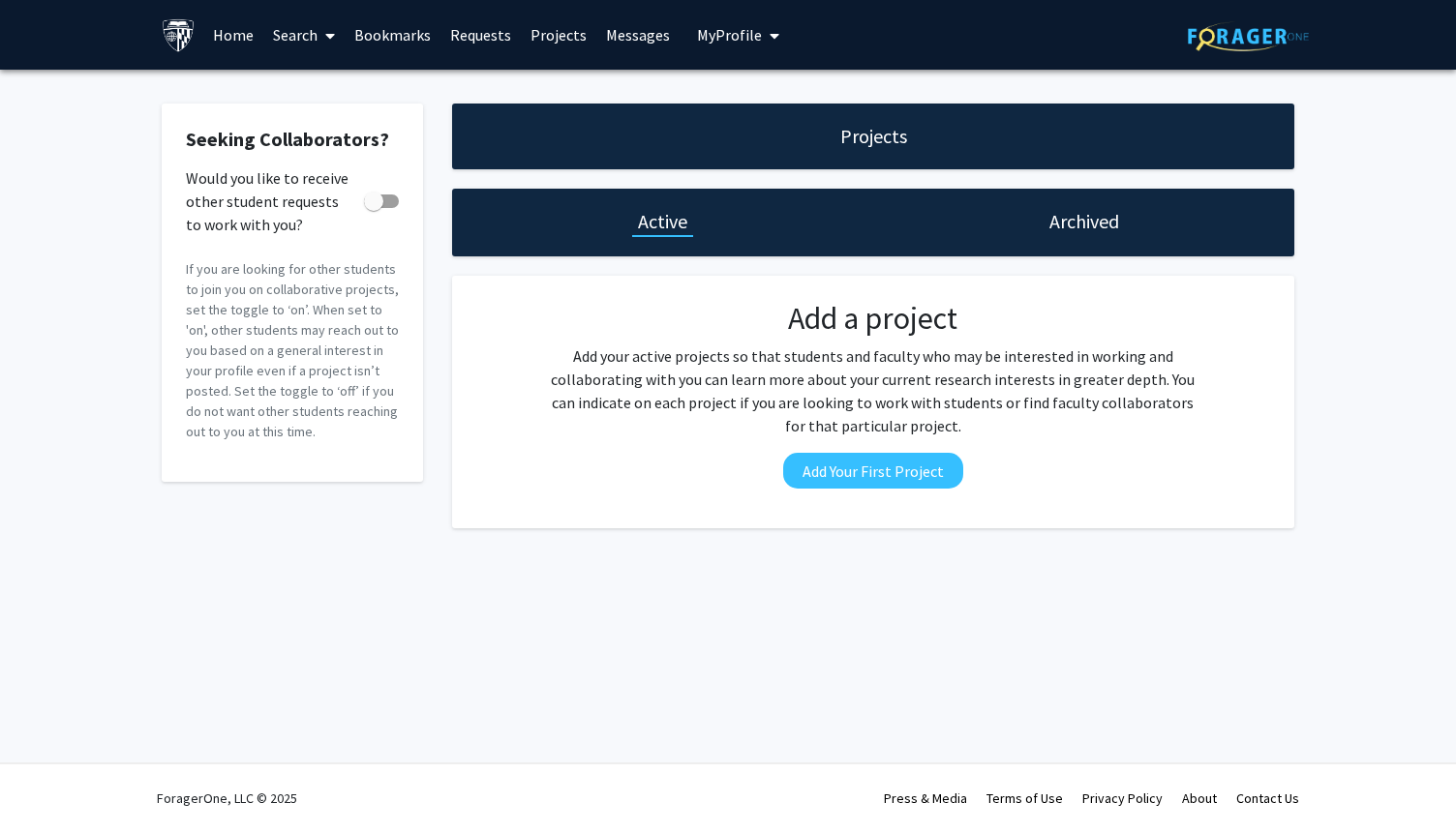
click at [642, 43] on link "Messages" at bounding box center [637, 34] width 83 height 68
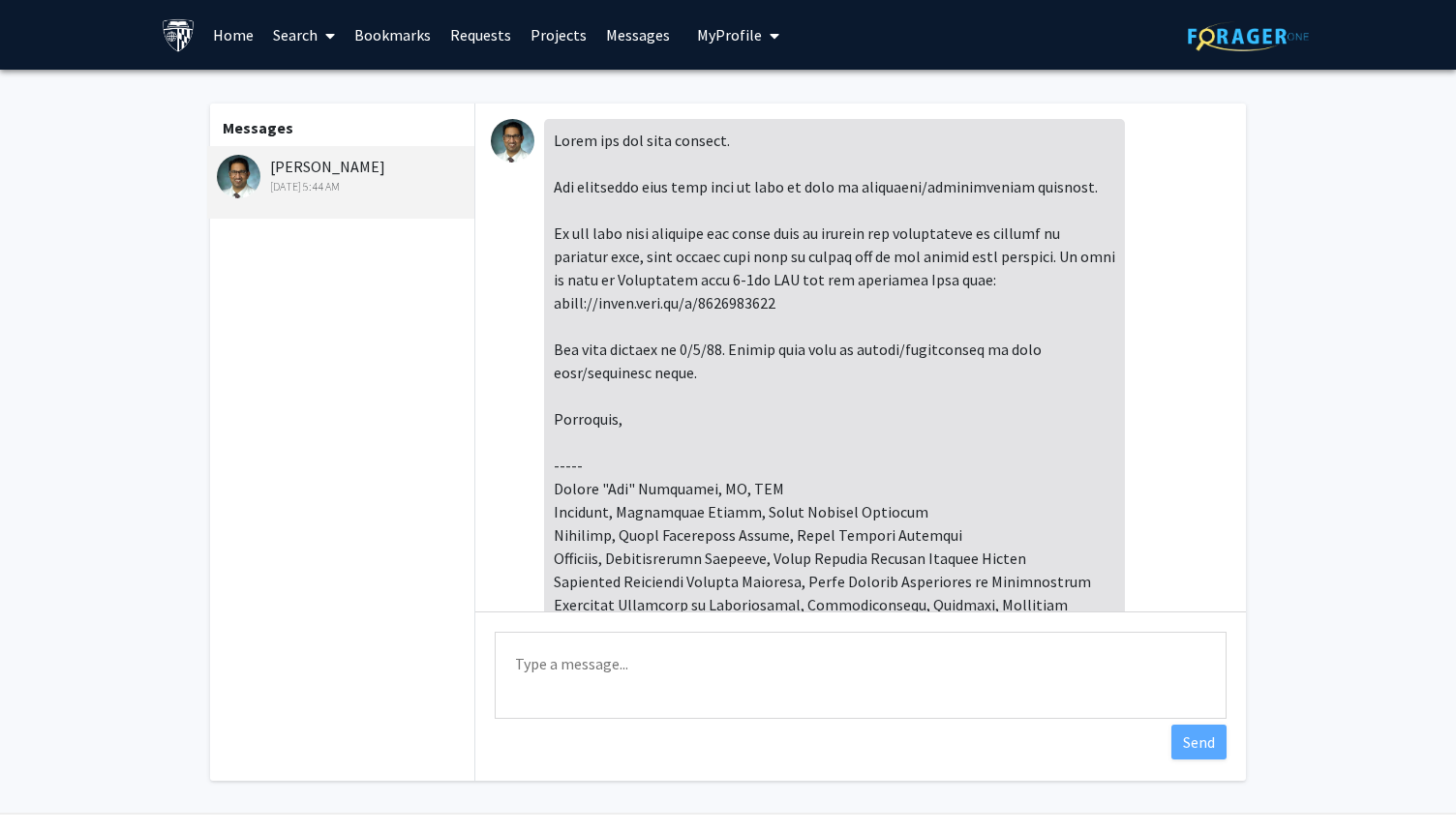
scroll to position [298, 0]
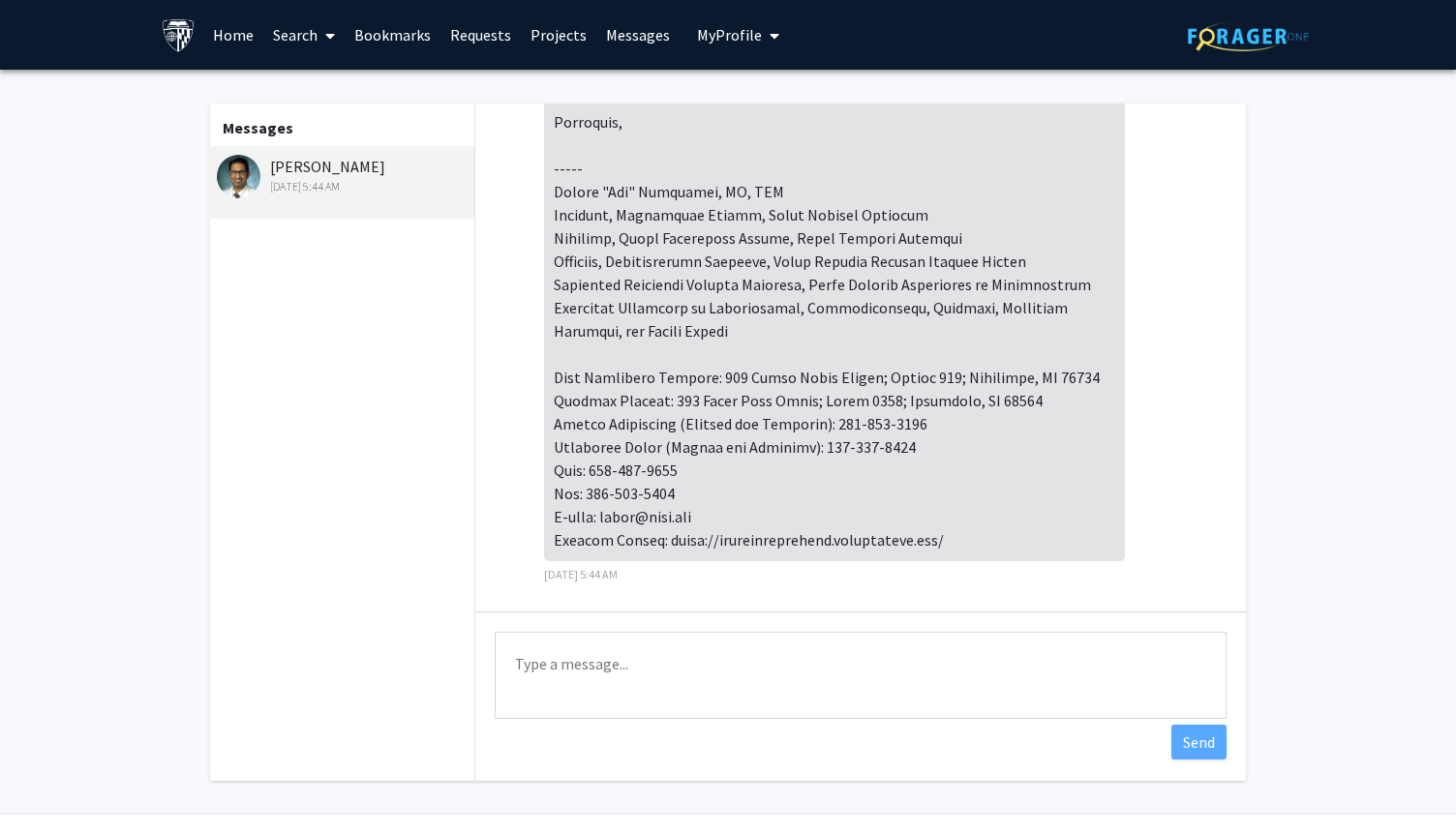
click at [713, 43] on span "My Profile" at bounding box center [729, 35] width 65 height 20
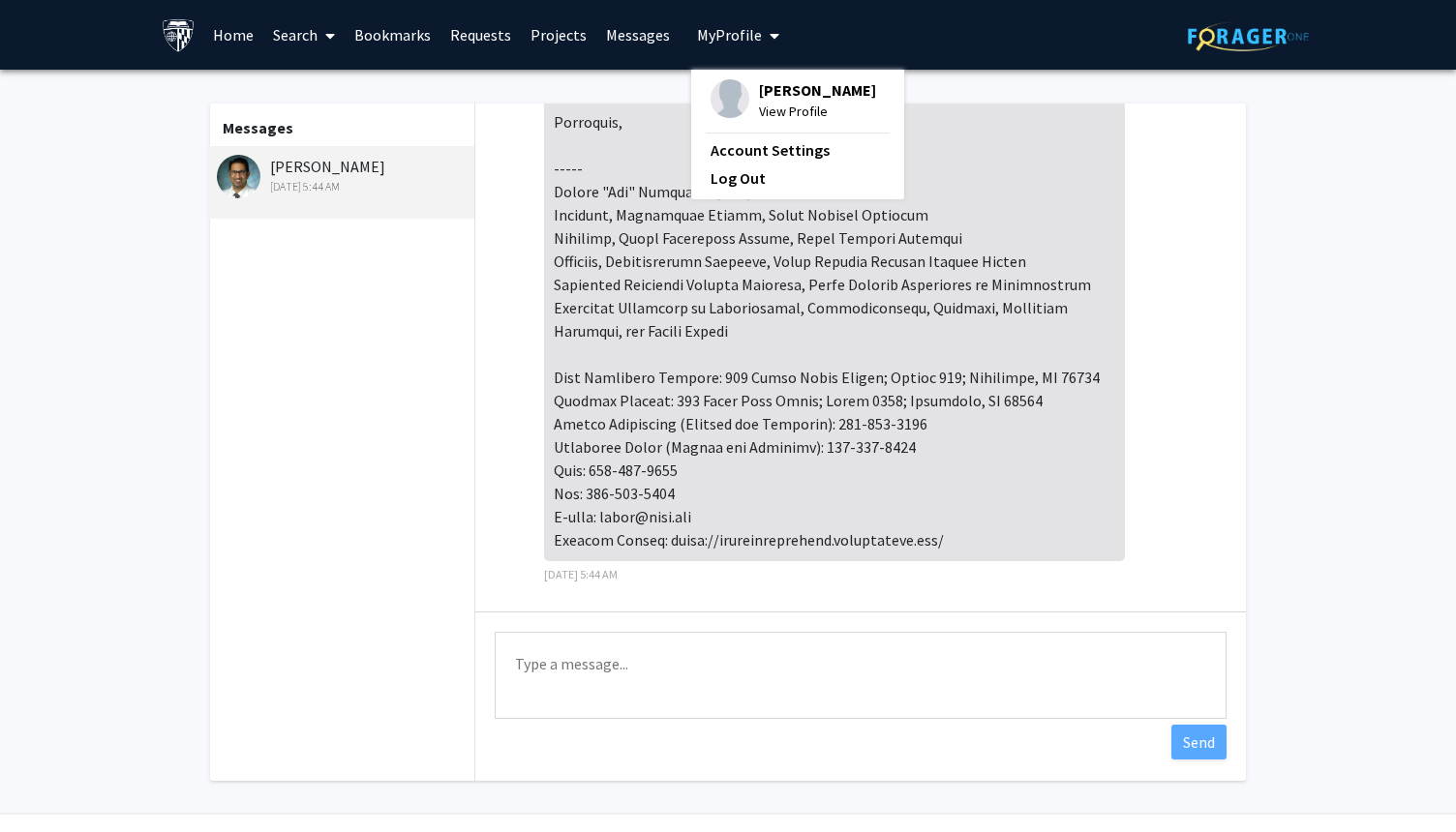
click at [546, 25] on link "Projects" at bounding box center [558, 34] width 75 height 68
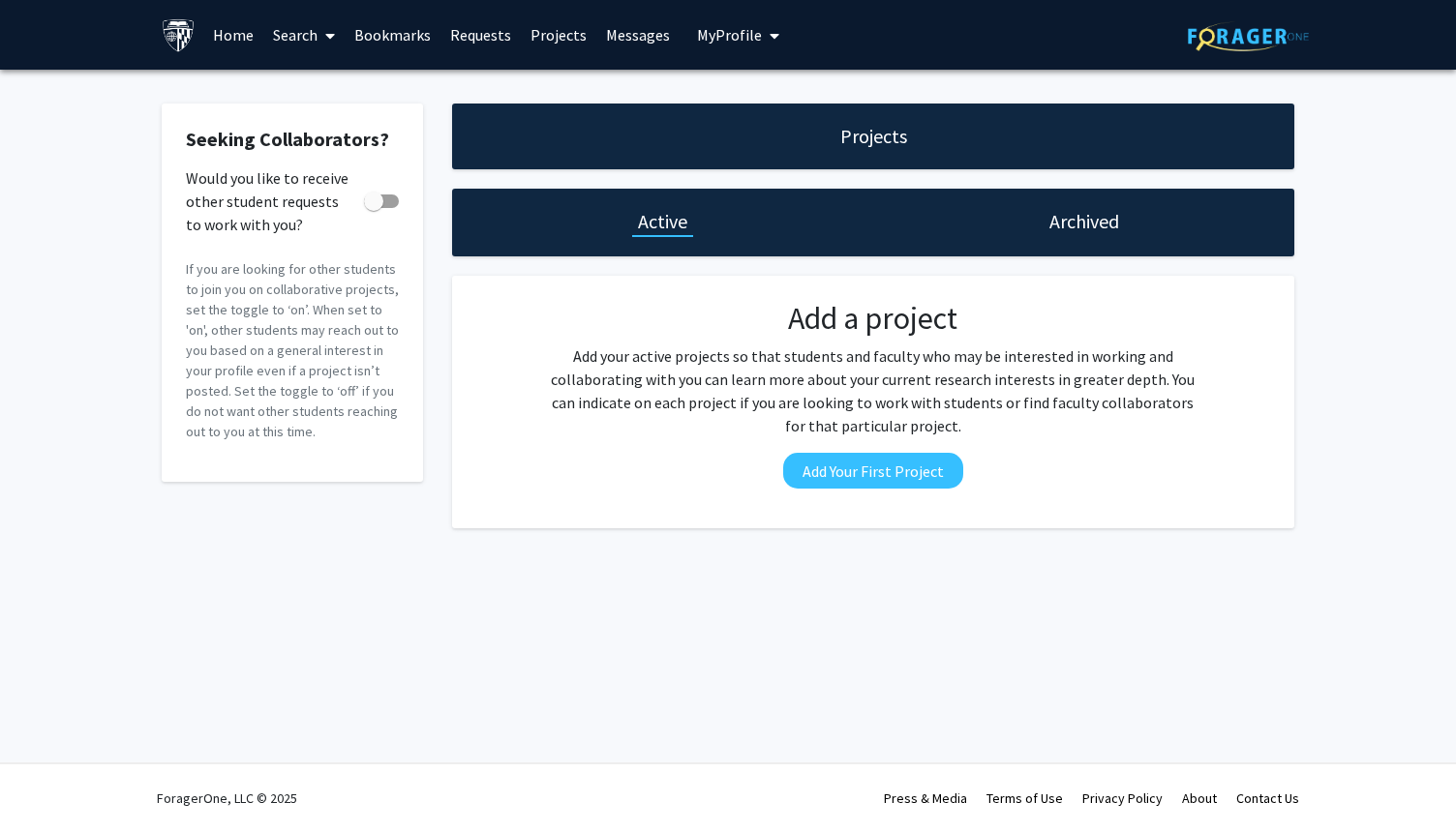
click at [453, 29] on link "Requests" at bounding box center [481, 34] width 80 height 68
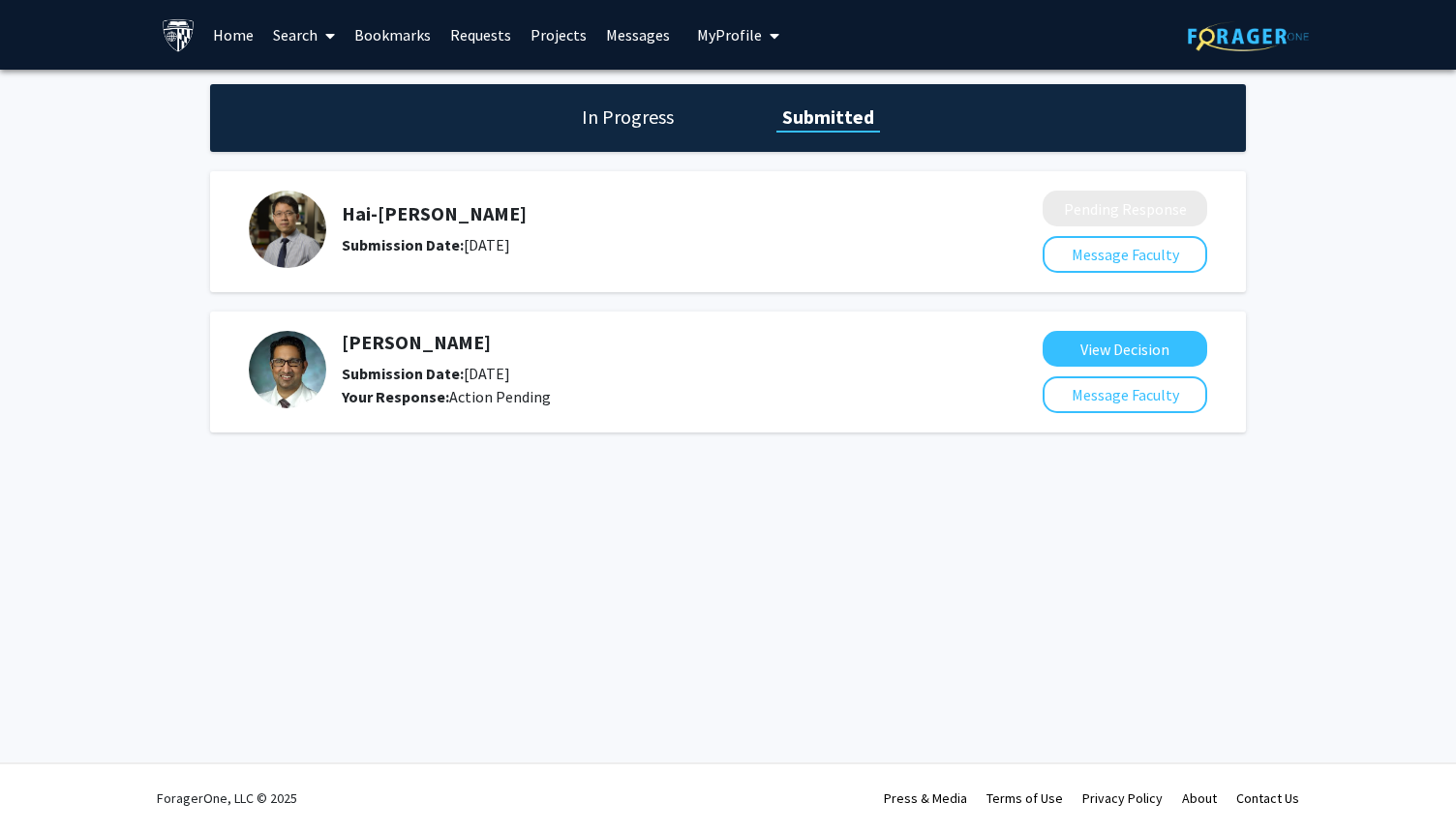
click at [369, 29] on link "Bookmarks" at bounding box center [393, 34] width 96 height 68
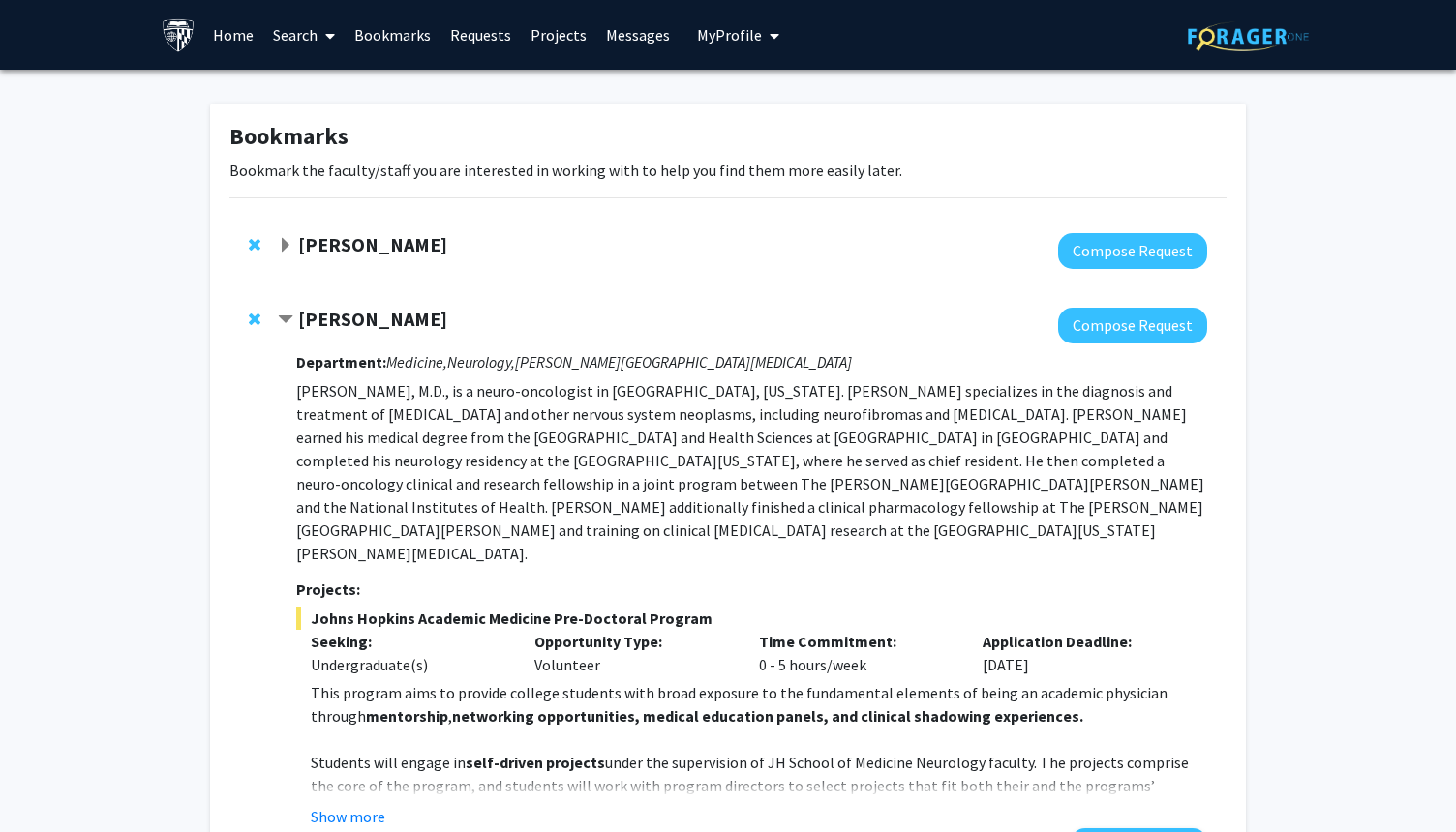
click at [458, 37] on link "Requests" at bounding box center [481, 34] width 80 height 68
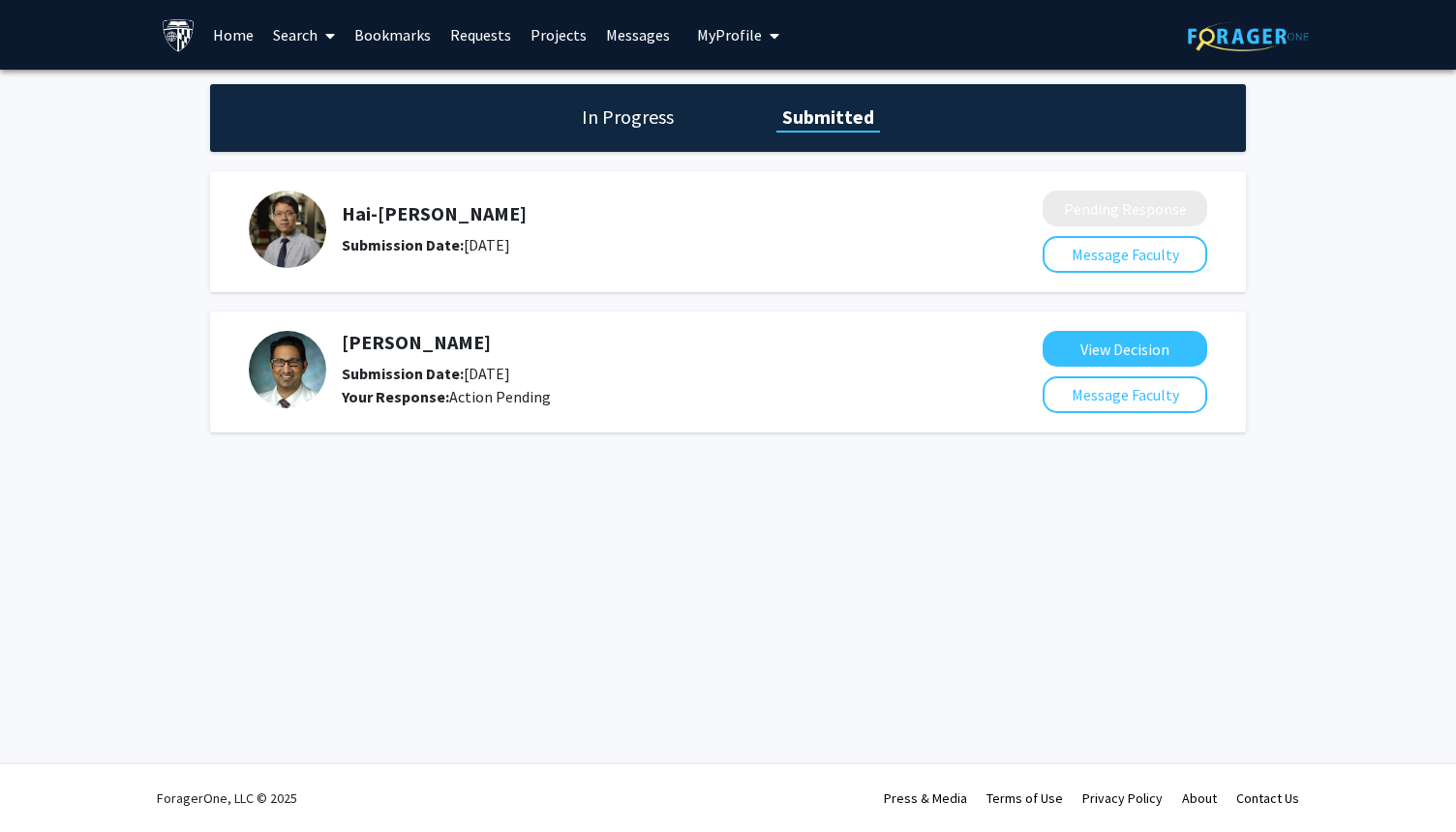
click at [410, 33] on link "Bookmarks" at bounding box center [393, 34] width 96 height 68
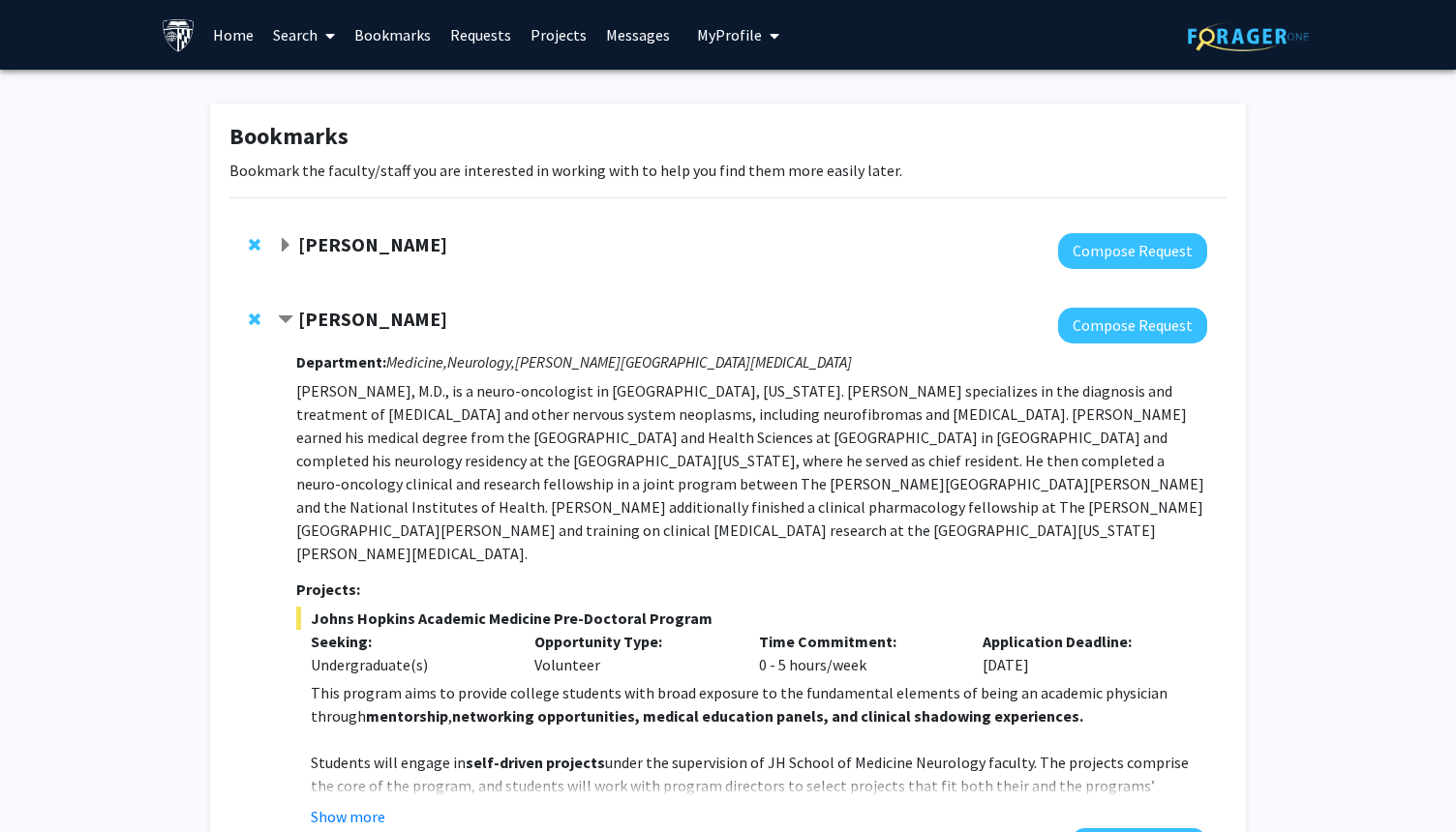
click at [323, 46] on span at bounding box center [326, 35] width 18 height 68
click at [349, 85] on span "Faculty/Staff" at bounding box center [334, 89] width 142 height 39
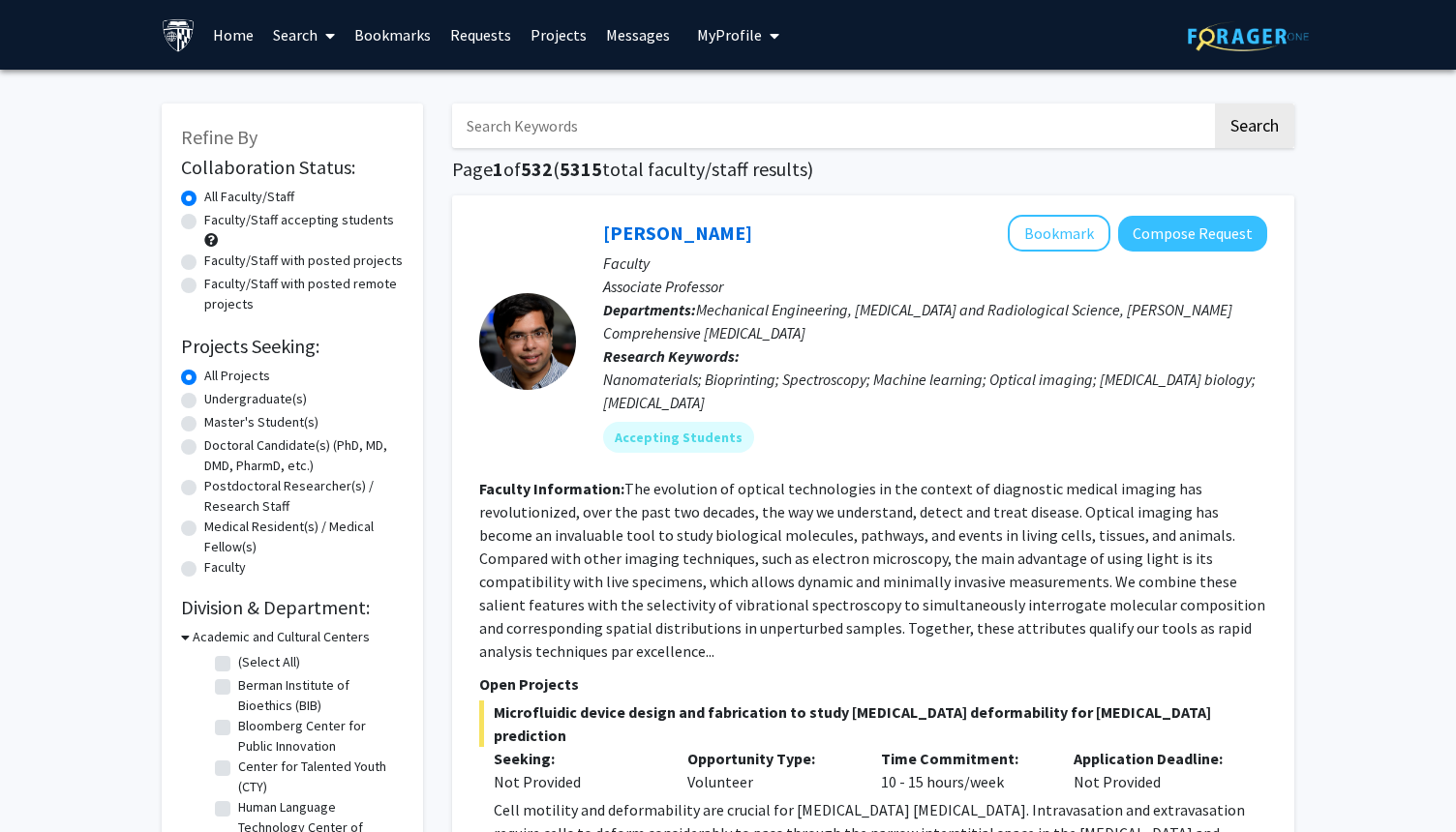
click at [298, 26] on link "Search" at bounding box center [304, 34] width 81 height 68
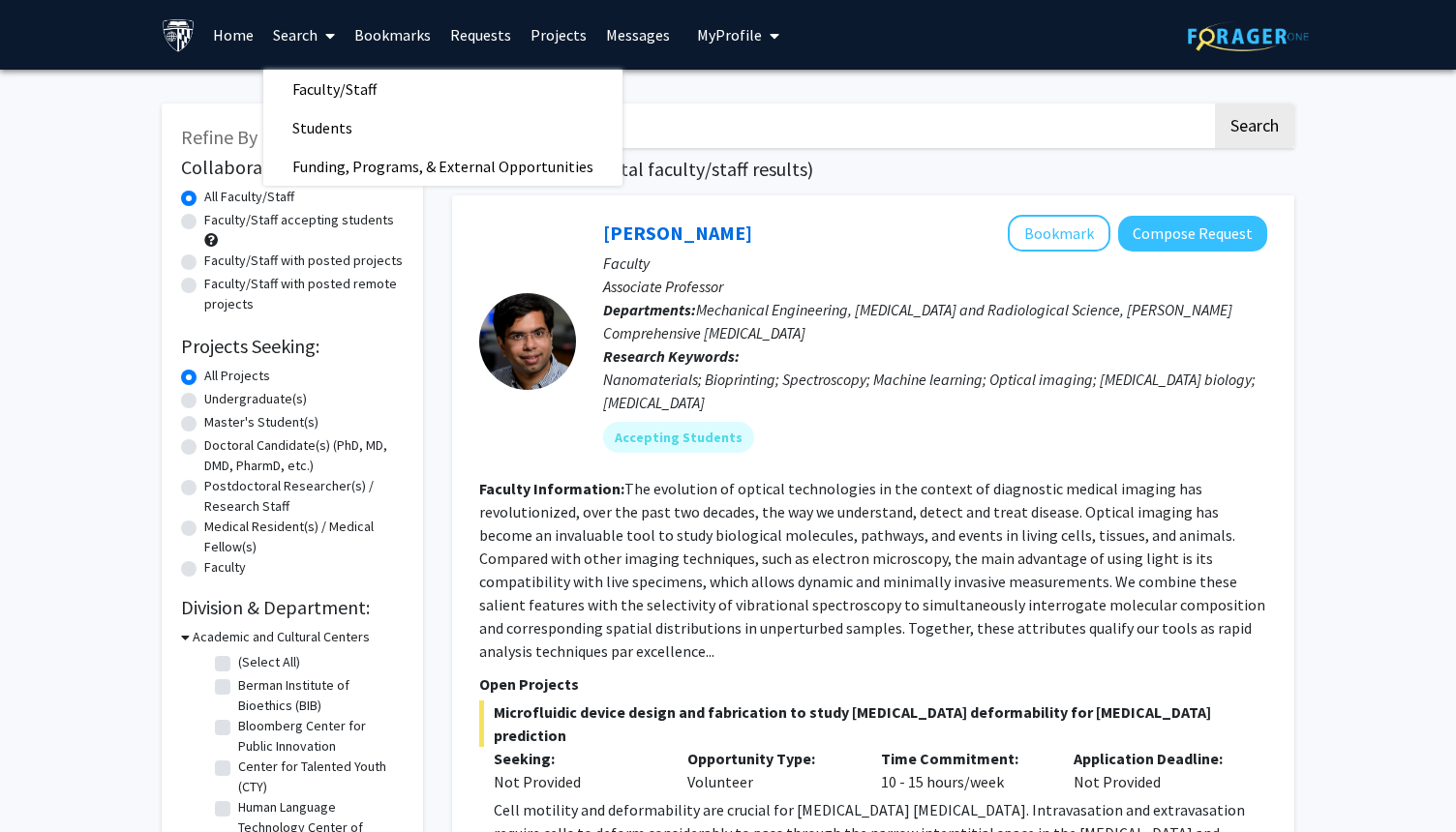
click at [488, 656] on fg-read-more "The evolution of optical technologies in the context of diagnostic medical imag…" at bounding box center [871, 570] width 786 height 182
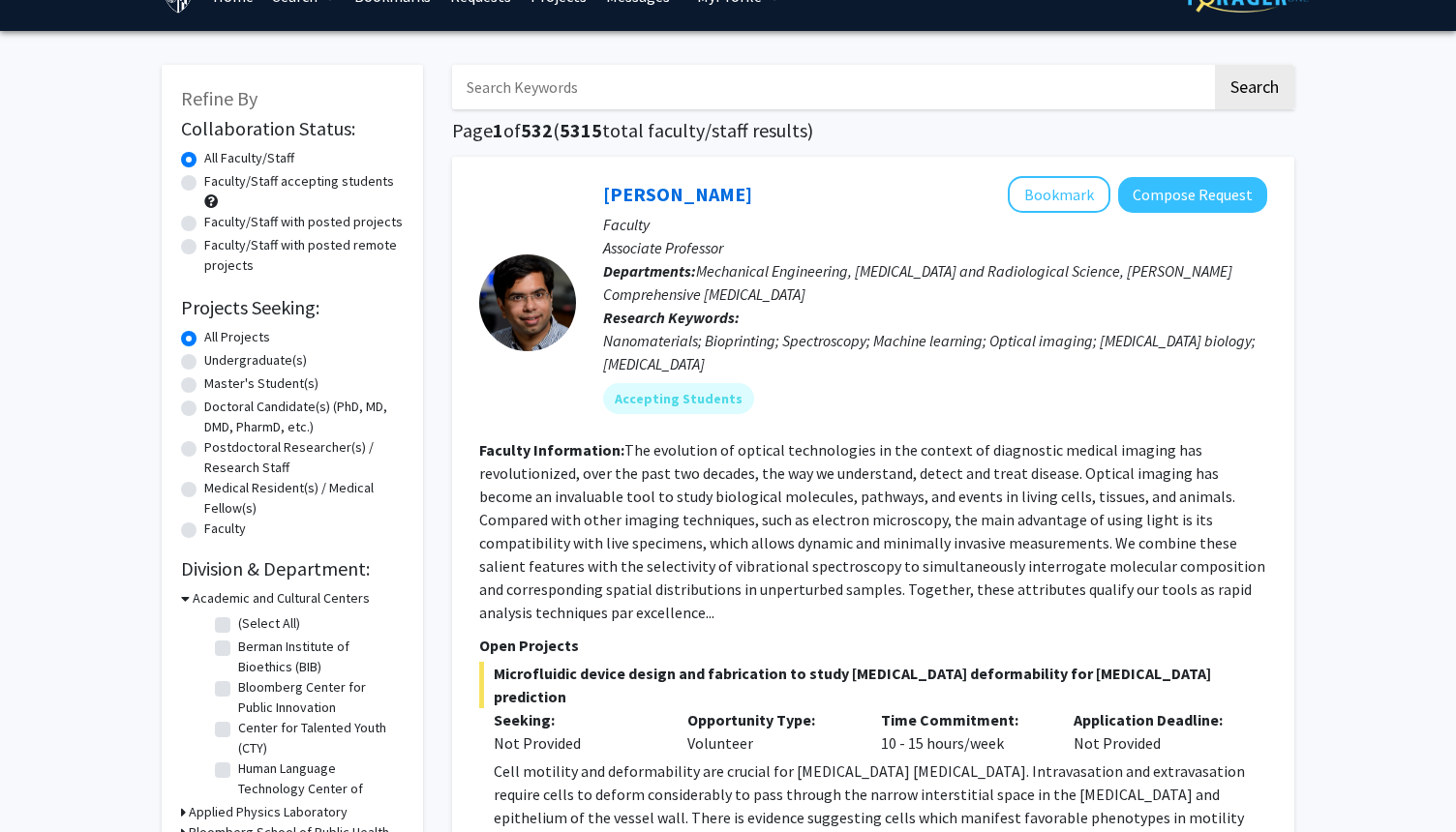
scroll to position [77, 0]
